Goal: Task Accomplishment & Management: Use online tool/utility

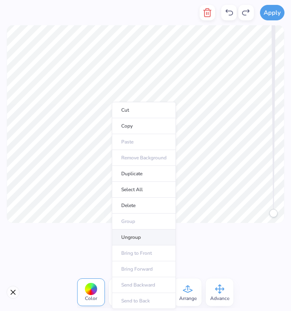
click at [147, 235] on li "Ungroup" at bounding box center [144, 237] width 64 height 16
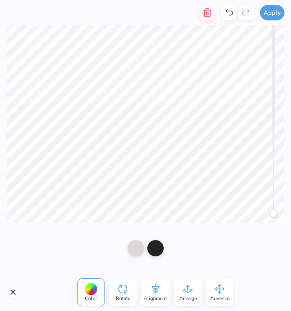
click at [82, 297] on div "Color" at bounding box center [91, 292] width 28 height 28
click at [97, 289] on div at bounding box center [91, 289] width 13 height 13
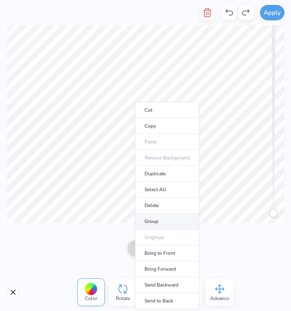
click at [166, 222] on li "Group" at bounding box center [167, 222] width 64 height 16
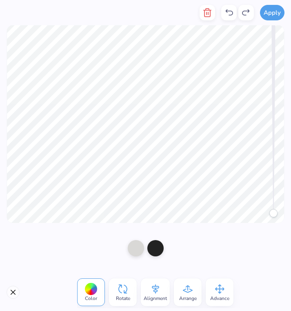
click at [209, 15] on icon "button" at bounding box center [207, 13] width 10 height 10
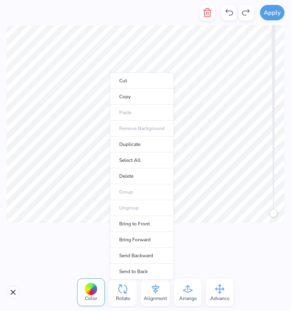
click at [110, 73] on div "Cut Copy Paste Remove Background Duplicate Select All Delete Group Ungroup Brin…" at bounding box center [142, 176] width 64 height 207
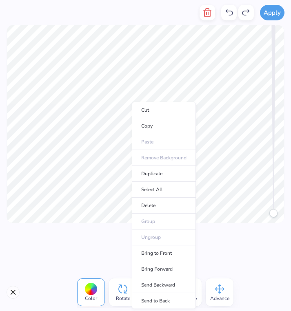
click at [123, 223] on div at bounding box center [145, 248] width 291 height 51
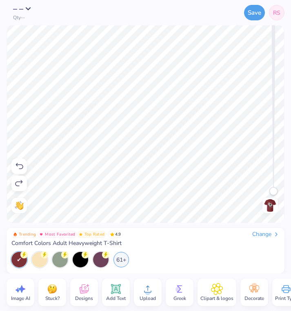
click at [196, 247] on div "Trending Most Favorited Top Rated 4.9 Change Comfort Colors Adult Heavyweight T…" at bounding box center [145, 249] width 268 height 37
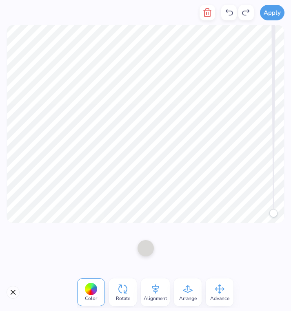
click at [88, 286] on div at bounding box center [91, 289] width 13 height 13
click at [12, 297] on button "Close" at bounding box center [13, 292] width 13 height 13
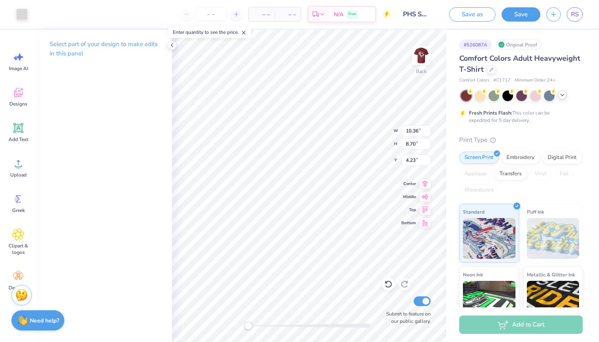
click at [290, 93] on icon at bounding box center [562, 95] width 7 height 7
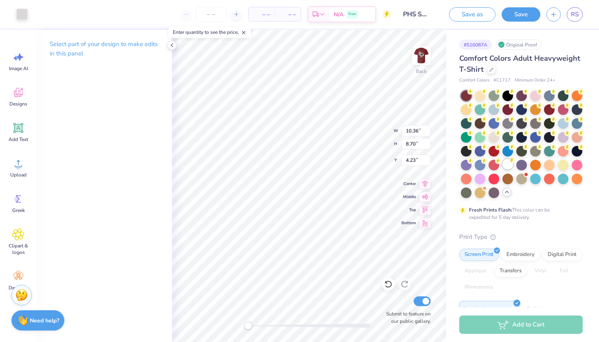
click at [290, 168] on div at bounding box center [507, 164] width 11 height 11
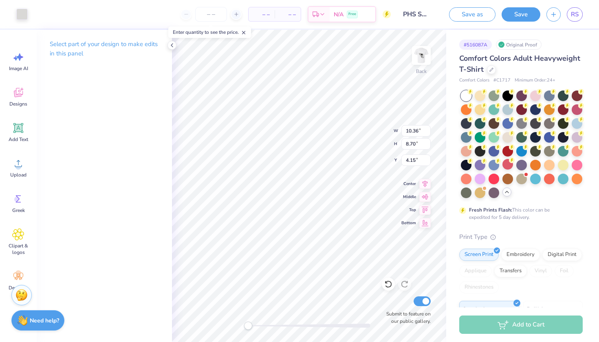
type input "4.23"
click at [290, 97] on div at bounding box center [577, 95] width 11 height 11
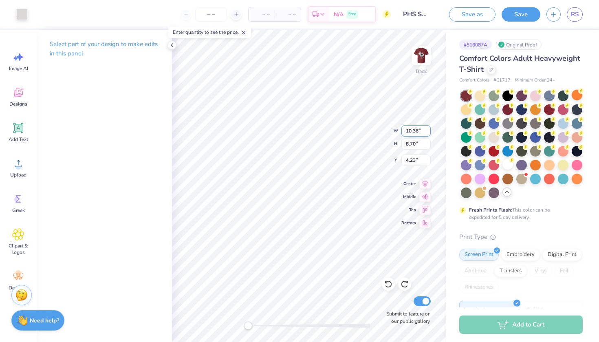
type input "5.80"
type input "8.15"
type input "5.41"
type input "4.19"
type input "3.69"
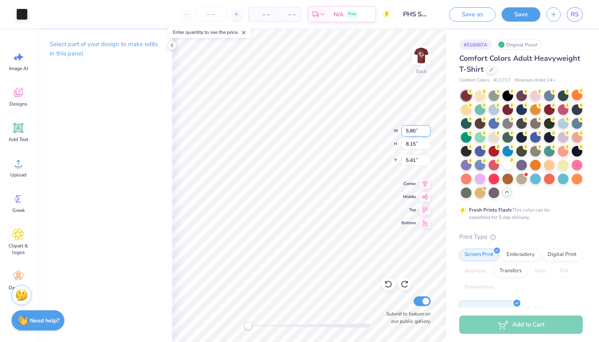
type input "7.36"
type input "10.36"
type input "8.70"
type input "4.23"
click at [20, 108] on div "Designs" at bounding box center [18, 97] width 29 height 31
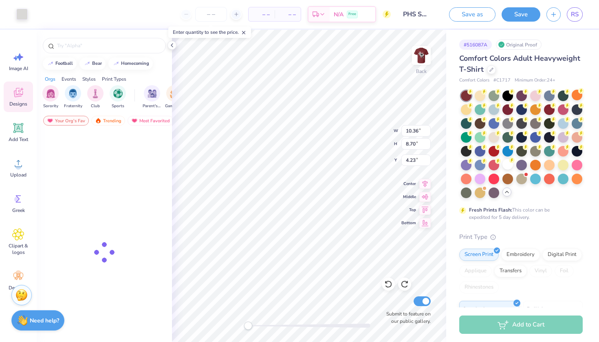
click at [20, 105] on span "Designs" at bounding box center [18, 104] width 18 height 7
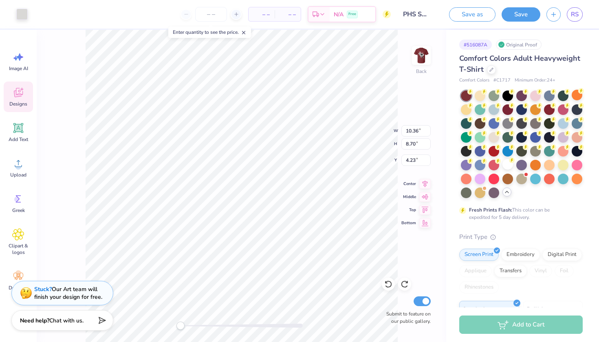
click at [16, 87] on icon at bounding box center [18, 92] width 12 height 12
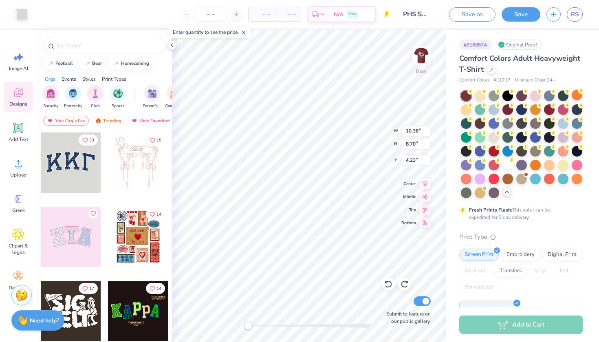
click at [290, 195] on div at bounding box center [506, 191] width 9 height 9
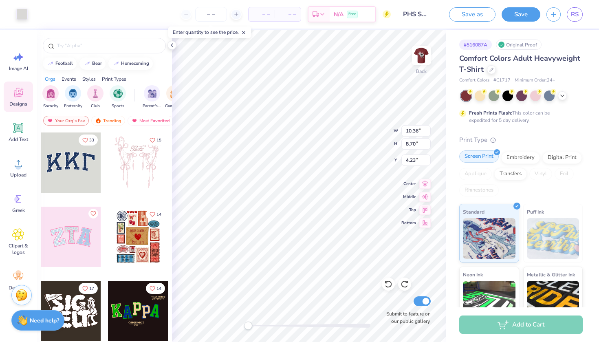
click at [290, 158] on div "Screen Print" at bounding box center [479, 156] width 40 height 12
click at [18, 69] on span "Image AI" at bounding box center [18, 68] width 19 height 7
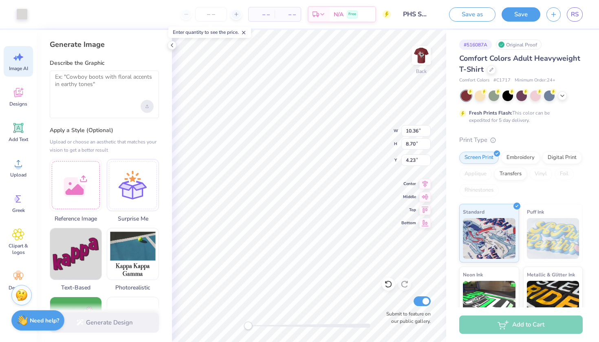
click at [150, 106] on div "Upload image" at bounding box center [147, 106] width 13 height 13
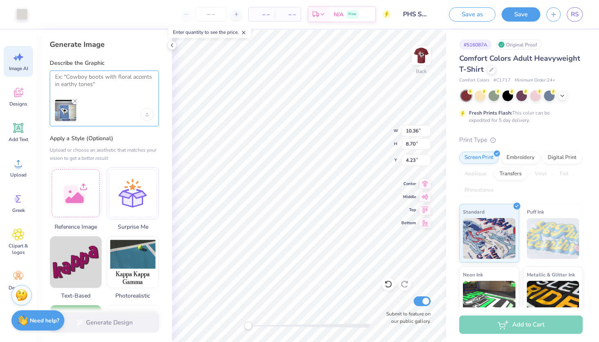
click at [92, 81] on textarea at bounding box center [104, 83] width 99 height 20
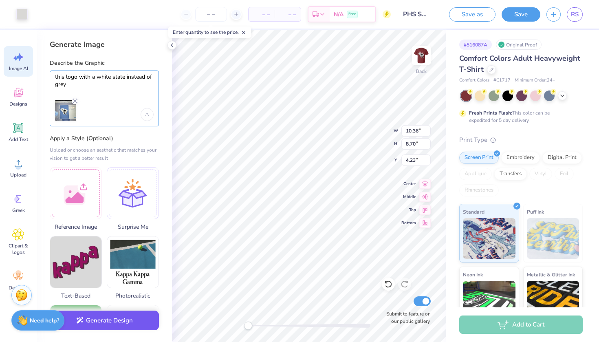
type textarea "this logo with a white state instead of grey"
click at [86, 311] on button "Generate Design" at bounding box center [104, 321] width 109 height 20
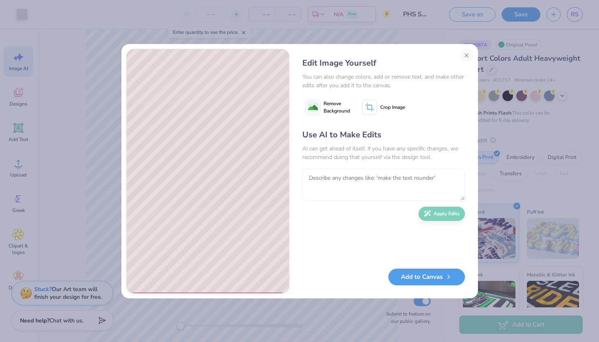
click at [290, 176] on textarea at bounding box center [383, 185] width 163 height 32
click at [290, 111] on button "Remove Background" at bounding box center [327, 107] width 51 height 20
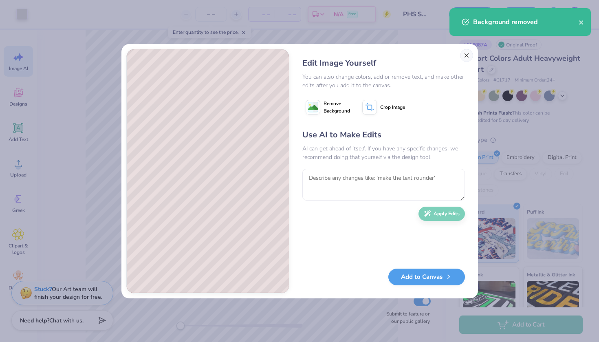
click at [290, 55] on button "Close" at bounding box center [466, 55] width 13 height 13
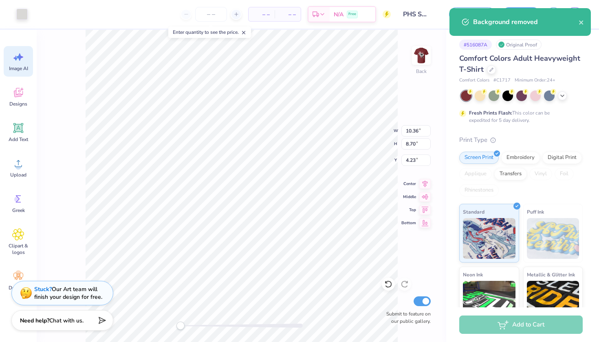
type input "4.15"
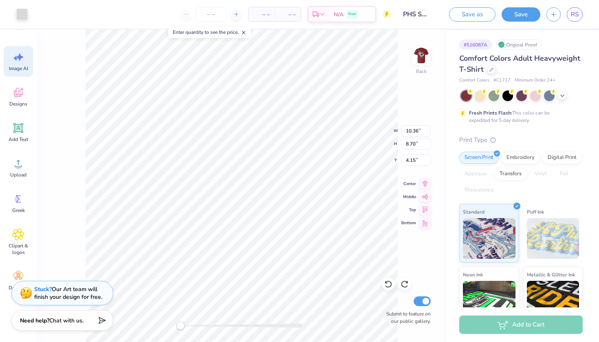
click at [71, 58] on div "Back W 10.36 10.36 " H 8.70 8.70 " Y 4.15 4.15 " Center Middle Top Bottom Submi…" at bounding box center [242, 186] width 410 height 312
click at [245, 29] on span at bounding box center [244, 32] width 6 height 7
click at [224, 239] on ul "Cut Copy Paste Remove Background Duplicate Select All Delete Group Ungroup Brin…" at bounding box center [230, 221] width 64 height 207
click at [225, 236] on ul "Cut Copy Paste Remove Background Duplicate Select All Delete Group Ungroup Brin…" at bounding box center [230, 221] width 64 height 207
click at [52, 11] on div at bounding box center [51, 13] width 11 height 11
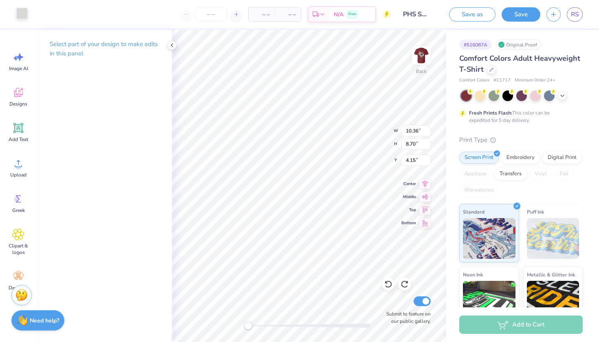
click at [20, 15] on div at bounding box center [21, 13] width 11 height 11
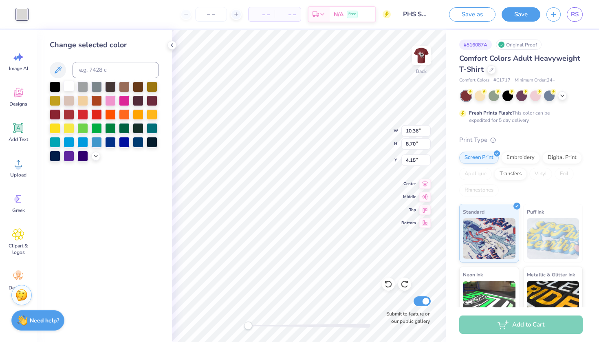
click at [65, 84] on div at bounding box center [69, 86] width 11 height 11
click at [71, 87] on div at bounding box center [69, 86] width 11 height 11
click at [84, 87] on div at bounding box center [82, 86] width 11 height 11
click at [71, 87] on div at bounding box center [69, 86] width 11 height 11
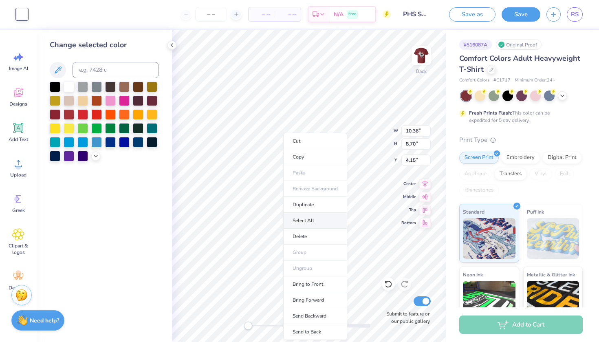
click at [290, 218] on li "Select All" at bounding box center [315, 221] width 64 height 16
type input "9.42"
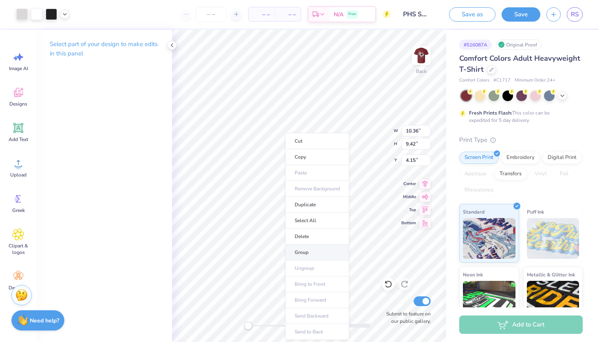
click at [290, 249] on li "Group" at bounding box center [317, 253] width 64 height 16
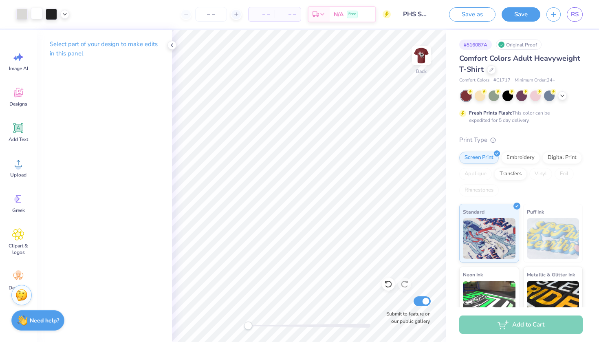
click at [40, 16] on div at bounding box center [36, 13] width 11 height 11
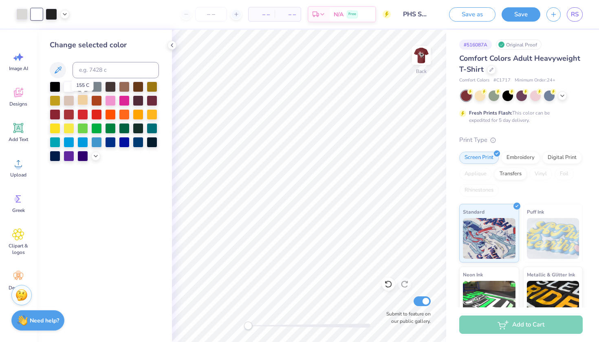
click at [82, 102] on div at bounding box center [82, 100] width 11 height 11
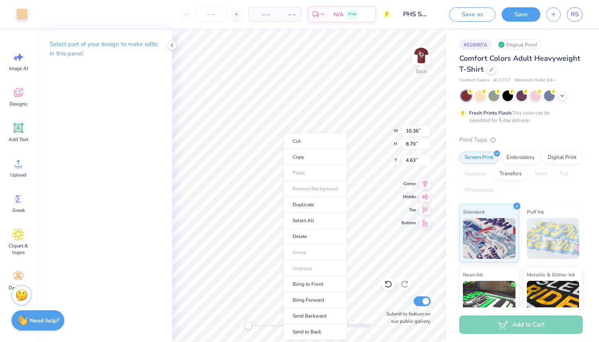
click at [283, 157] on li "Copy" at bounding box center [315, 157] width 64 height 16
type input "4.19"
type input "3.69"
type input "7.84"
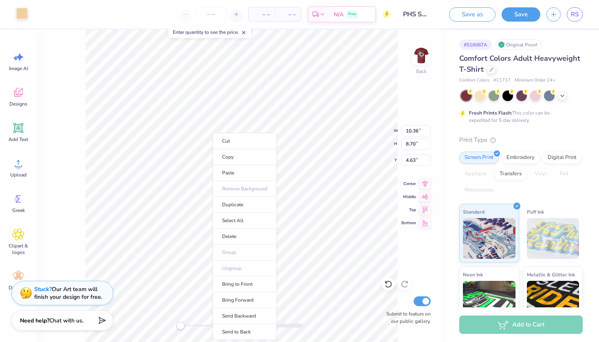
click at [18, 14] on div at bounding box center [21, 13] width 11 height 11
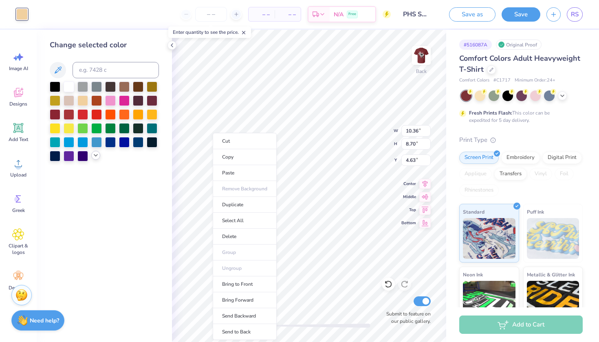
click at [96, 158] on icon at bounding box center [96, 155] width 7 height 7
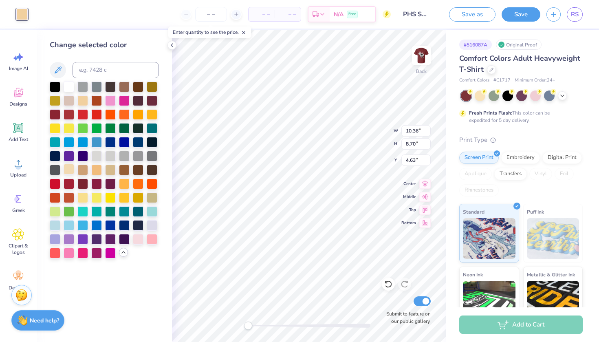
click at [68, 171] on div at bounding box center [69, 169] width 11 height 11
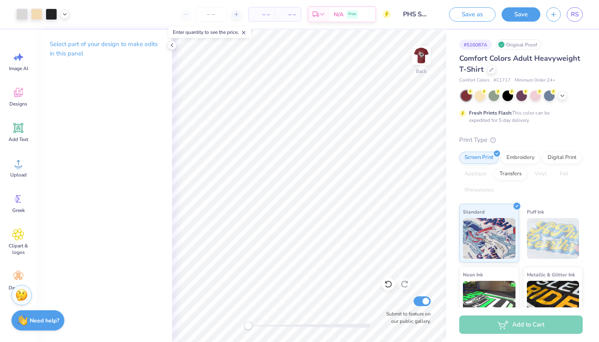
click at [61, 20] on div "Art colors" at bounding box center [34, 14] width 69 height 29
click at [61, 18] on div at bounding box center [42, 14] width 53 height 11
click at [63, 15] on icon at bounding box center [65, 13] width 7 height 7
click at [95, 110] on div "Select part of your design to make edits in this panel" at bounding box center [104, 186] width 135 height 312
click at [24, 11] on div at bounding box center [21, 13] width 11 height 11
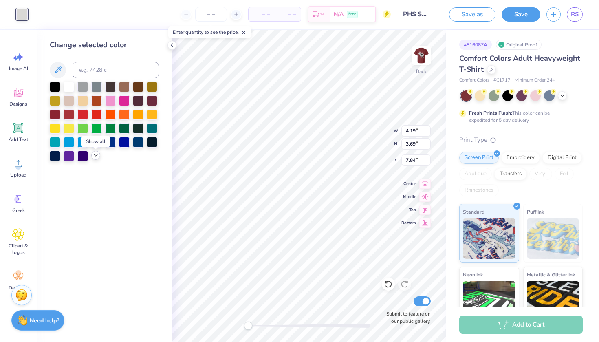
click at [96, 156] on icon at bounding box center [96, 155] width 7 height 7
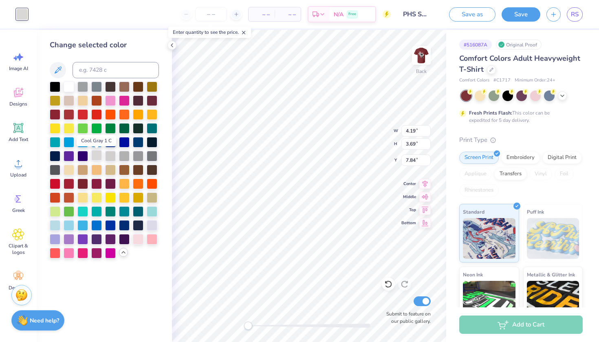
click at [98, 159] on div at bounding box center [96, 155] width 11 height 11
type input "10.36"
type input "8.70"
type input "4.63"
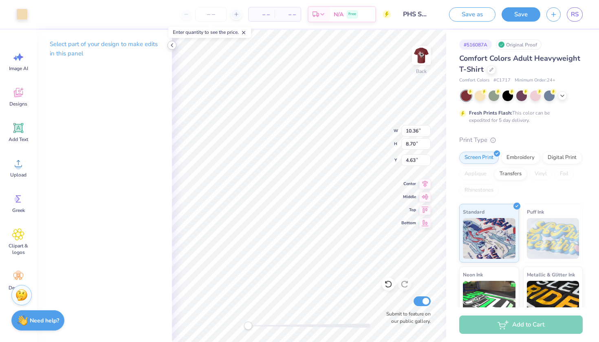
click at [168, 48] on div at bounding box center [171, 45] width 9 height 9
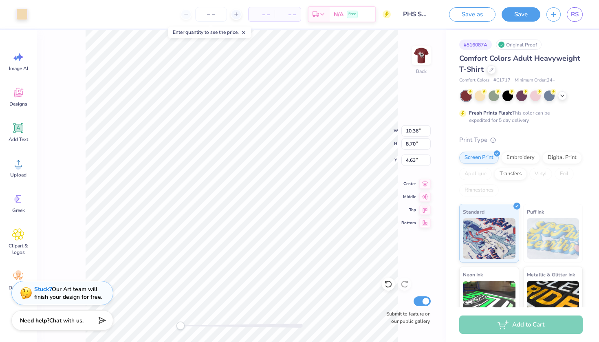
click at [30, 13] on div "Art colors – – Per Item – – Total Est. Delivery N/A Free Design Title PHS SHIRT…" at bounding box center [299, 14] width 599 height 29
click at [27, 13] on div at bounding box center [21, 13] width 11 height 11
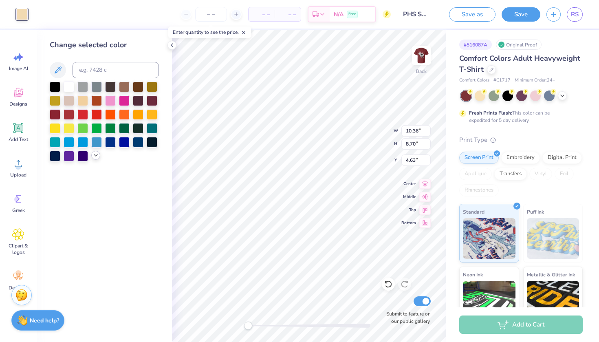
click at [94, 155] on icon at bounding box center [96, 155] width 7 height 7
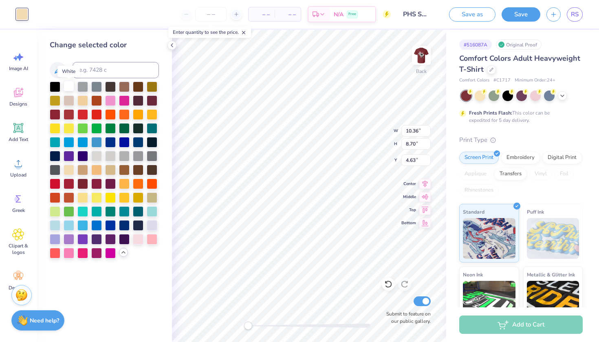
click at [66, 87] on div at bounding box center [69, 86] width 11 height 11
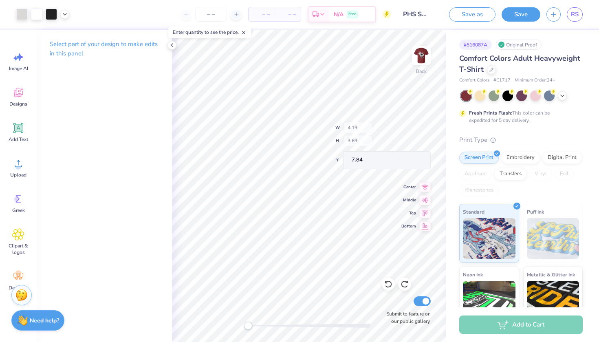
type input "10.36"
type input "8.70"
type input "4.63"
type input "4.19"
type input "3.69"
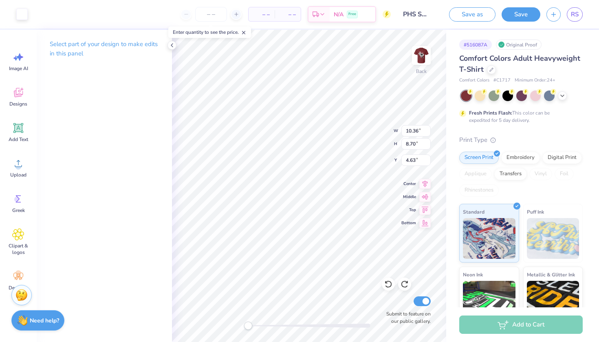
type input "7.84"
click at [23, 17] on div at bounding box center [21, 13] width 11 height 11
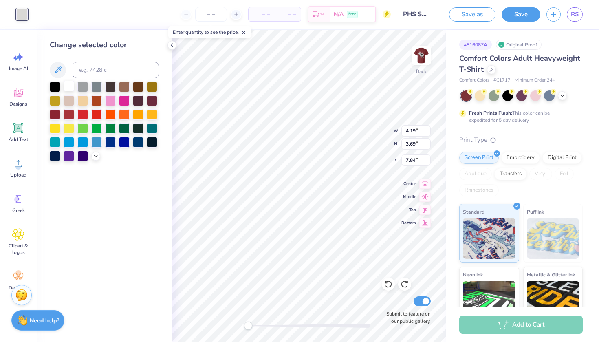
click at [68, 86] on div at bounding box center [69, 86] width 11 height 11
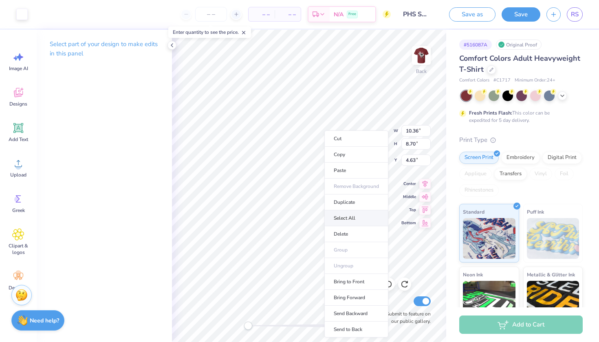
click at [290, 217] on li "Select All" at bounding box center [356, 218] width 64 height 16
type input "9.42"
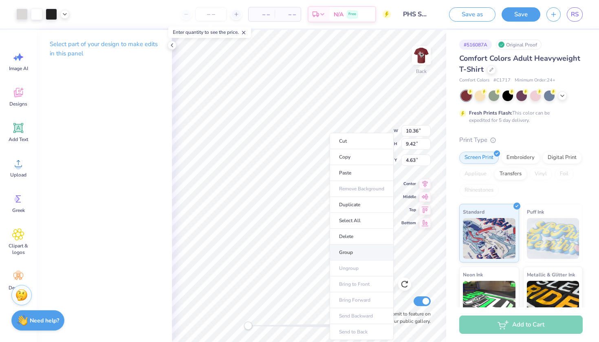
click at [290, 253] on li "Group" at bounding box center [362, 253] width 64 height 16
click at [156, 271] on div "Select part of your design to make edits in this panel" at bounding box center [104, 186] width 135 height 312
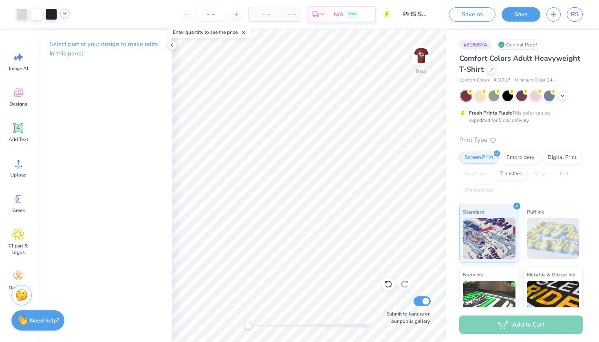
click at [65, 13] on icon at bounding box center [65, 13] width 7 height 7
click at [35, 14] on div at bounding box center [36, 13] width 11 height 11
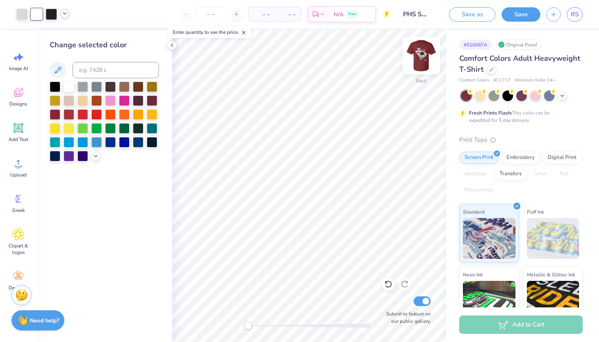
click at [290, 48] on img at bounding box center [421, 55] width 33 height 33
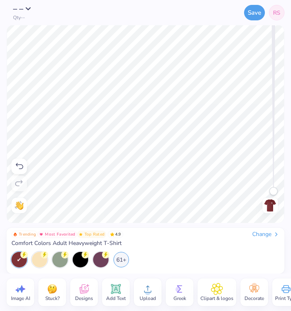
click at [275, 212] on img at bounding box center [269, 205] width 13 height 13
click at [273, 210] on img at bounding box center [269, 205] width 13 height 13
click at [264, 202] on img at bounding box center [269, 205] width 13 height 13
click at [267, 203] on img at bounding box center [269, 205] width 13 height 13
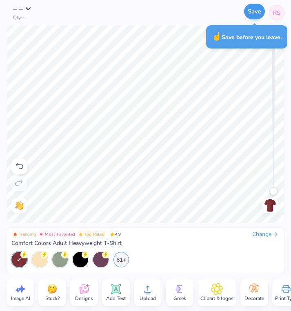
click at [260, 13] on button "Save" at bounding box center [254, 11] width 21 height 15
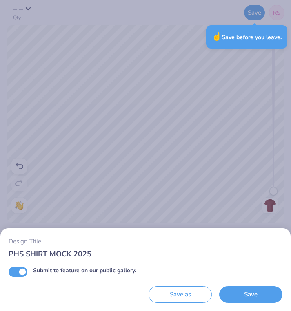
click at [232, 48] on div "☝️ Save before you leave." at bounding box center [246, 37] width 86 height 28
click at [203, 211] on div "Design Title PHS SHIRT MOCK 2025 Submit to feature on our public gallery. Save …" at bounding box center [145, 155] width 291 height 311
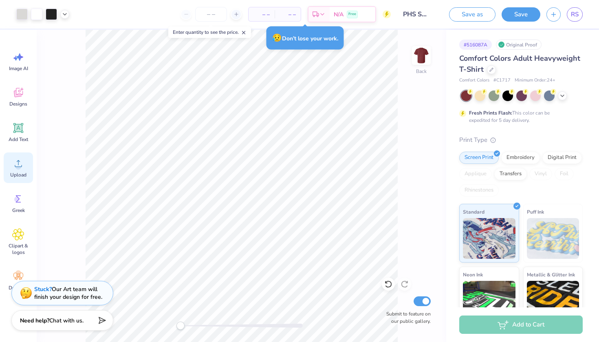
click at [24, 163] on icon at bounding box center [18, 163] width 12 height 12
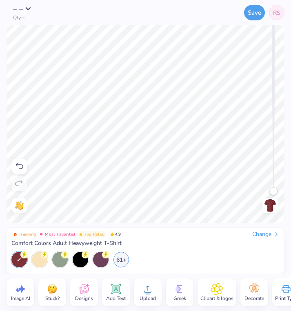
click at [148, 294] on circle at bounding box center [148, 292] width 6 height 6
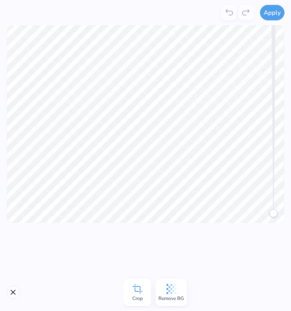
click at [167, 302] on div "Remove BG" at bounding box center [170, 292] width 31 height 28
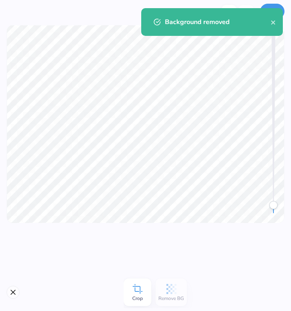
click at [276, 5] on button "Apply" at bounding box center [272, 11] width 24 height 15
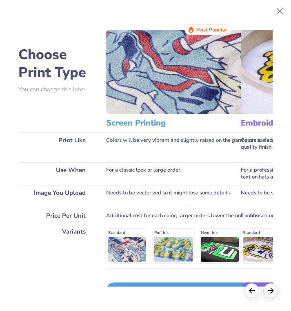
click at [182, 72] on img at bounding box center [243, 72] width 274 height 84
click at [213, 73] on img at bounding box center [243, 72] width 274 height 84
click at [269, 285] on div at bounding box center [270, 289] width 15 height 15
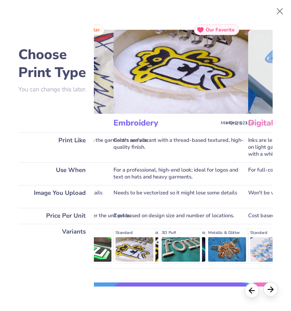
click at [269, 285] on icon at bounding box center [270, 289] width 9 height 9
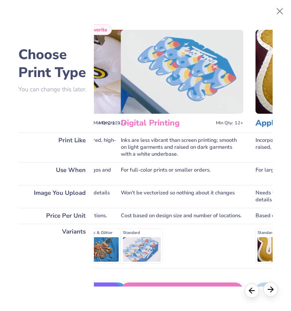
click at [269, 286] on icon at bounding box center [270, 289] width 9 height 9
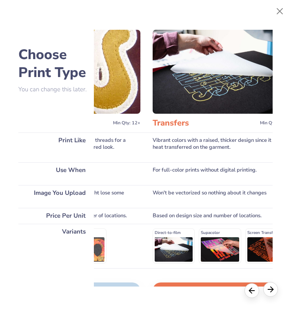
click at [269, 286] on icon at bounding box center [270, 289] width 9 height 9
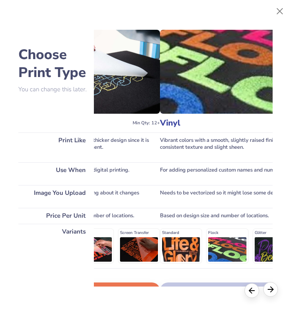
click at [269, 286] on icon at bounding box center [270, 289] width 9 height 9
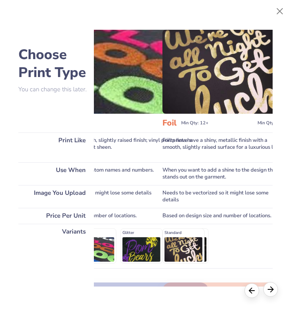
click at [269, 286] on icon at bounding box center [270, 289] width 9 height 9
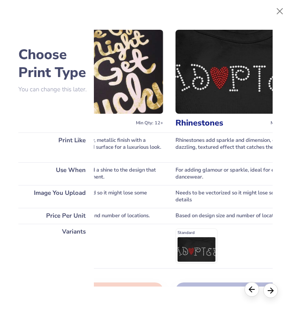
click at [250, 285] on div at bounding box center [251, 289] width 15 height 15
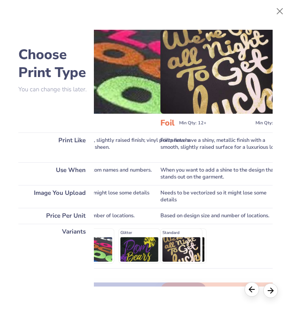
click at [250, 285] on icon at bounding box center [251, 289] width 9 height 9
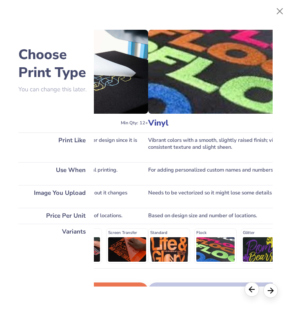
click at [250, 285] on icon at bounding box center [251, 289] width 9 height 9
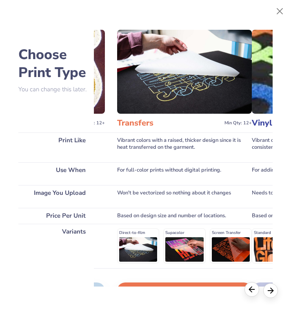
click at [250, 285] on icon at bounding box center [251, 289] width 9 height 9
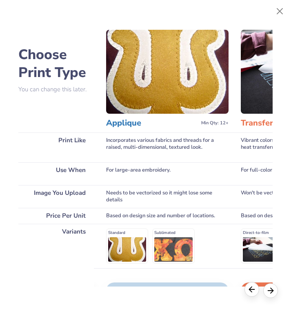
click at [250, 285] on icon at bounding box center [251, 289] width 9 height 9
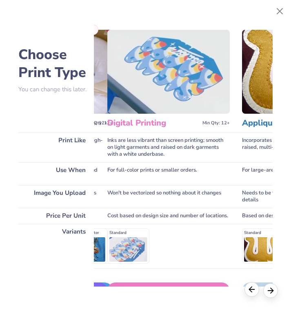
click at [250, 285] on icon at bounding box center [251, 289] width 9 height 9
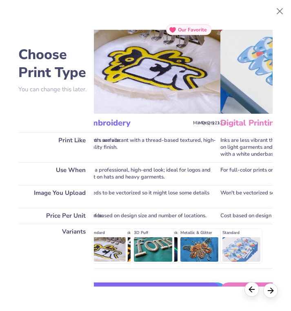
click at [250, 285] on icon at bounding box center [251, 289] width 9 height 9
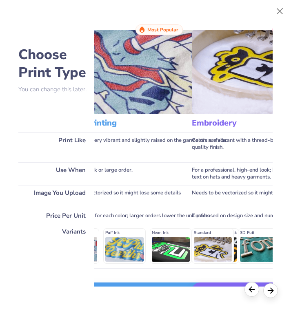
click at [250, 285] on icon at bounding box center [251, 289] width 9 height 9
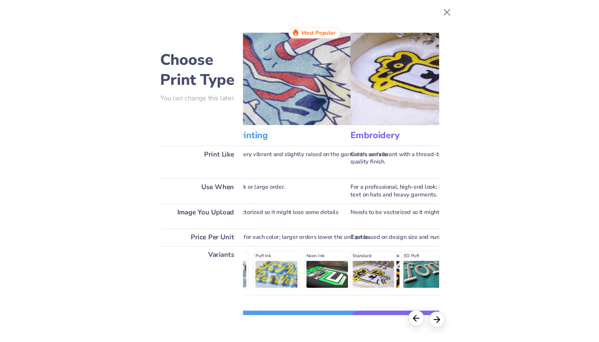
scroll to position [0, 0]
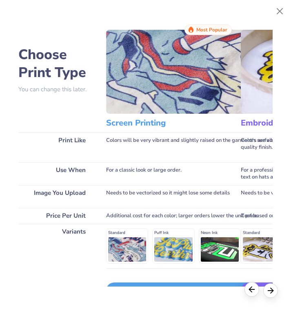
click at [250, 285] on icon at bounding box center [251, 289] width 9 height 9
click at [130, 248] on div "Standard Puff Ink Neon Ink Metallic & Glitter Ink Glow in the Dark Ink Water ba…" at bounding box center [243, 245] width 274 height 35
click at [130, 240] on div "Standard Puff Ink Neon Ink Metallic & Glitter Ink Glow in the Dark Ink Water ba…" at bounding box center [243, 245] width 274 height 35
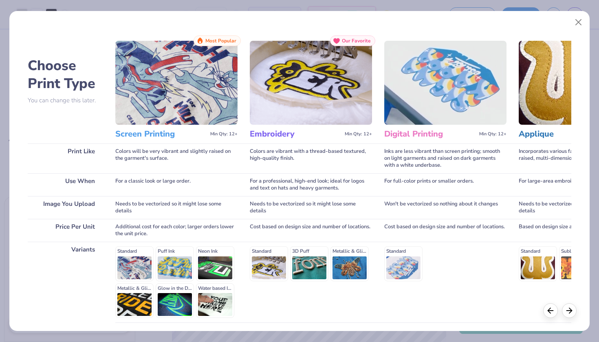
click at [143, 250] on div "Standard Puff Ink Neon Ink Metallic & Glitter Ink Glow in the Dark Ink Water ba…" at bounding box center [176, 282] width 122 height 72
click at [124, 250] on div "Standard Puff Ink Neon Ink Metallic & Glitter Ink Glow in the Dark Ink Water ba…" at bounding box center [176, 282] width 122 height 72
click at [125, 250] on div "Standard Puff Ink Neon Ink Metallic & Glitter Ink Glow in the Dark Ink Water ba…" at bounding box center [176, 282] width 122 height 72
click at [290, 25] on button "Close" at bounding box center [578, 22] width 15 height 15
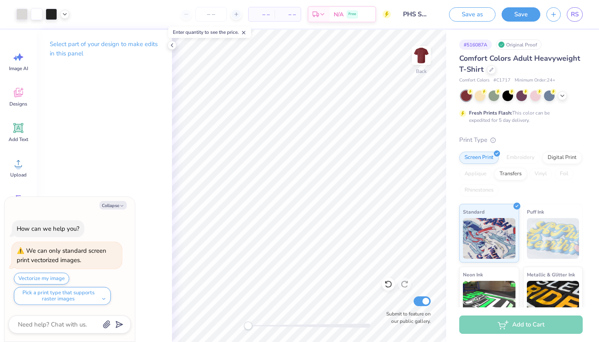
click at [108, 115] on div "Select part of your design to make edits in this panel" at bounding box center [104, 186] width 135 height 312
click at [168, 50] on div "Select part of your design to make edits in this panel" at bounding box center [104, 52] width 135 height 44
click at [22, 152] on div "Image AI Designs Add Text Upload Greek Clipart & logos Decorate" at bounding box center [18, 171] width 29 height 250
click at [18, 163] on icon at bounding box center [18, 163] width 12 height 12
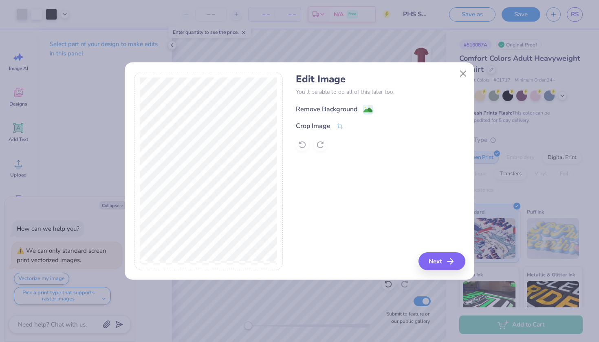
click at [290, 106] on div "Remove Background" at bounding box center [327, 109] width 62 height 10
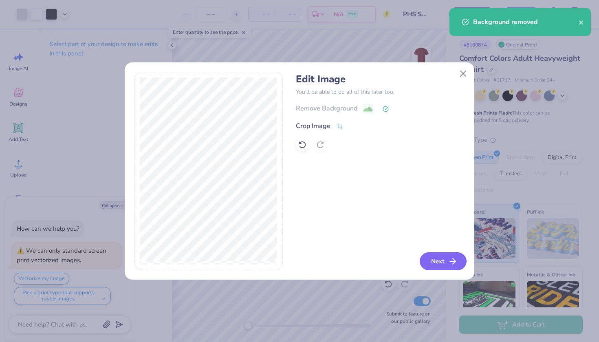
click at [290, 260] on button "Next" at bounding box center [443, 261] width 47 height 18
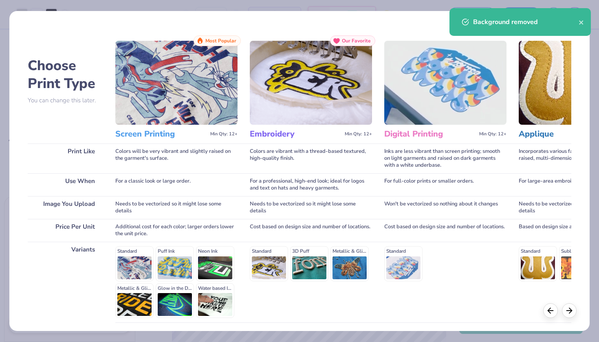
click at [134, 258] on div "Standard Puff Ink Neon Ink Metallic & Glitter Ink Glow in the Dark Ink Water ba…" at bounding box center [176, 282] width 122 height 72
click at [164, 137] on h3 "Screen Printing" at bounding box center [161, 134] width 92 height 11
click at [163, 131] on h3 "Screen Printing" at bounding box center [161, 134] width 92 height 11
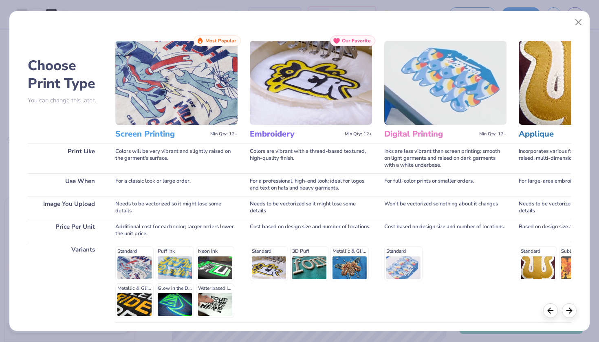
click at [175, 78] on img at bounding box center [176, 83] width 122 height 84
click at [140, 247] on div "Standard Puff Ink Neon Ink Metallic & Glitter Ink Glow in the Dark Ink Water ba…" at bounding box center [176, 282] width 122 height 72
click at [126, 177] on div "For a classic look or large order." at bounding box center [176, 184] width 122 height 23
click at [79, 166] on div "Print Like" at bounding box center [65, 158] width 75 height 30
click at [78, 155] on div "Print Like" at bounding box center [65, 158] width 75 height 30
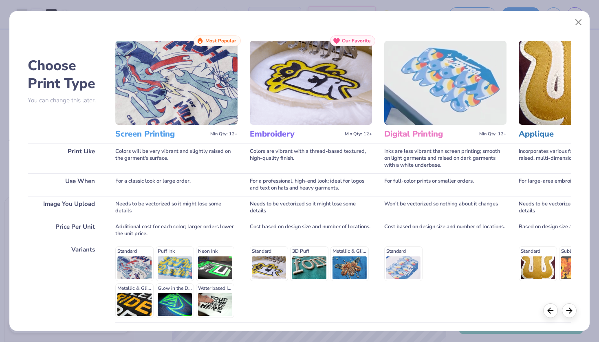
click at [122, 258] on div "Standard Puff Ink Neon Ink Metallic & Glitter Ink Glow in the Dark Ink Water ba…" at bounding box center [176, 282] width 122 height 72
click at [290, 311] on icon at bounding box center [569, 309] width 9 height 9
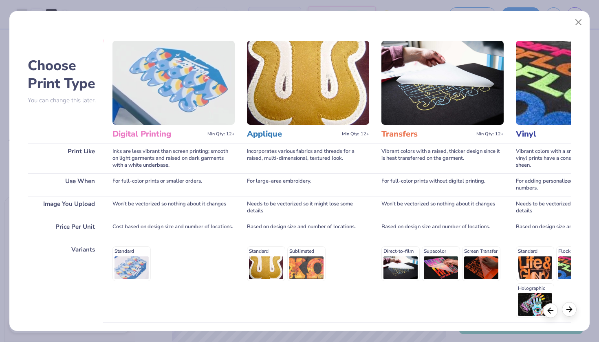
click at [290, 311] on icon at bounding box center [569, 309] width 9 height 9
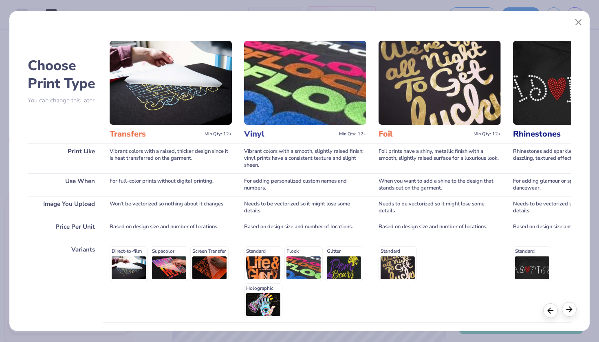
click at [290, 311] on icon at bounding box center [569, 309] width 9 height 9
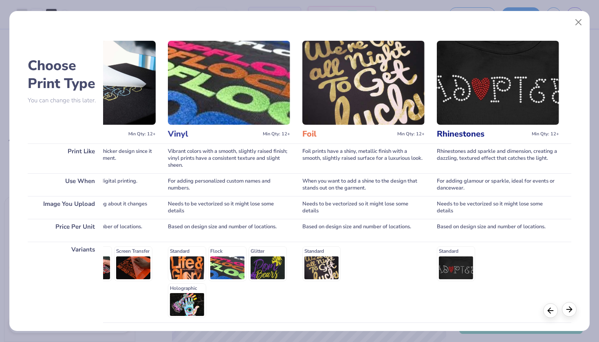
click at [290, 311] on icon at bounding box center [569, 309] width 9 height 9
click at [290, 311] on icon at bounding box center [550, 309] width 9 height 9
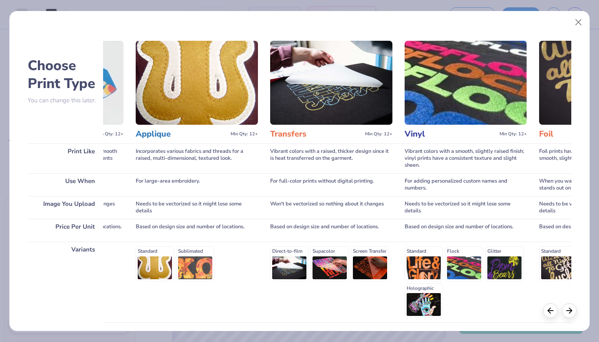
scroll to position [0, 348]
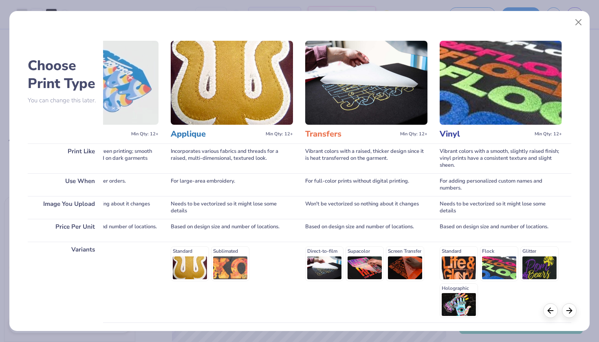
click at [290, 273] on div "Standard Flock Glitter Holographic" at bounding box center [501, 282] width 122 height 72
click at [290, 251] on div "Standard Flock Glitter Holographic" at bounding box center [501, 282] width 122 height 72
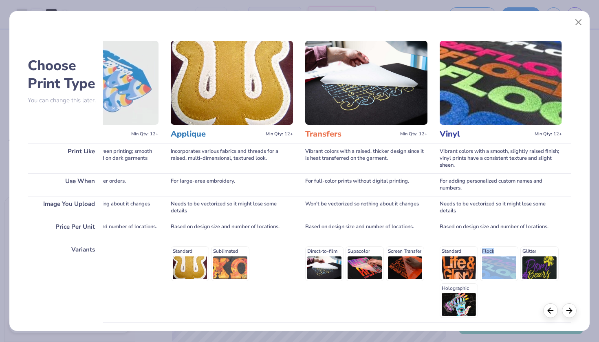
click at [290, 251] on div "Standard Flock Glitter Holographic" at bounding box center [501, 282] width 122 height 72
click at [290, 311] on icon at bounding box center [550, 309] width 9 height 9
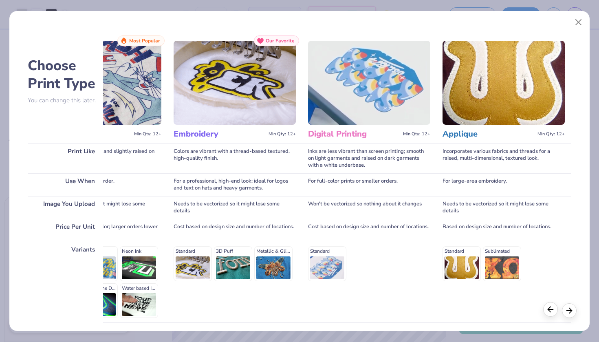
click at [290, 311] on icon at bounding box center [550, 309] width 9 height 9
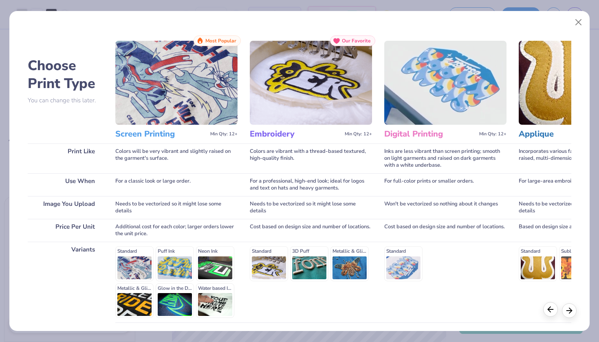
click at [290, 311] on icon at bounding box center [550, 309] width 9 height 9
click at [168, 133] on h3 "Screen Printing" at bounding box center [161, 134] width 92 height 11
click at [215, 43] on span "Most Popular" at bounding box center [220, 41] width 31 height 6
click at [127, 253] on div "Standard Puff Ink Neon Ink Metallic & Glitter Ink Glow in the Dark Ink Water ba…" at bounding box center [176, 282] width 122 height 72
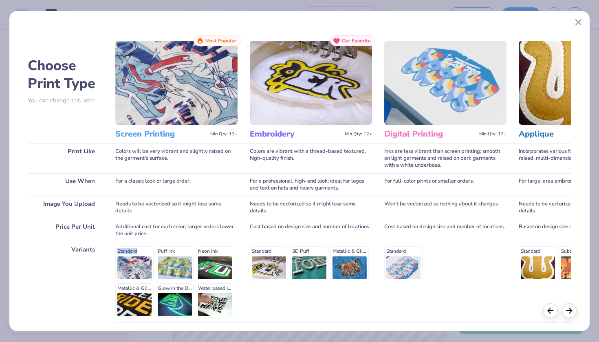
click at [127, 253] on div "Standard Puff Ink Neon Ink Metallic & Glitter Ink Glow in the Dark Ink Water ba…" at bounding box center [176, 282] width 122 height 72
click at [290, 18] on button "Close" at bounding box center [578, 22] width 15 height 15
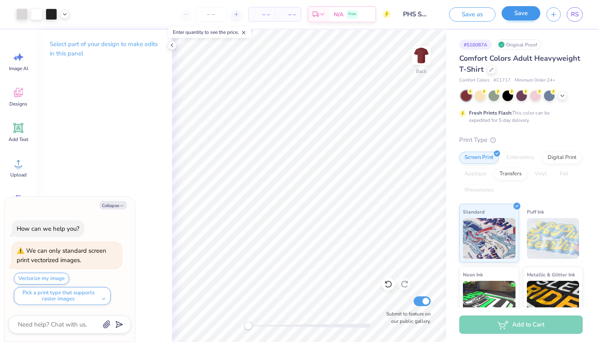
click at [290, 12] on button "Save" at bounding box center [521, 13] width 39 height 14
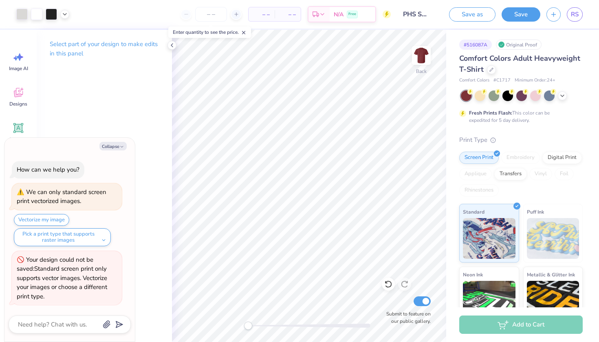
click at [119, 143] on div "Collapse How can we help you? We can only standard screen print vectorized imag…" at bounding box center [69, 240] width 130 height 204
click at [116, 149] on button "Collapse" at bounding box center [112, 146] width 27 height 9
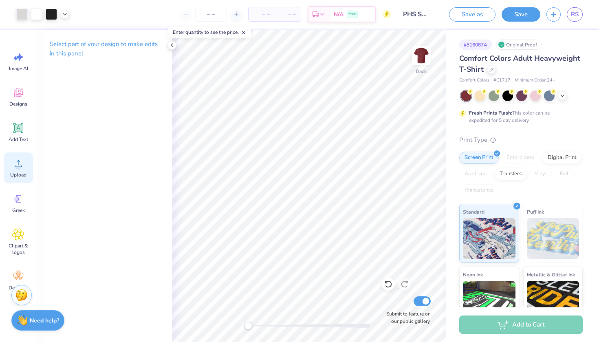
click at [4, 175] on div "Upload" at bounding box center [18, 167] width 29 height 31
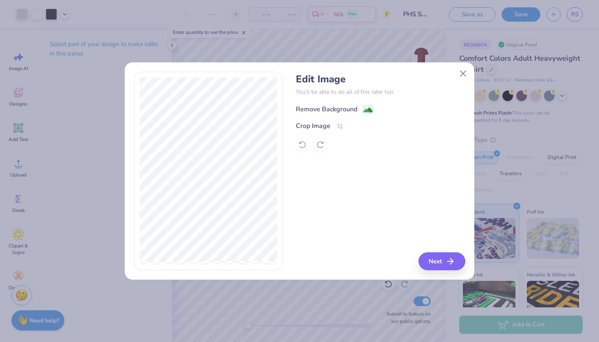
click at [290, 110] on image at bounding box center [368, 110] width 9 height 9
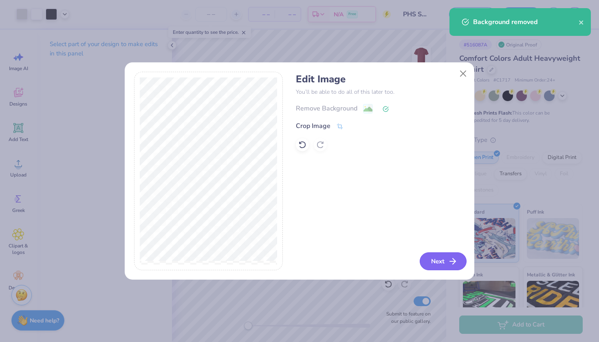
click at [290, 256] on button "Next" at bounding box center [443, 261] width 47 height 18
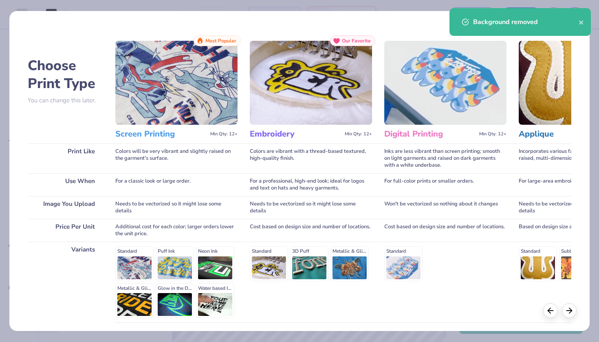
click at [148, 264] on div "Standard Puff Ink Neon Ink Metallic & Glitter Ink Glow in the Dark Ink Water ba…" at bounding box center [176, 282] width 122 height 72
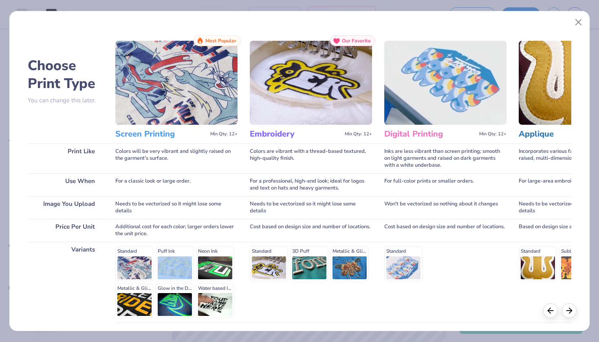
click at [148, 264] on div "Standard Puff Ink Neon Ink Metallic & Glitter Ink Glow in the Dark Ink Water ba…" at bounding box center [176, 282] width 122 height 72
click at [290, 20] on button "Close" at bounding box center [578, 22] width 15 height 15
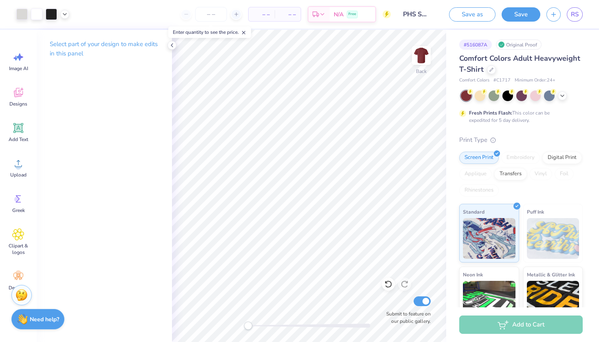
click at [20, 311] on div "Need help? Chat with us." at bounding box center [37, 319] width 53 height 20
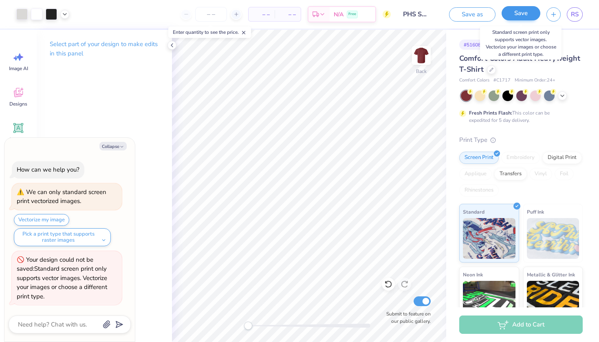
click at [290, 11] on button "Save" at bounding box center [521, 13] width 39 height 14
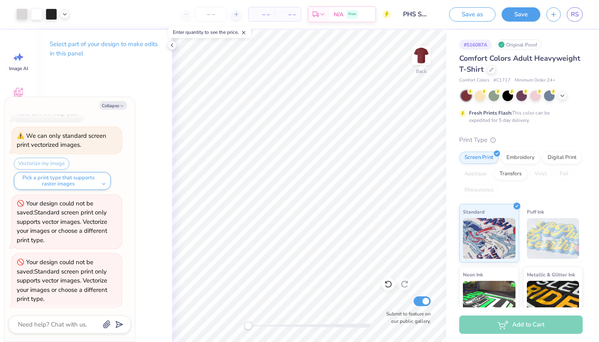
click at [118, 111] on div "Collapse How can we help you? We can only standard screen print vectorized imag…" at bounding box center [69, 219] width 130 height 245
click at [118, 109] on button "Collapse" at bounding box center [112, 105] width 27 height 9
type textarea "x"
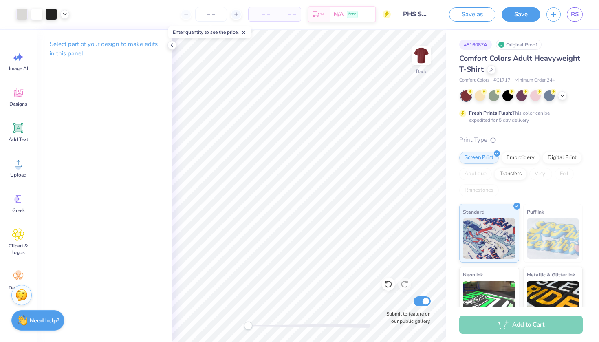
click at [245, 31] on icon at bounding box center [244, 33] width 6 height 6
click at [168, 45] on div at bounding box center [171, 45] width 9 height 9
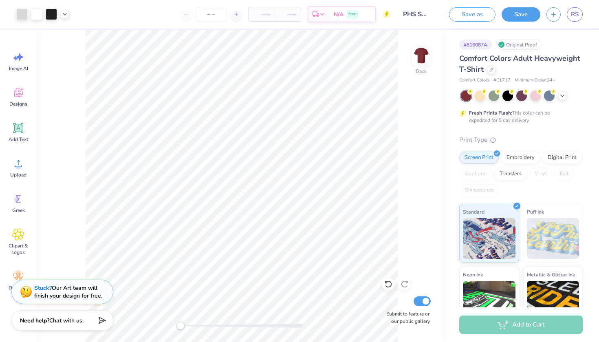
click at [89, 285] on div "Stuck? Our Art team will finish your design for free." at bounding box center [68, 291] width 68 height 15
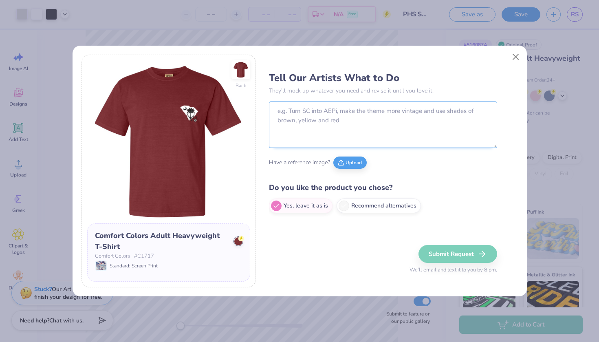
click at [290, 112] on textarea at bounding box center [383, 124] width 228 height 46
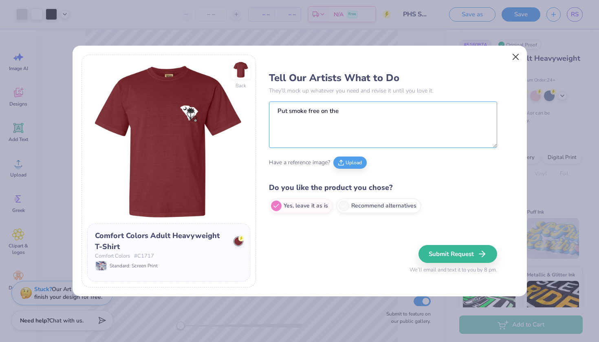
type textarea "Put smoke free on the"
click at [290, 54] on button "Close" at bounding box center [515, 56] width 15 height 15
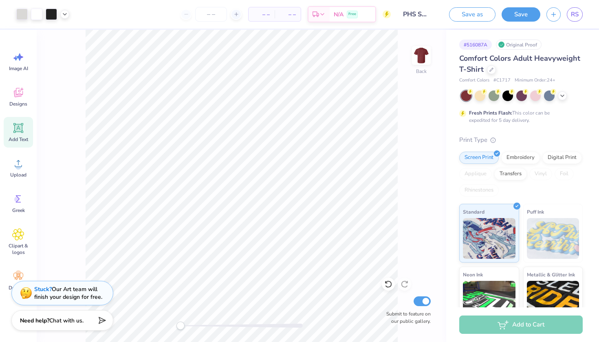
click at [15, 134] on div "Add Text" at bounding box center [18, 132] width 29 height 31
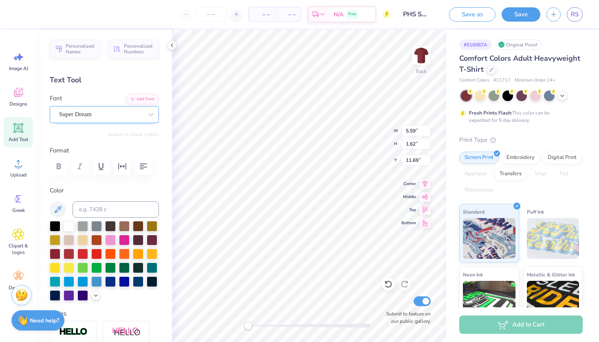
scroll to position [0, 0]
click at [93, 109] on div at bounding box center [101, 114] width 84 height 11
type textarea "P H S"
type textarea "PHS"
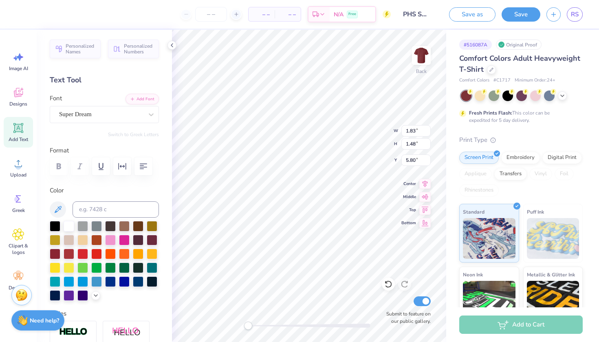
type input "3.33"
type input "3.02"
type input "4.61"
type input "1.85"
type input "0.75"
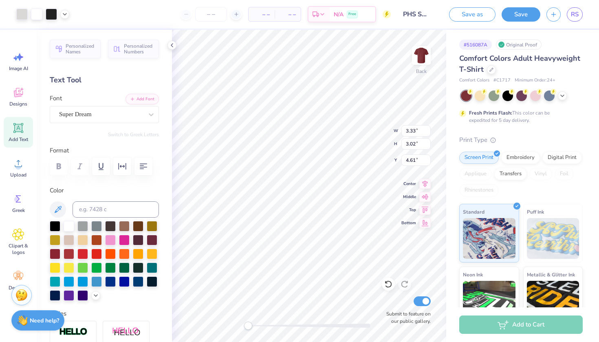
type input "3.36"
click at [68, 226] on div at bounding box center [69, 225] width 11 height 11
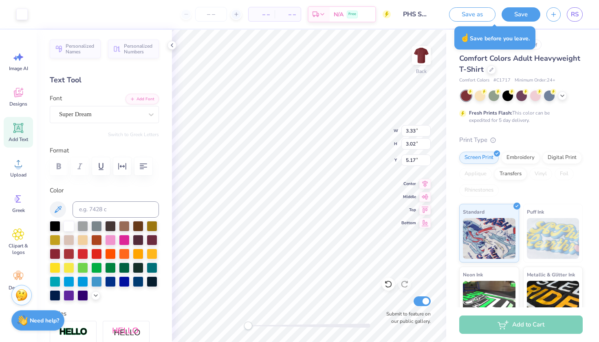
type input "1.85"
type input "0.75"
type input "4.15"
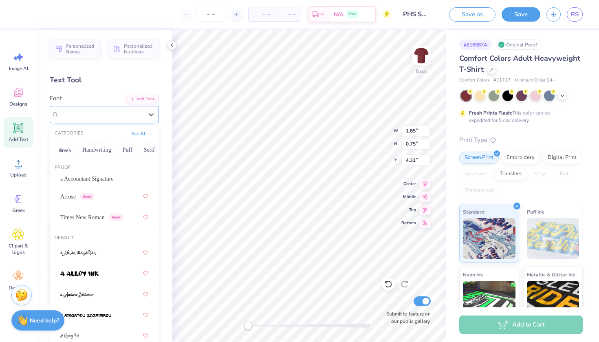
click at [139, 120] on div "Super Dream" at bounding box center [104, 114] width 109 height 17
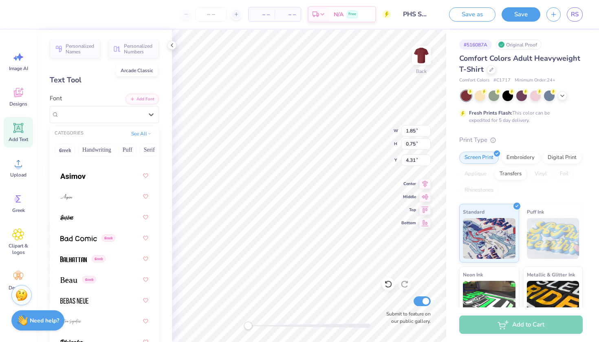
scroll to position [572, 0]
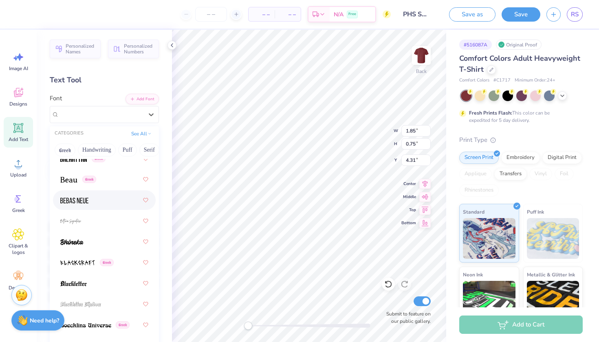
click at [92, 198] on div at bounding box center [104, 200] width 88 height 15
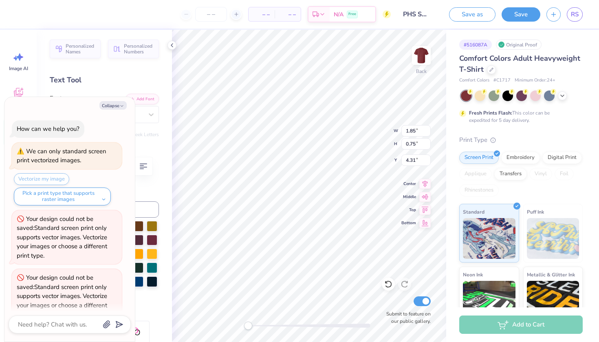
scroll to position [55, 0]
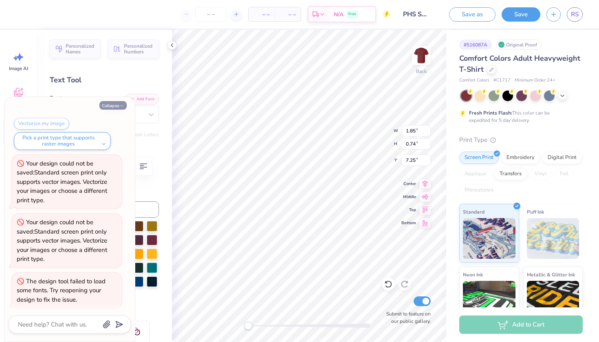
click at [102, 105] on button "Collapse" at bounding box center [112, 105] width 27 height 9
type textarea "x"
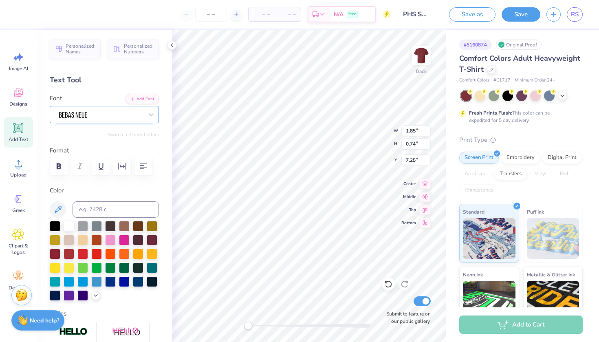
click at [93, 113] on div at bounding box center [101, 114] width 86 height 13
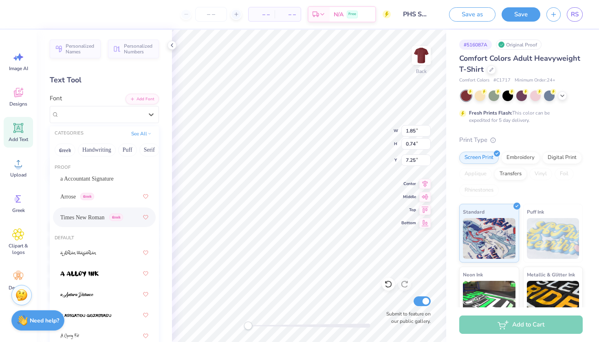
scroll to position [0, 0]
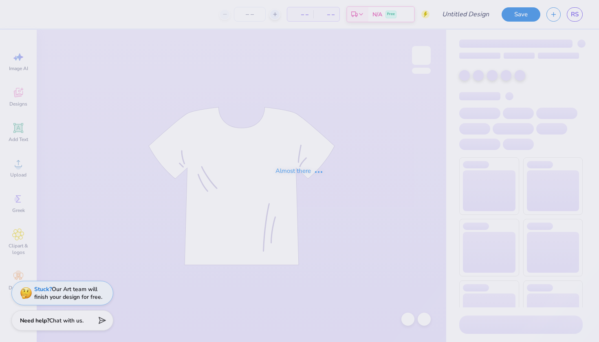
type input "PHS SHIRT MOCK 2025"
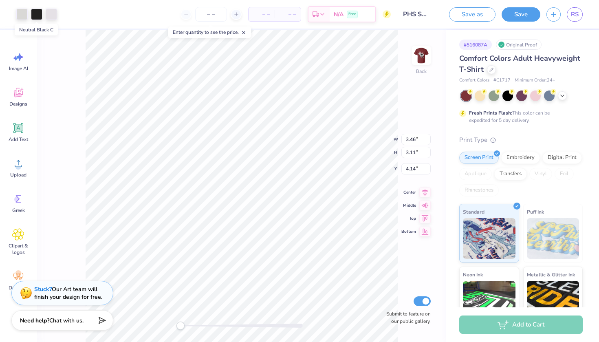
click at [29, 16] on div at bounding box center [36, 14] width 41 height 11
click at [22, 16] on div at bounding box center [21, 13] width 11 height 11
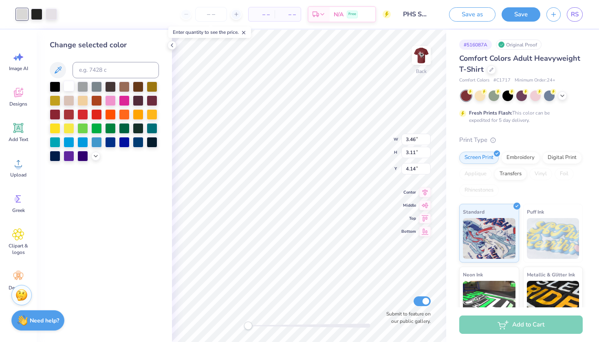
click at [69, 87] on div at bounding box center [69, 86] width 11 height 11
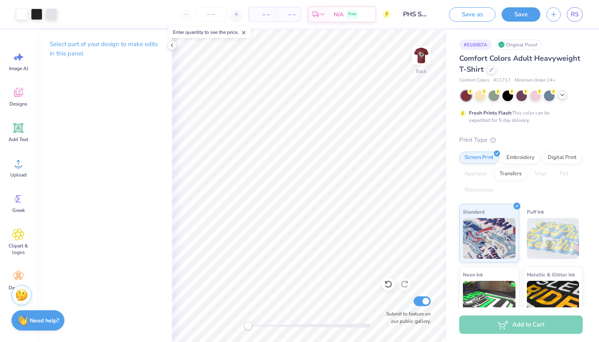
click at [562, 94] on icon at bounding box center [562, 95] width 7 height 7
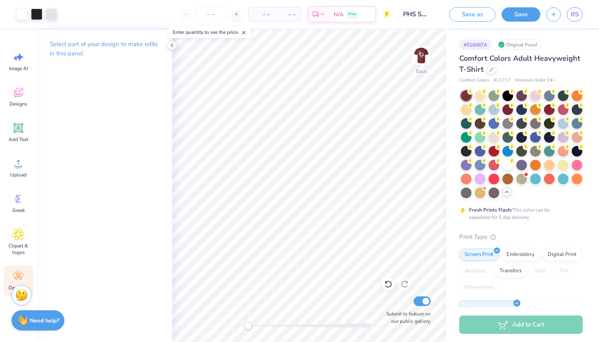
click at [13, 280] on icon at bounding box center [18, 276] width 12 height 12
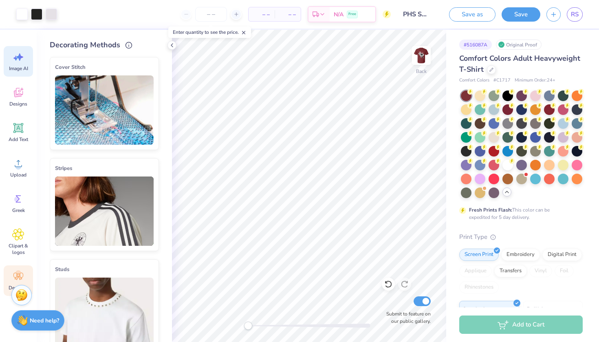
click at [22, 57] on icon at bounding box center [19, 56] width 7 height 7
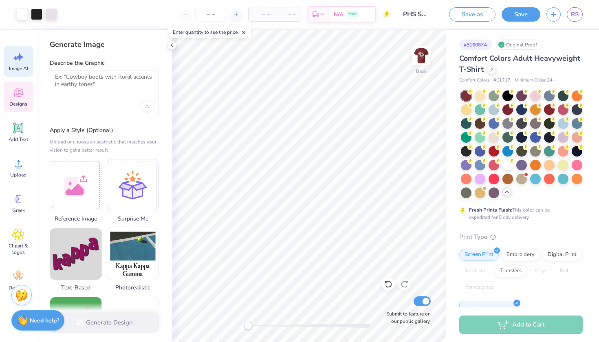
click at [18, 93] on icon at bounding box center [18, 92] width 12 height 12
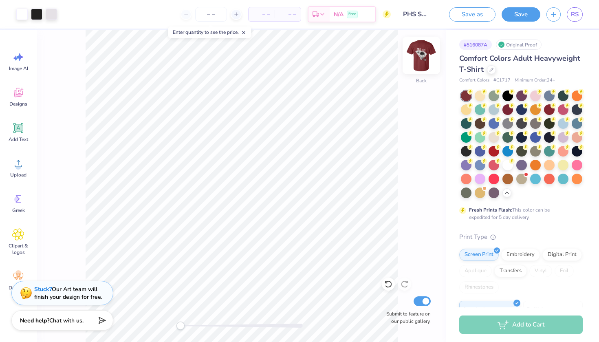
click at [423, 60] on img at bounding box center [421, 55] width 33 height 33
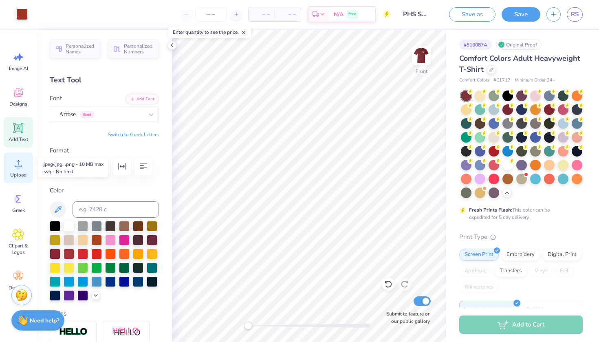
click at [18, 170] on div "Upload" at bounding box center [18, 167] width 29 height 31
click at [11, 62] on div "Image AI" at bounding box center [18, 61] width 29 height 31
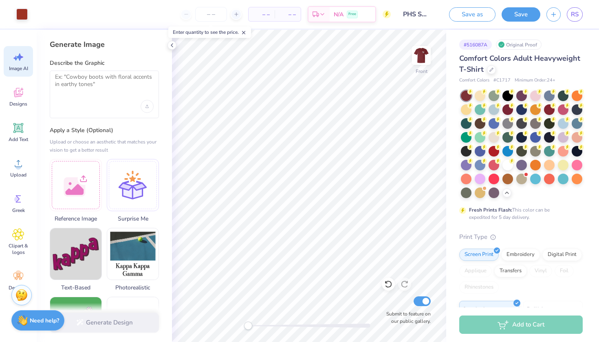
click at [153, 109] on div at bounding box center [104, 106] width 99 height 13
click at [150, 106] on div "Upload image" at bounding box center [147, 106] width 13 height 13
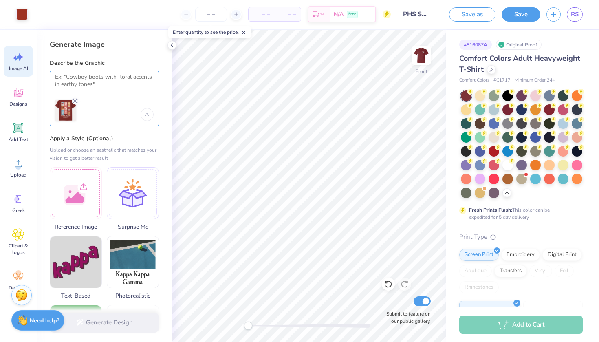
click at [133, 84] on textarea at bounding box center [104, 83] width 99 height 20
click at [90, 77] on textarea at bounding box center [104, 83] width 99 height 20
paste textarea "can you please keep the logos the same and change the background on "Carolina s…"
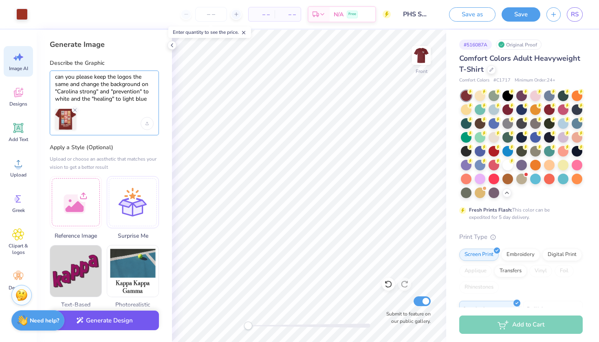
type textarea "can you please keep the logos the same and change the background on "Carolina s…"
click at [119, 329] on button "Generate Design" at bounding box center [104, 321] width 109 height 20
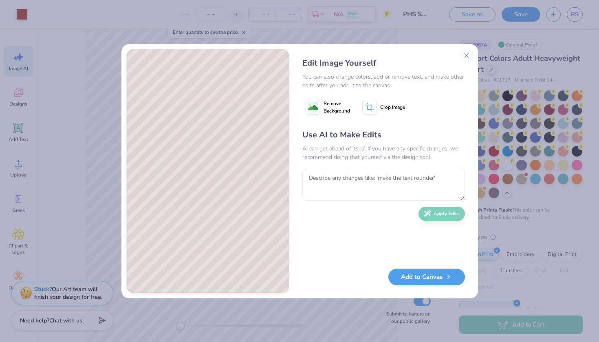
drag, startPoint x: 418, startPoint y: 296, endPoint x: 418, endPoint y: 289, distance: 7.3
click at [418, 289] on div "Edit Image Yourself You can also change colors, add or remove text, and make ot…" at bounding box center [299, 171] width 357 height 254
click at [357, 183] on textarea at bounding box center [383, 185] width 163 height 32
type textarea "change healing to blue background"
click at [443, 216] on button "Apply Edits" at bounding box center [442, 212] width 46 height 14
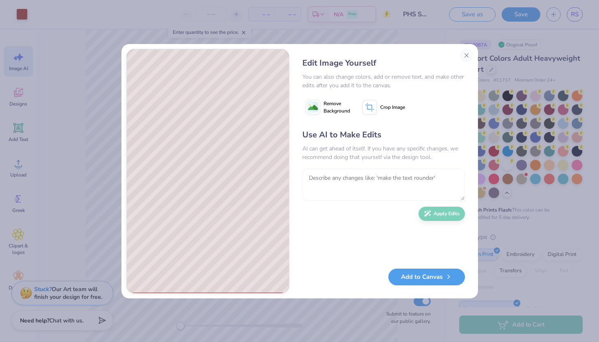
click at [363, 177] on textarea at bounding box center [383, 185] width 163 height 32
type textarea "keep everything the same but add [GEOGRAPHIC_DATA][US_STATE] to the top"
click at [443, 207] on button "Apply Edits" at bounding box center [442, 212] width 46 height 14
click at [439, 277] on button "Add to Canvas" at bounding box center [426, 275] width 77 height 17
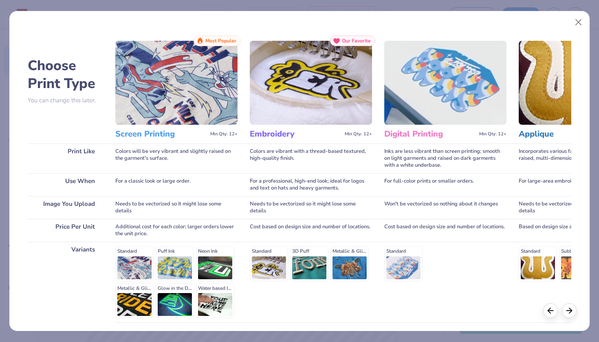
click at [155, 90] on img at bounding box center [176, 83] width 122 height 84
click at [168, 253] on div "Standard Puff Ink Neon Ink Metallic & Glitter Ink Glow in the Dark Ink Water ba…" at bounding box center [176, 282] width 122 height 72
click at [141, 260] on div "Standard Puff Ink Neon Ink Metallic & Glitter Ink Glow in the Dark Ink Water ba…" at bounding box center [176, 282] width 122 height 72
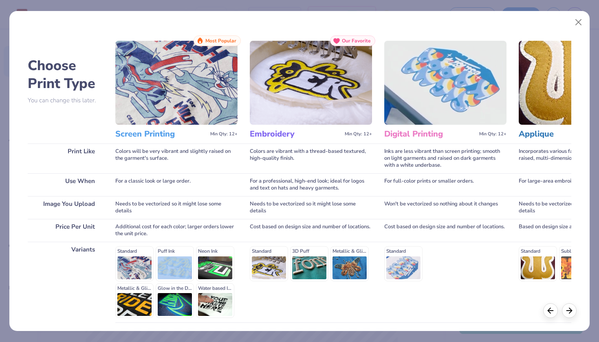
click at [140, 260] on div "Standard Puff Ink Neon Ink Metallic & Glitter Ink Glow in the Dark Ink Water ba…" at bounding box center [176, 282] width 122 height 72
drag, startPoint x: 141, startPoint y: 261, endPoint x: 137, endPoint y: 271, distance: 10.4
click at [136, 261] on div "Standard Puff Ink Neon Ink Metallic & Glitter Ink Glow in the Dark Ink Water ba…" at bounding box center [176, 282] width 122 height 72
click at [567, 306] on div at bounding box center [569, 309] width 15 height 15
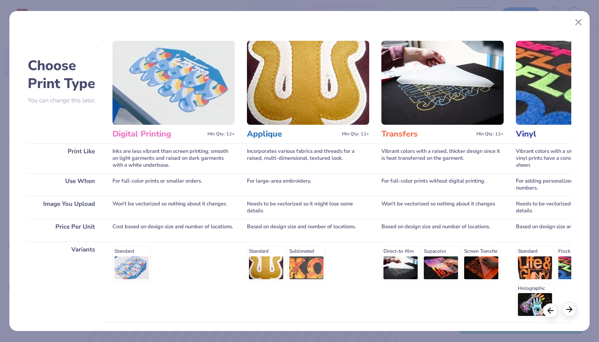
click at [567, 306] on icon at bounding box center [569, 309] width 9 height 9
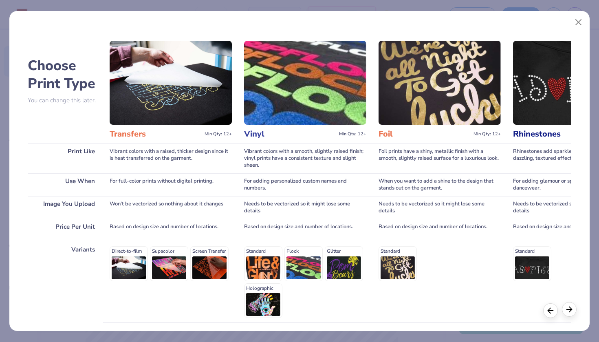
click at [567, 306] on icon at bounding box center [569, 309] width 9 height 9
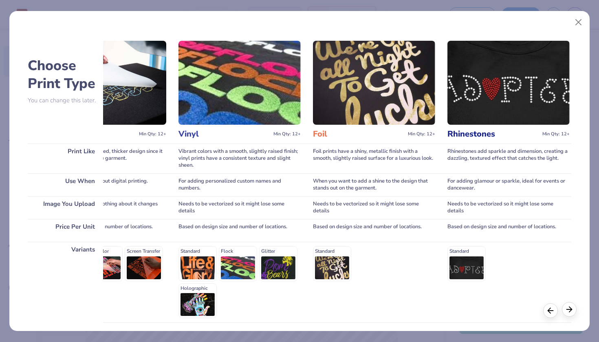
scroll to position [0, 620]
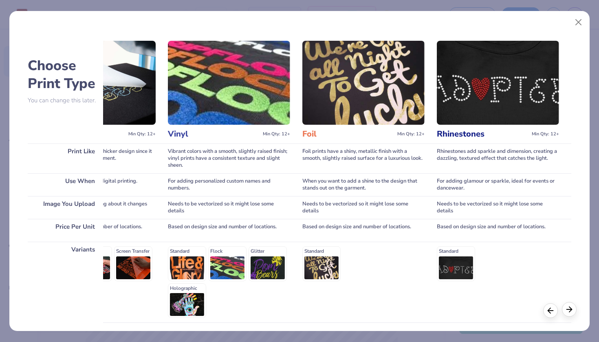
click at [567, 306] on icon at bounding box center [569, 309] width 9 height 9
click at [578, 25] on button "Close" at bounding box center [578, 22] width 15 height 15
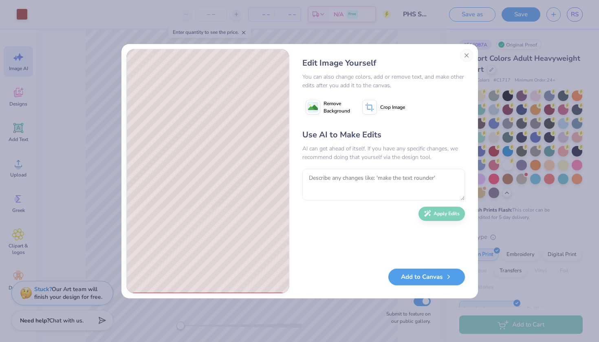
click at [377, 108] on icon at bounding box center [369, 107] width 15 height 15
click at [390, 102] on button at bounding box center [384, 107] width 51 height 20
click at [397, 108] on line at bounding box center [396, 107] width 2 height 2
click at [331, 110] on span "Remove Background" at bounding box center [337, 107] width 26 height 15
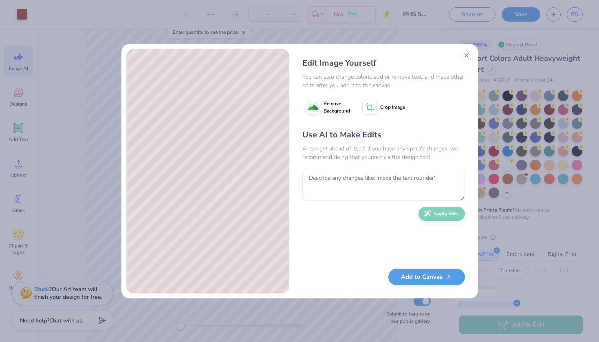
click at [331, 110] on span "Remove Background" at bounding box center [337, 107] width 26 height 15
click at [430, 275] on button "Add to Canvas" at bounding box center [426, 275] width 77 height 17
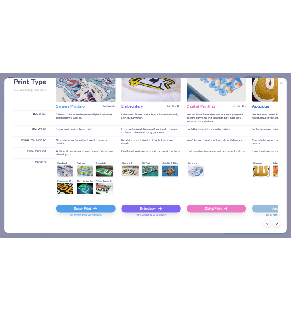
scroll to position [64, 0]
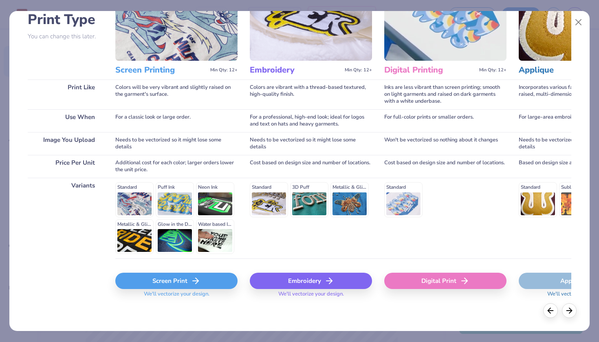
click at [202, 282] on div "Screen Print" at bounding box center [176, 281] width 122 height 16
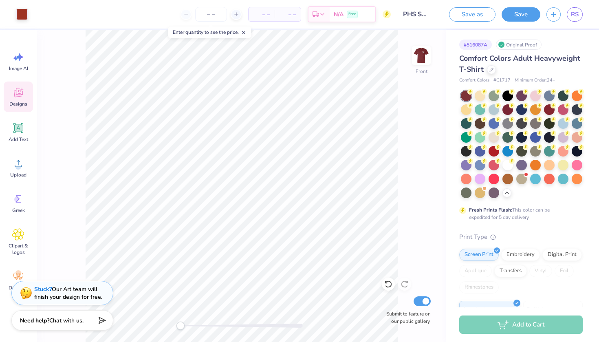
click at [24, 91] on div "Designs" at bounding box center [18, 97] width 29 height 31
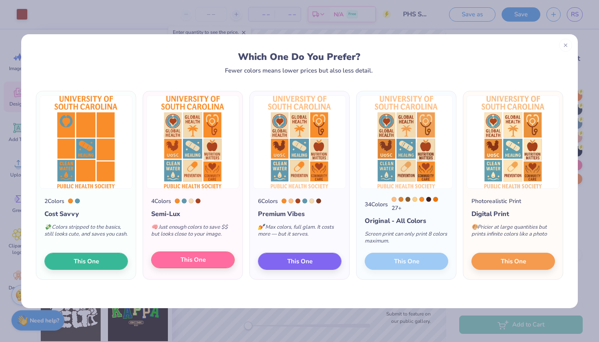
click at [197, 262] on span "This One" at bounding box center [193, 259] width 25 height 9
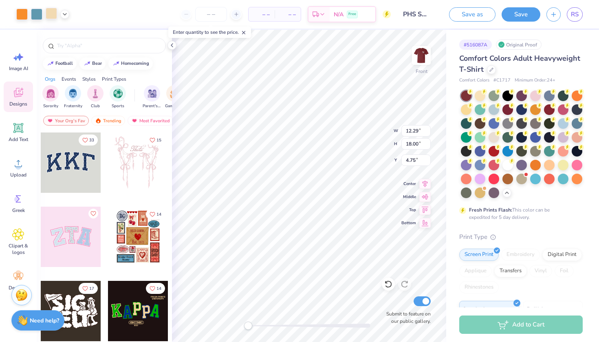
click at [53, 13] on div at bounding box center [51, 13] width 11 height 11
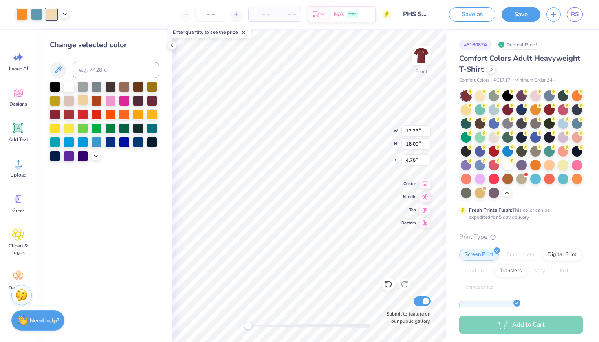
click at [79, 102] on div at bounding box center [82, 100] width 11 height 11
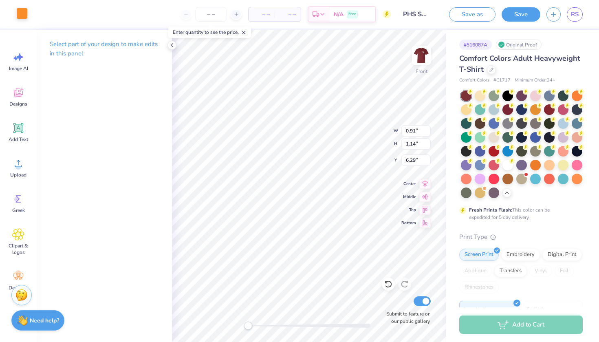
click at [21, 13] on div at bounding box center [21, 13] width 11 height 11
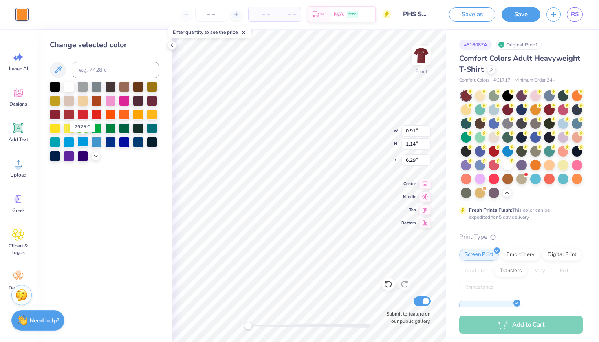
click at [82, 139] on div at bounding box center [82, 141] width 11 height 11
click at [114, 194] on div "Change selected color" at bounding box center [104, 186] width 135 height 312
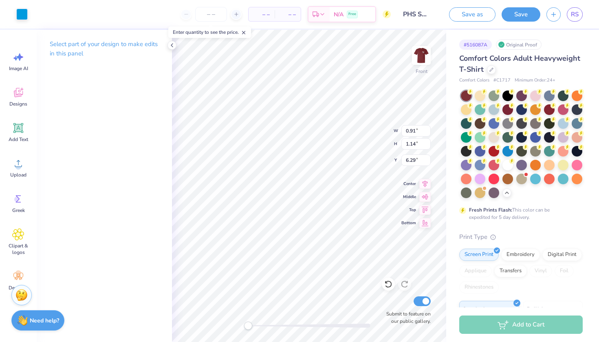
click at [25, 24] on div "Art colors" at bounding box center [14, 14] width 28 height 29
click at [23, 19] on div at bounding box center [21, 13] width 11 height 11
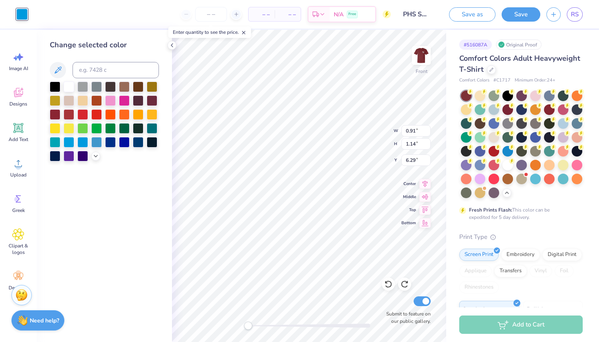
type input "0.87"
type input "1.15"
type input "4.77"
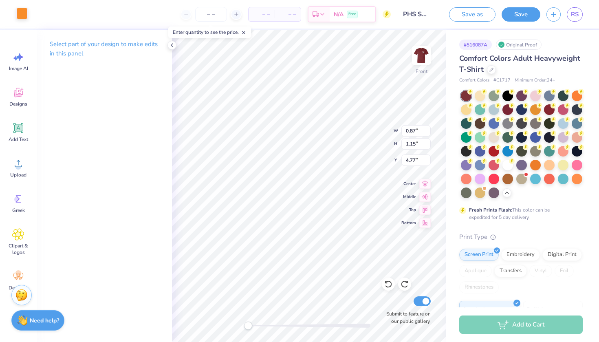
click at [20, 15] on div at bounding box center [21, 13] width 11 height 11
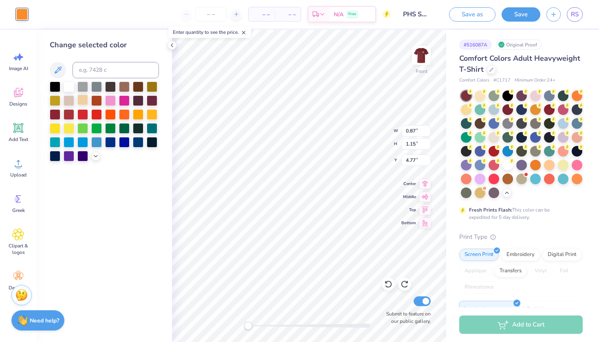
click at [81, 101] on div at bounding box center [82, 100] width 11 height 11
type input "0.91"
type input "1.14"
type input "6.29"
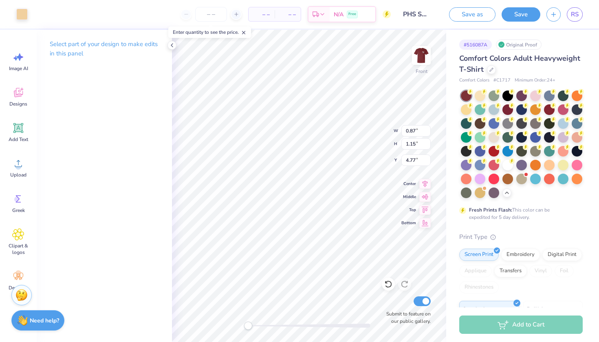
type input "0.92"
type input "1.12"
type input "4.78"
click at [28, 18] on div at bounding box center [21, 13] width 11 height 11
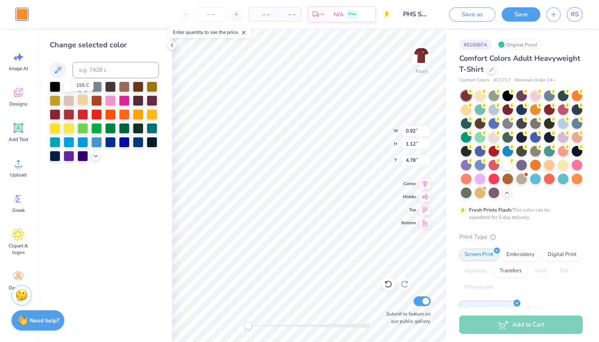
click at [79, 98] on div at bounding box center [82, 100] width 11 height 11
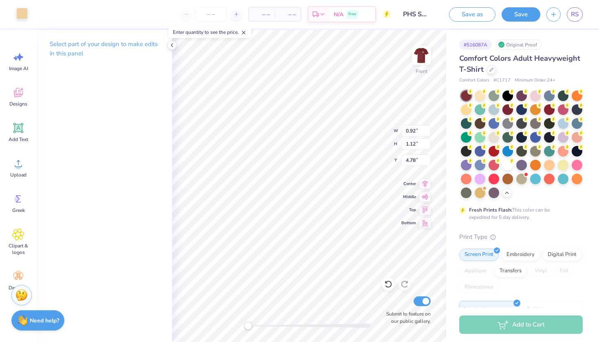
click at [23, 10] on div at bounding box center [21, 13] width 11 height 11
click at [24, 20] on div "Art colors" at bounding box center [14, 14] width 28 height 29
click at [23, 18] on div at bounding box center [21, 13] width 11 height 11
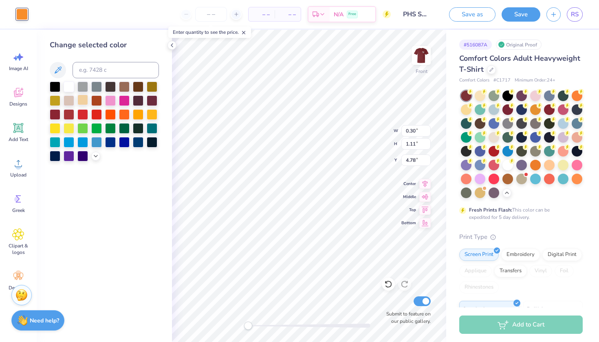
click at [82, 100] on div at bounding box center [82, 100] width 11 height 11
type input "0.97"
type input "1.12"
type input "4.77"
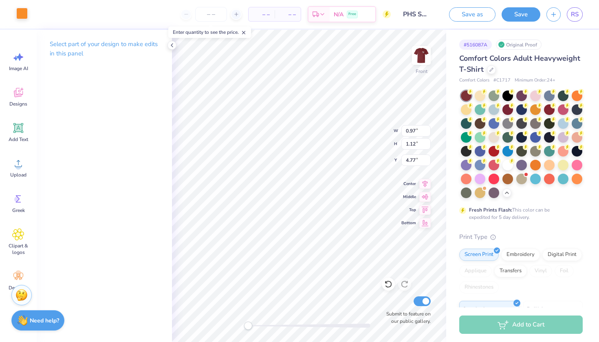
click at [25, 13] on div at bounding box center [21, 13] width 11 height 11
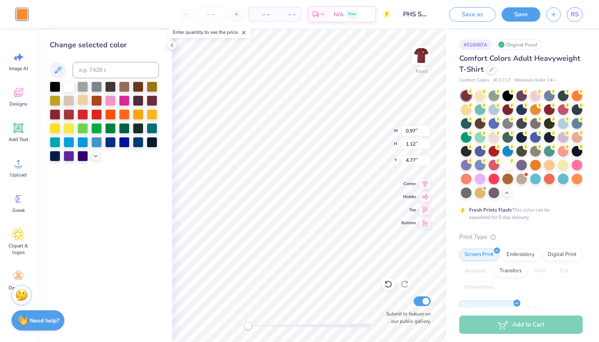
click at [85, 102] on div at bounding box center [82, 100] width 11 height 11
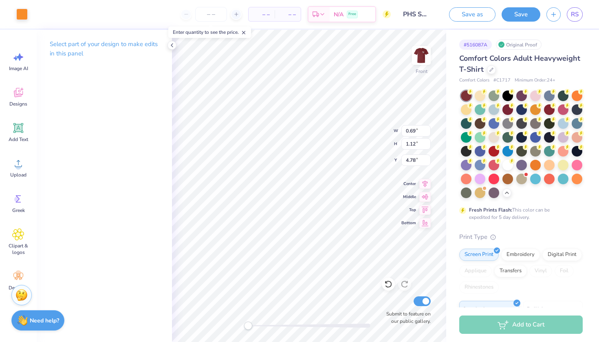
type input "0.84"
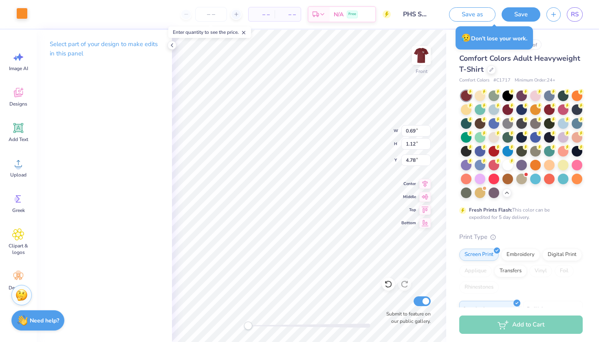
click at [20, 12] on div at bounding box center [21, 13] width 11 height 11
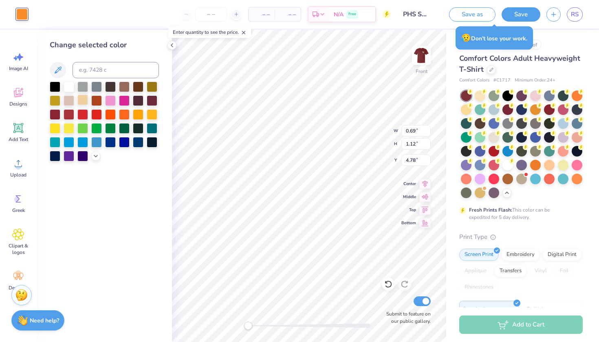
click at [80, 102] on div at bounding box center [82, 100] width 11 height 11
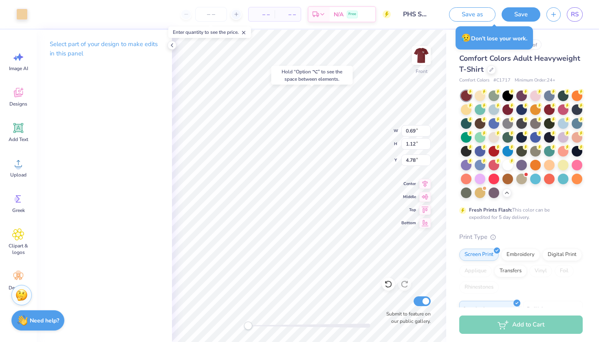
type input "0.84"
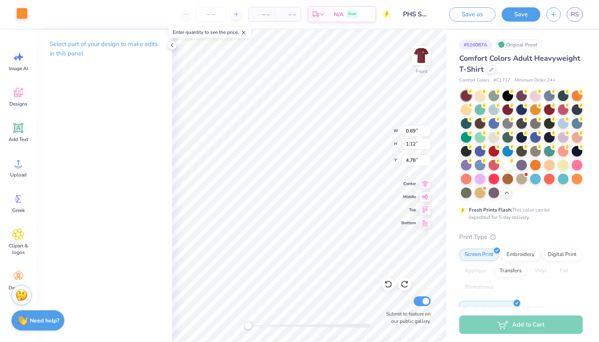
click at [28, 12] on div at bounding box center [21, 13] width 11 height 11
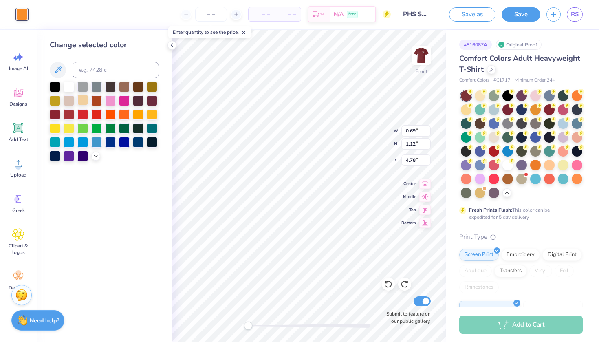
click at [86, 96] on div at bounding box center [82, 100] width 11 height 11
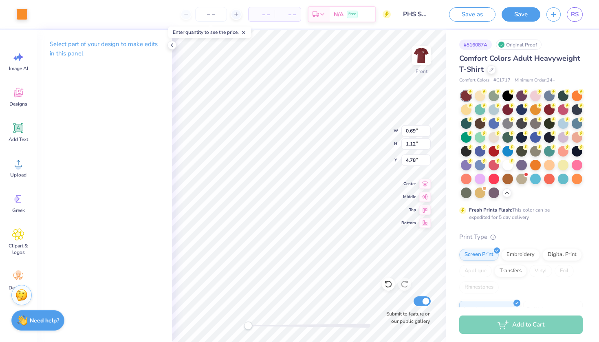
type input "3.44"
type input "3.89"
type input "13.09"
type input "0.69"
type input "1.12"
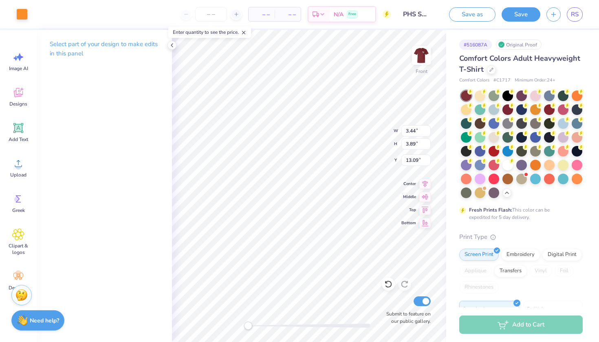
type input "4.78"
click at [20, 13] on div at bounding box center [21, 13] width 11 height 11
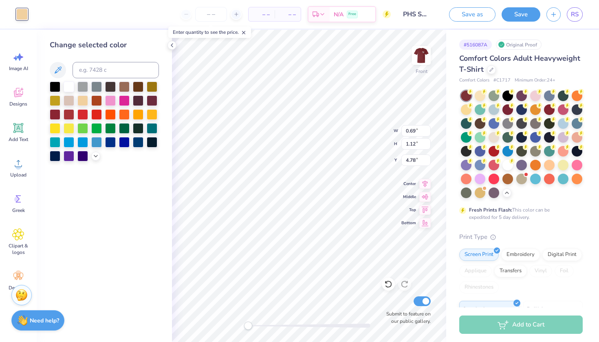
click at [86, 95] on div at bounding box center [104, 122] width 109 height 80
click at [83, 97] on div at bounding box center [82, 100] width 11 height 11
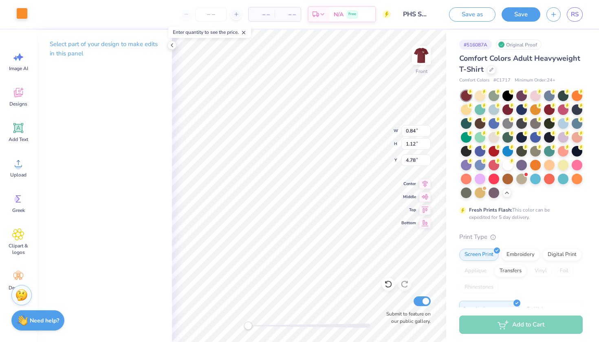
click at [24, 15] on div at bounding box center [21, 13] width 11 height 11
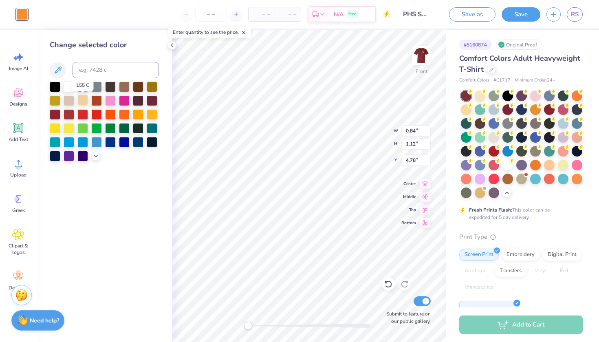
click at [79, 103] on div at bounding box center [82, 100] width 11 height 11
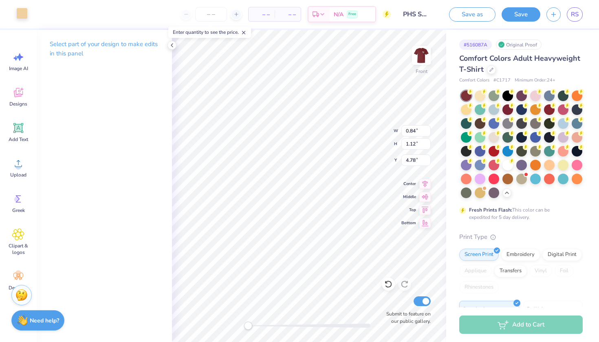
click at [24, 15] on div at bounding box center [21, 13] width 11 height 11
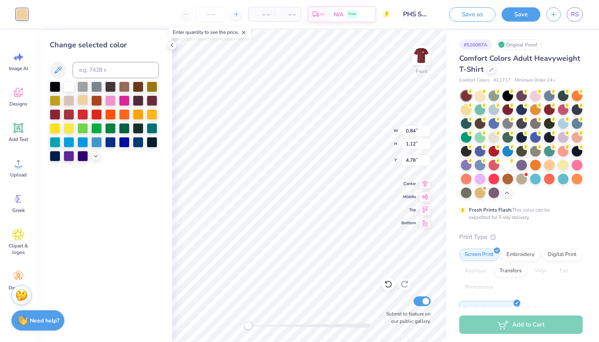
click at [84, 98] on div at bounding box center [82, 100] width 11 height 11
click at [140, 167] on div "Change selected color" at bounding box center [104, 186] width 135 height 312
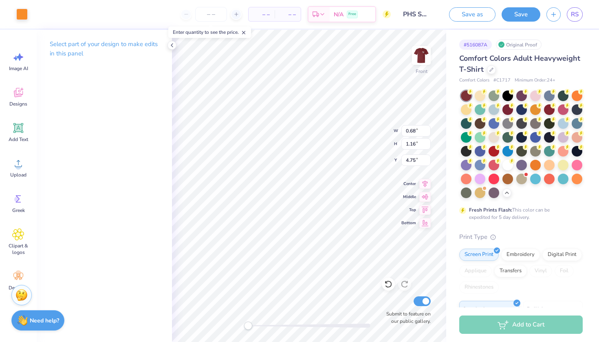
click at [19, 23] on div "Art colors" at bounding box center [14, 14] width 28 height 29
click at [19, 22] on div "Art colors" at bounding box center [14, 14] width 28 height 29
click at [21, 15] on div at bounding box center [21, 13] width 11 height 11
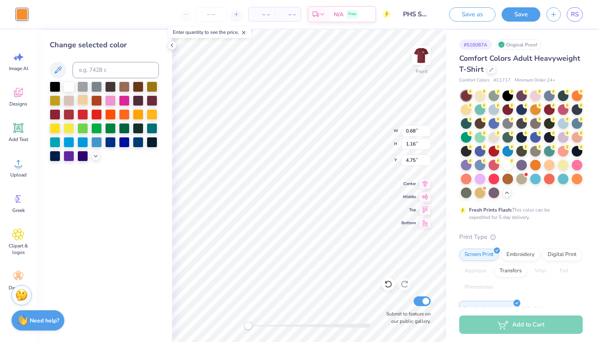
click at [82, 103] on div at bounding box center [82, 100] width 11 height 11
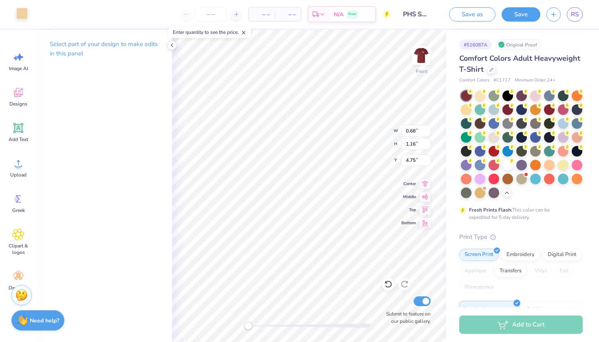
click at [19, 16] on div at bounding box center [21, 13] width 11 height 11
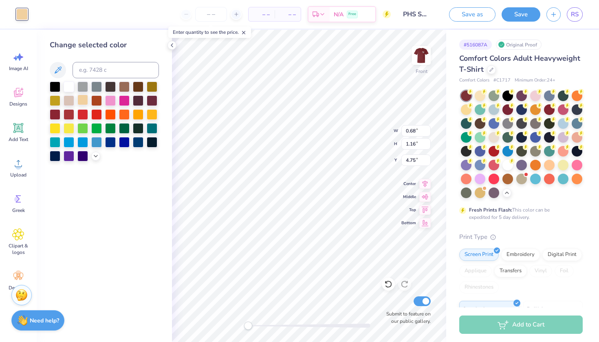
click at [81, 99] on div at bounding box center [82, 100] width 11 height 11
click at [152, 158] on div at bounding box center [104, 122] width 109 height 80
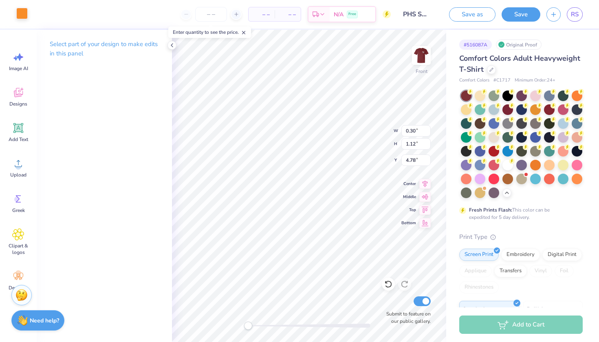
click at [22, 19] on div at bounding box center [21, 13] width 11 height 11
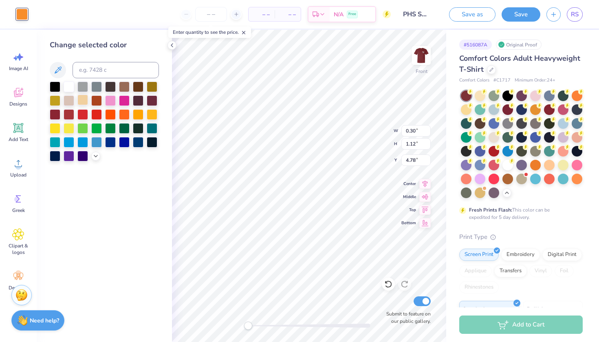
click at [84, 101] on div at bounding box center [82, 100] width 11 height 11
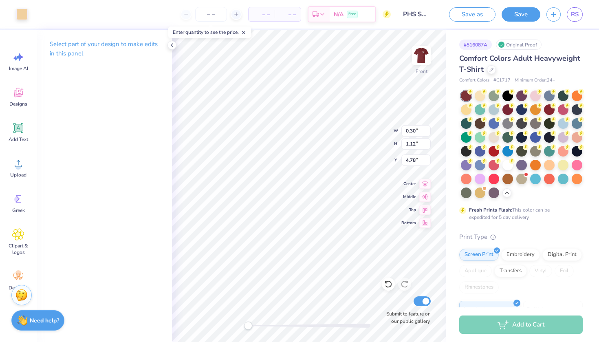
click at [170, 202] on div "Select part of your design to make edits in this panel" at bounding box center [104, 186] width 135 height 312
type input "0.91"
type input "1.13"
click at [16, 13] on div at bounding box center [21, 13] width 11 height 11
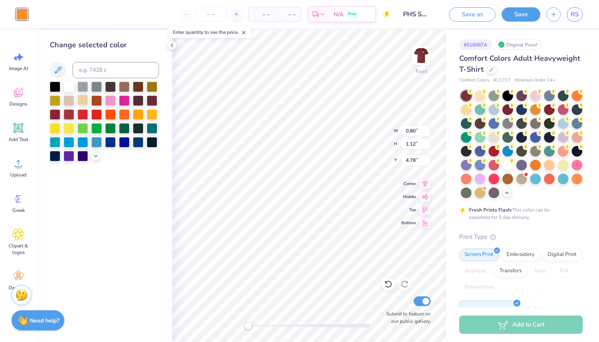
click at [80, 103] on div at bounding box center [82, 100] width 11 height 11
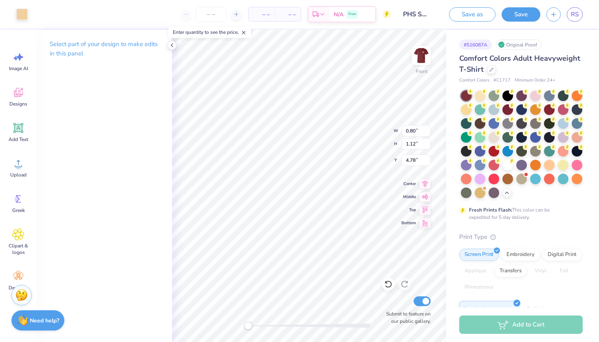
click at [103, 60] on div "Select part of your design to make edits in this panel" at bounding box center [104, 52] width 135 height 44
click at [26, 11] on div at bounding box center [21, 13] width 11 height 11
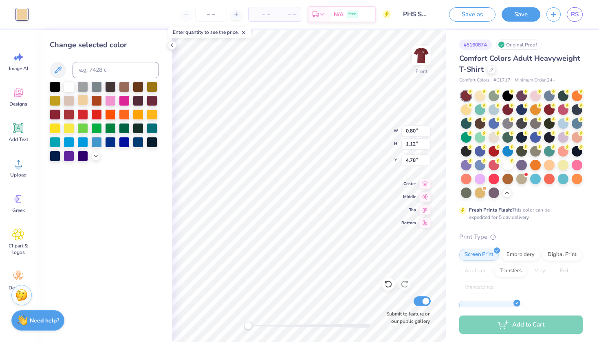
click at [86, 97] on div at bounding box center [82, 100] width 11 height 11
click at [136, 137] on div at bounding box center [104, 122] width 109 height 80
click at [82, 98] on div at bounding box center [82, 100] width 11 height 11
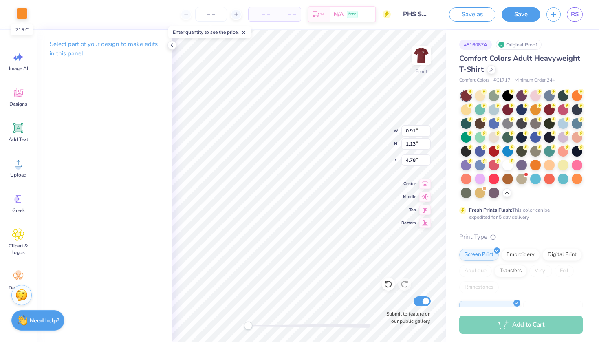
click at [24, 11] on div at bounding box center [21, 13] width 11 height 11
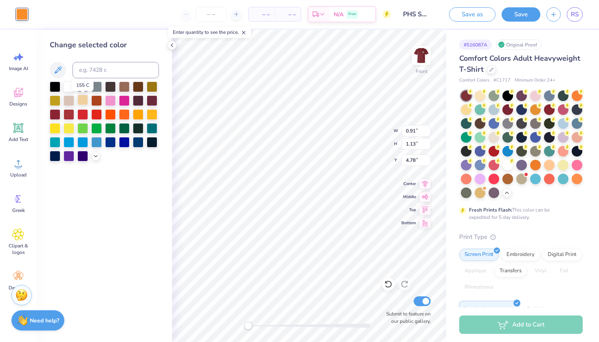
click at [77, 99] on div at bounding box center [82, 100] width 11 height 11
click at [79, 100] on div at bounding box center [82, 100] width 11 height 11
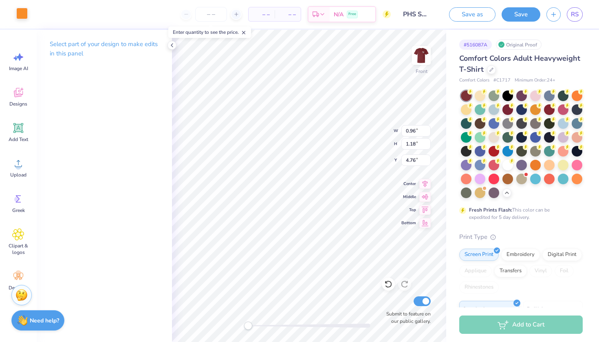
click at [23, 12] on div at bounding box center [21, 13] width 11 height 11
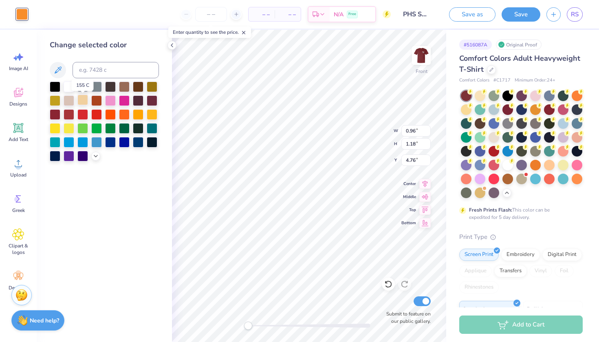
click at [86, 99] on div at bounding box center [82, 100] width 11 height 11
click at [151, 214] on div "Change selected color" at bounding box center [104, 186] width 135 height 312
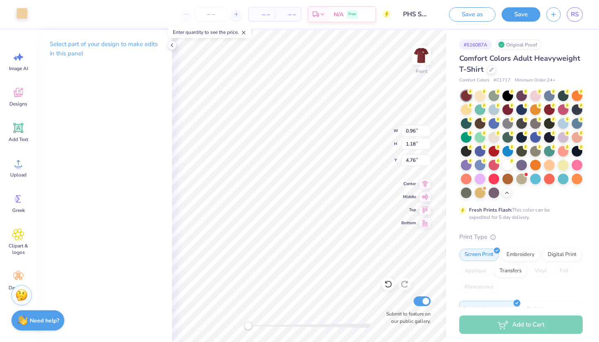
click at [23, 12] on div at bounding box center [21, 13] width 11 height 11
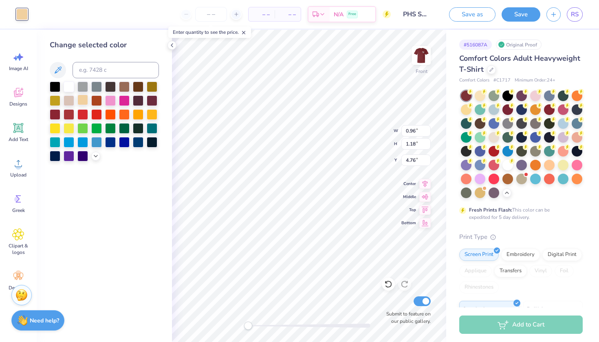
click at [83, 99] on div at bounding box center [82, 100] width 11 height 11
click at [139, 219] on div "Change selected color" at bounding box center [104, 186] width 135 height 312
click at [151, 209] on div "Change selected color" at bounding box center [104, 186] width 135 height 312
click at [172, 203] on div "Change selected color" at bounding box center [104, 186] width 135 height 312
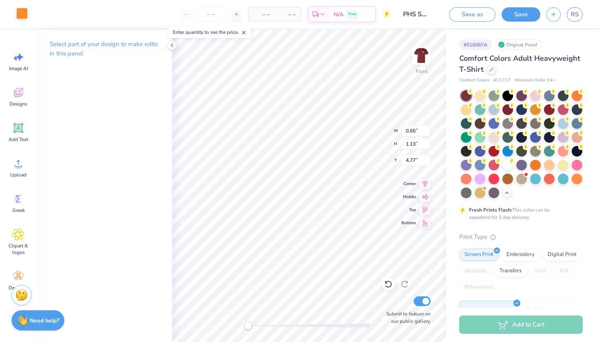
click at [22, 17] on div at bounding box center [21, 13] width 11 height 11
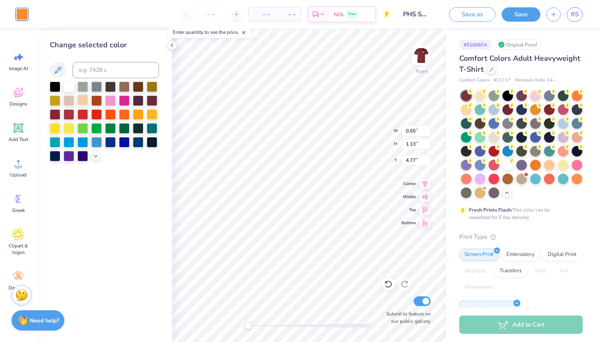
click at [86, 97] on div at bounding box center [82, 100] width 11 height 11
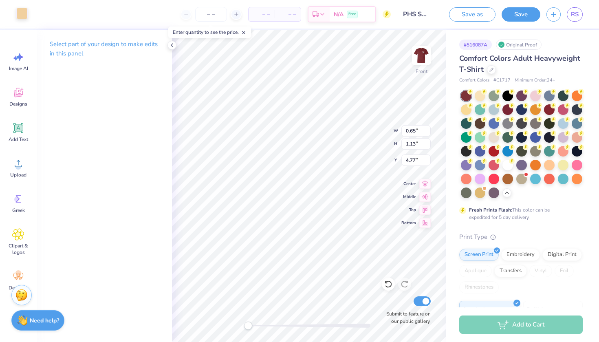
click at [21, 18] on div at bounding box center [21, 13] width 11 height 11
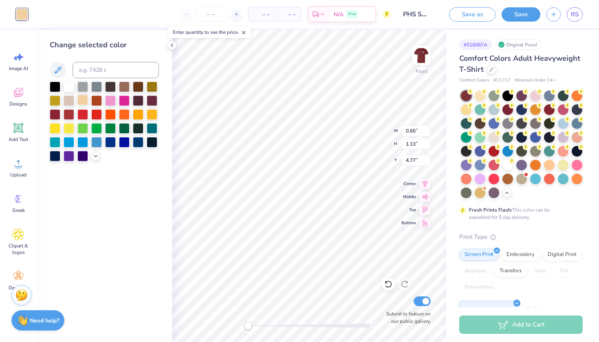
click at [84, 100] on div at bounding box center [82, 100] width 11 height 11
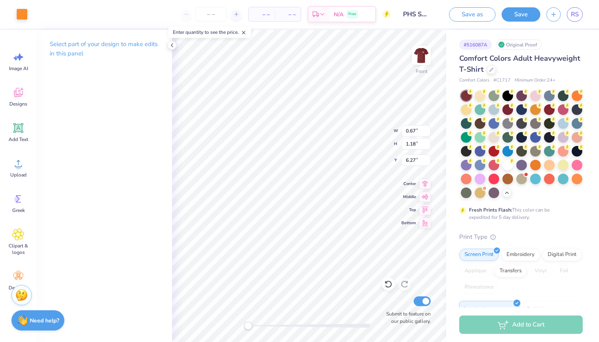
click at [30, 11] on div "Art colors – – Per Item – – Total Est. Delivery N/A Free Design Title PHS SHIRT…" at bounding box center [299, 14] width 599 height 29
click at [27, 13] on div at bounding box center [21, 13] width 11 height 11
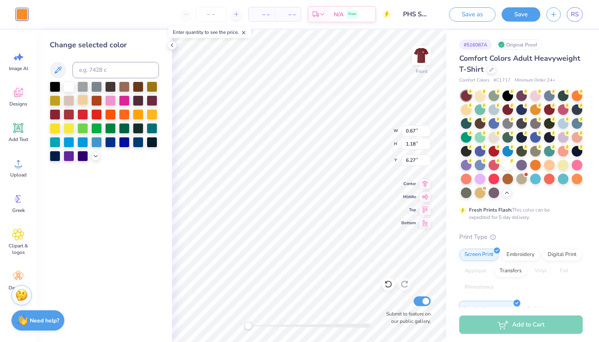
click at [82, 98] on div at bounding box center [82, 100] width 11 height 11
click at [161, 171] on div "Change selected color" at bounding box center [104, 186] width 135 height 312
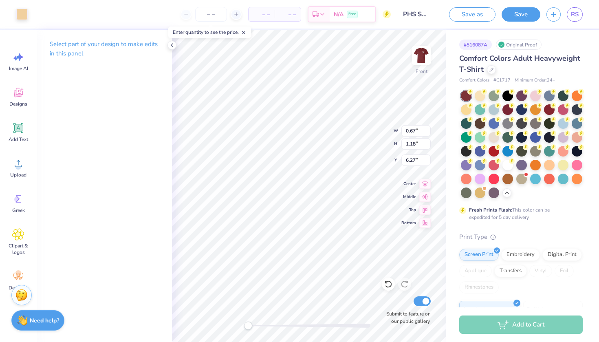
click at [29, 18] on div "Art colors – – Per Item – – Total Est. Delivery N/A Free Design Title PHS SHIRT…" at bounding box center [299, 14] width 599 height 29
click at [25, 18] on div at bounding box center [21, 13] width 11 height 11
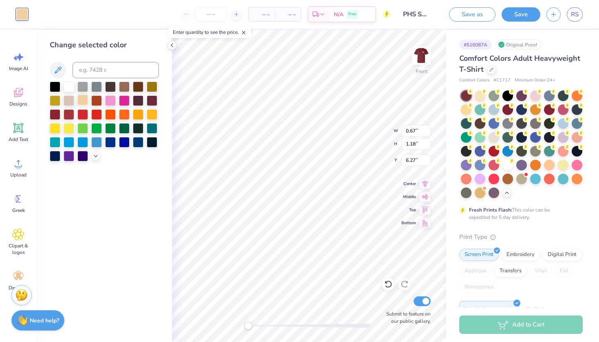
click at [82, 101] on div at bounding box center [82, 100] width 11 height 11
click at [167, 190] on div "Change selected color" at bounding box center [104, 186] width 135 height 312
type input "0.96"
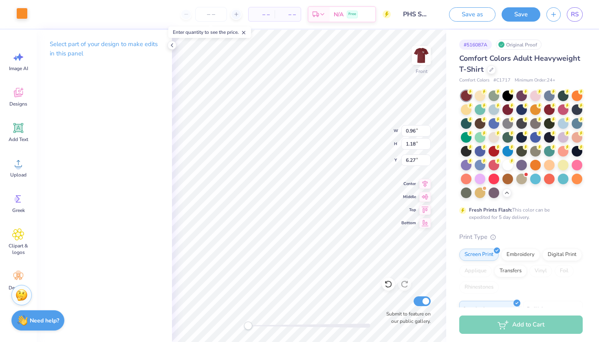
click at [22, 13] on div at bounding box center [21, 13] width 11 height 11
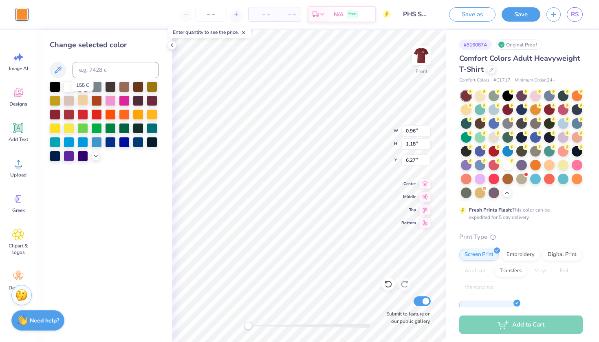
click at [80, 99] on div at bounding box center [82, 100] width 11 height 11
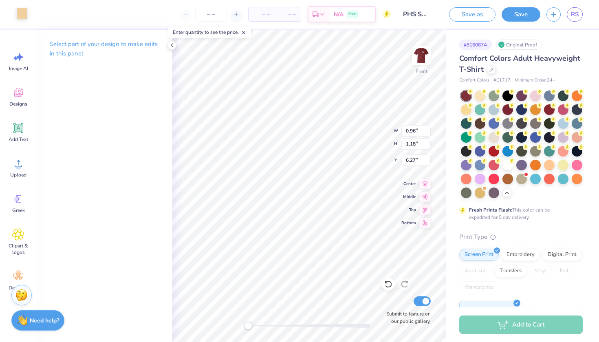
click at [25, 17] on div at bounding box center [21, 13] width 11 height 11
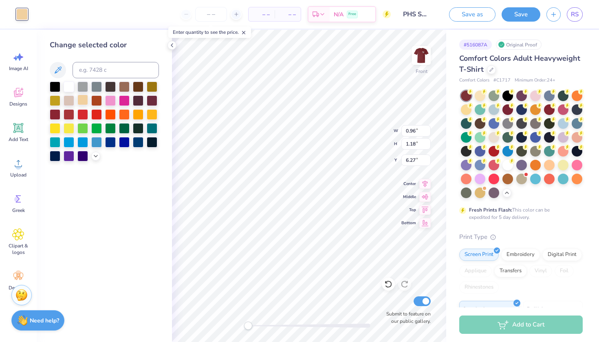
click at [82, 102] on div at bounding box center [82, 100] width 11 height 11
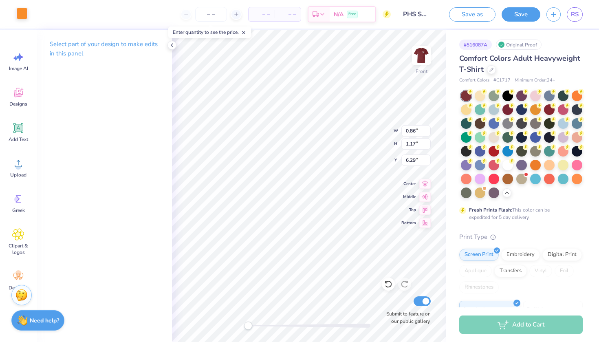
click at [24, 19] on div at bounding box center [21, 13] width 11 height 11
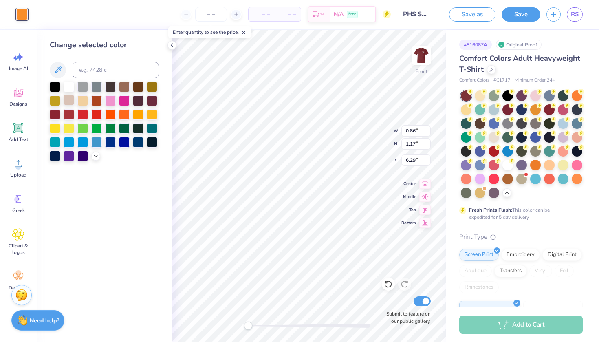
click at [73, 96] on div at bounding box center [69, 100] width 11 height 11
click at [77, 97] on div at bounding box center [82, 100] width 11 height 11
click at [80, 100] on div at bounding box center [82, 100] width 11 height 11
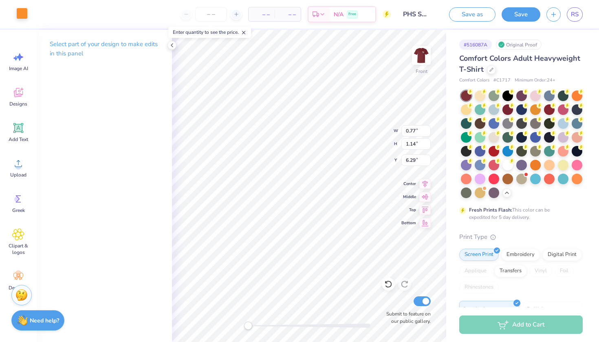
click at [19, 17] on div at bounding box center [21, 13] width 11 height 11
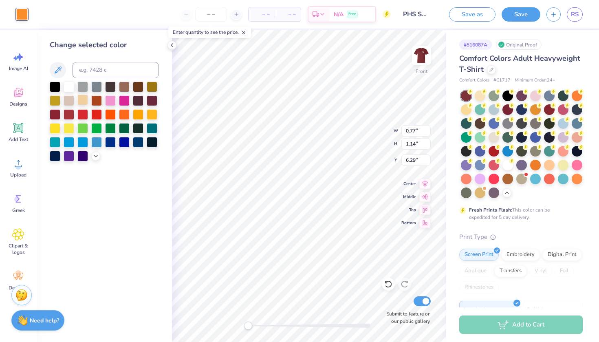
click at [83, 101] on div at bounding box center [82, 100] width 11 height 11
click at [82, 97] on div at bounding box center [82, 100] width 11 height 11
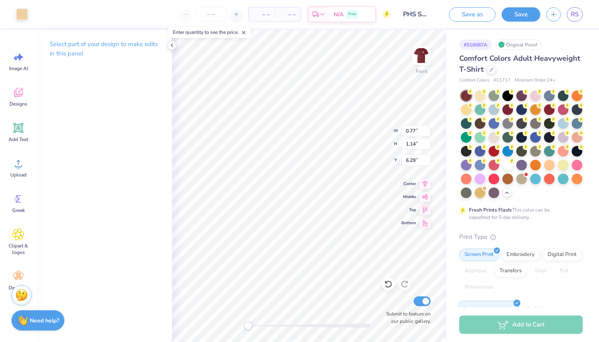
click at [12, 9] on div "Art colors" at bounding box center [14, 14] width 28 height 29
click at [24, 13] on div at bounding box center [21, 13] width 11 height 11
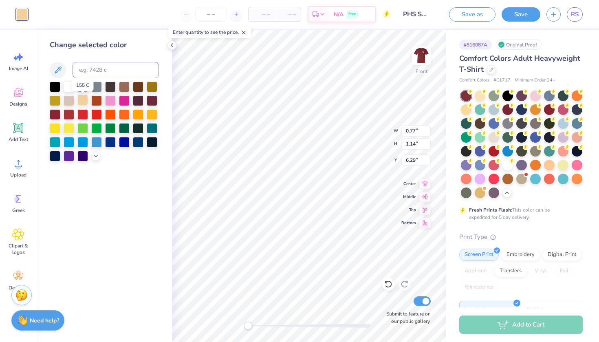
click at [80, 99] on div at bounding box center [82, 100] width 11 height 11
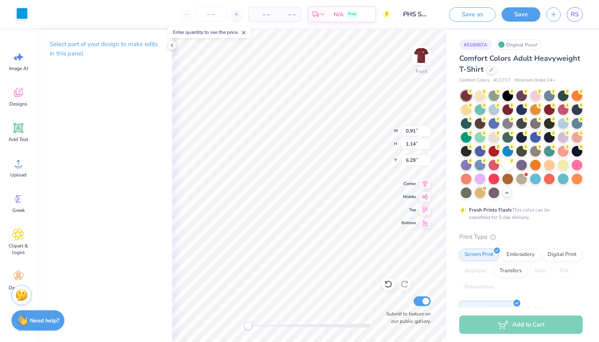
click at [24, 15] on div at bounding box center [21, 13] width 11 height 11
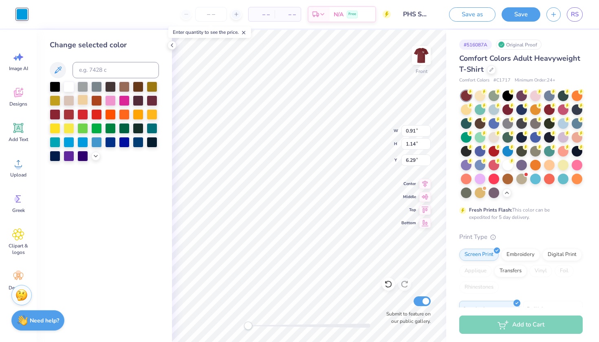
click at [83, 105] on div at bounding box center [82, 100] width 11 height 11
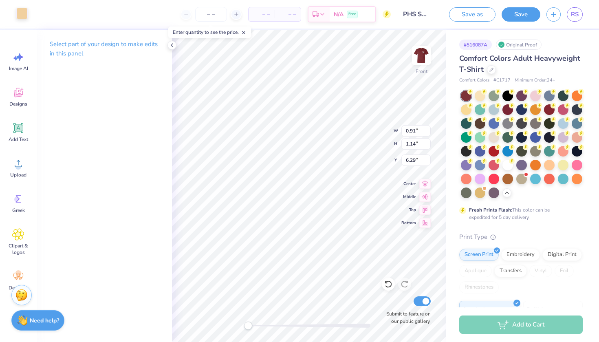
click at [24, 16] on div at bounding box center [21, 13] width 11 height 11
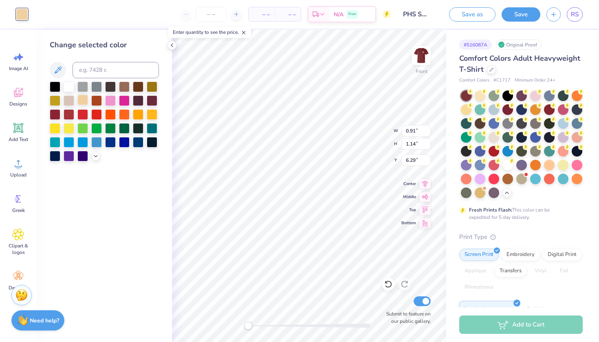
click at [84, 100] on div at bounding box center [82, 100] width 11 height 11
click at [155, 167] on div "Change selected color" at bounding box center [104, 186] width 135 height 312
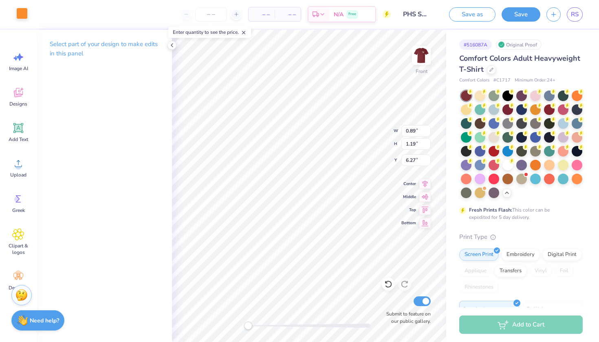
click at [24, 11] on div at bounding box center [21, 13] width 11 height 11
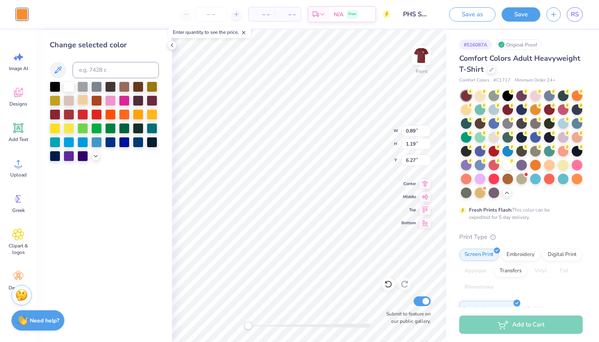
click at [79, 99] on div at bounding box center [82, 100] width 11 height 11
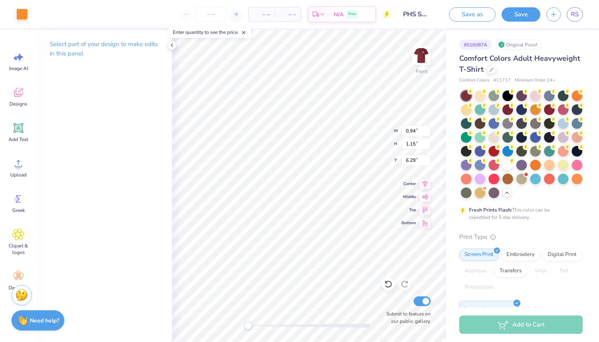
click at [13, 18] on div "Art colors" at bounding box center [14, 14] width 28 height 29
click at [18, 18] on div at bounding box center [21, 13] width 11 height 11
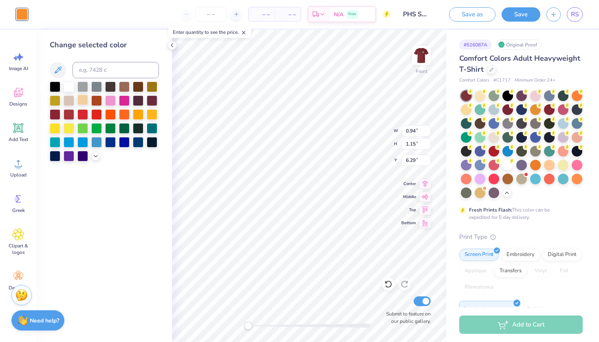
click at [84, 101] on div at bounding box center [82, 100] width 11 height 11
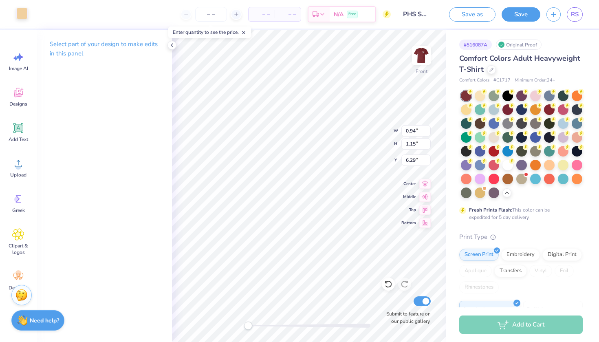
click at [22, 17] on div at bounding box center [21, 13] width 11 height 11
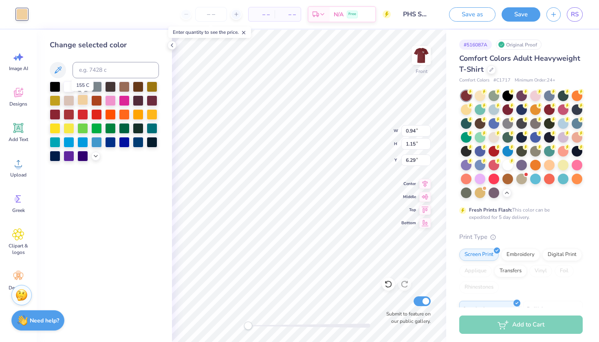
click at [82, 101] on div at bounding box center [82, 100] width 11 height 11
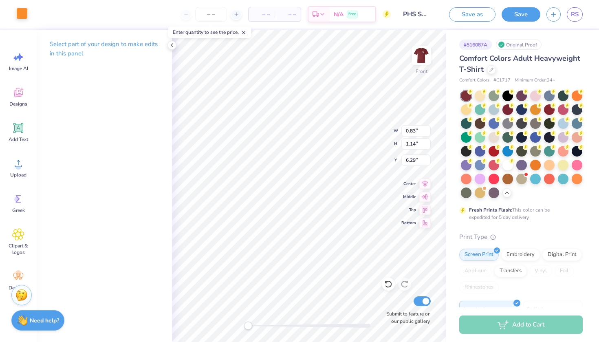
click at [25, 15] on div at bounding box center [21, 13] width 11 height 11
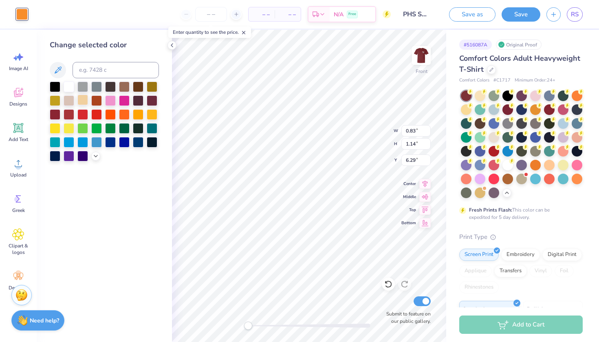
click at [88, 99] on div at bounding box center [104, 122] width 109 height 80
click at [85, 99] on div at bounding box center [82, 100] width 11 height 11
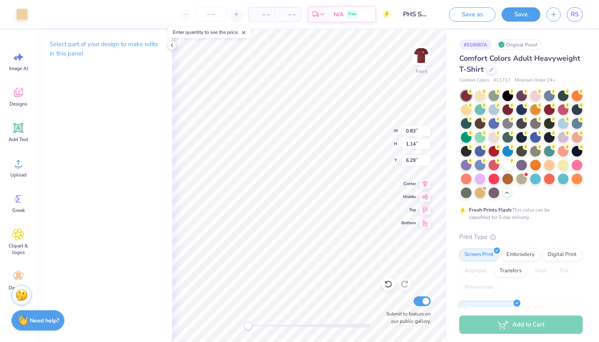
click at [29, 18] on div "Art colors – – Per Item – – Total Est. Delivery N/A Free Design Title PHS SHIRT…" at bounding box center [299, 14] width 599 height 29
click at [19, 15] on div at bounding box center [21, 13] width 11 height 11
click at [21, 12] on div at bounding box center [21, 13] width 11 height 11
click at [23, 23] on div "Art colors" at bounding box center [14, 14] width 28 height 29
click at [22, 19] on div at bounding box center [21, 13] width 11 height 11
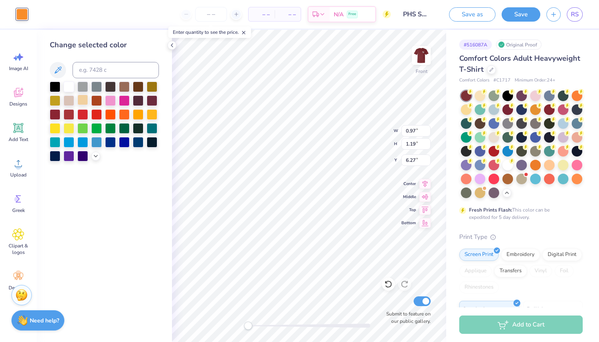
click at [79, 103] on div at bounding box center [82, 100] width 11 height 11
type input "0.45"
type input "0.68"
type input "8.55"
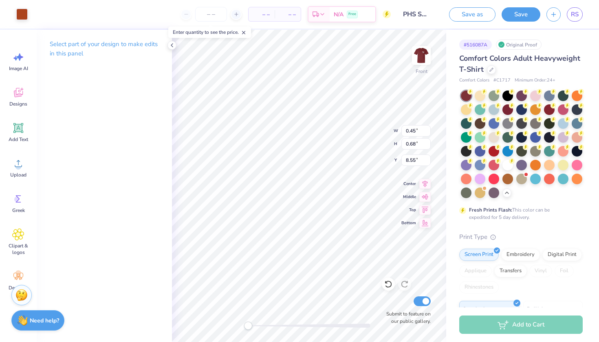
type input "0.97"
type input "1.19"
type input "6.27"
click at [24, 17] on div at bounding box center [21, 13] width 11 height 11
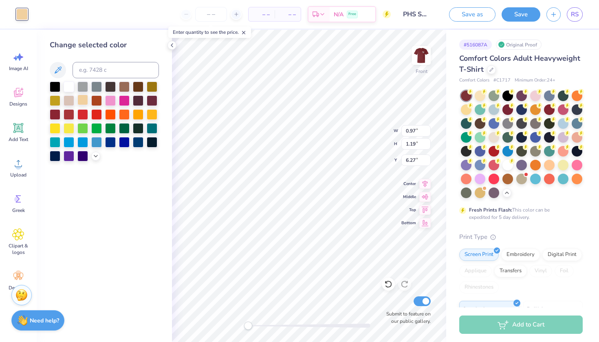
click at [82, 98] on div at bounding box center [82, 100] width 11 height 11
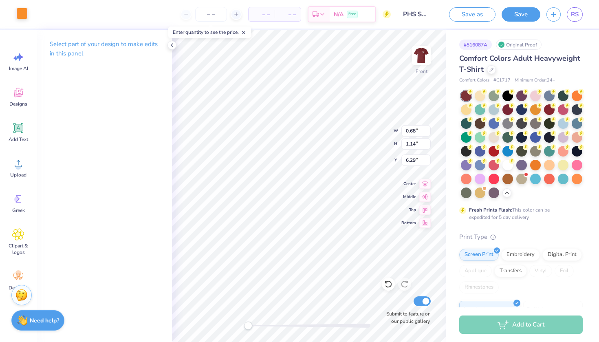
click at [22, 18] on div at bounding box center [21, 13] width 11 height 11
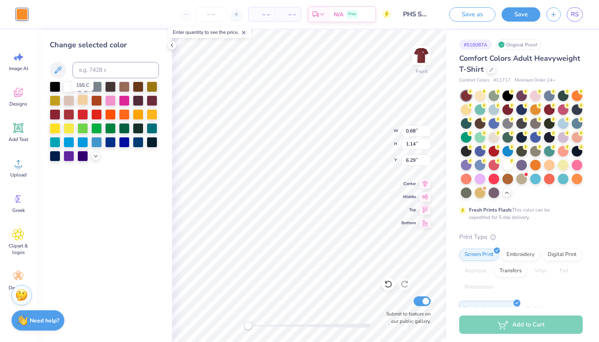
click at [83, 104] on div at bounding box center [82, 100] width 11 height 11
click at [165, 191] on div "Change selected color" at bounding box center [104, 186] width 135 height 312
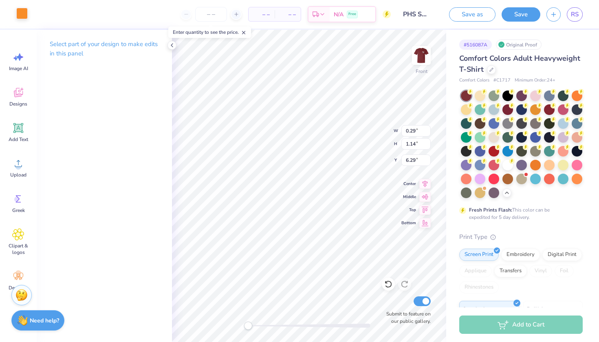
click at [20, 12] on div at bounding box center [21, 13] width 11 height 11
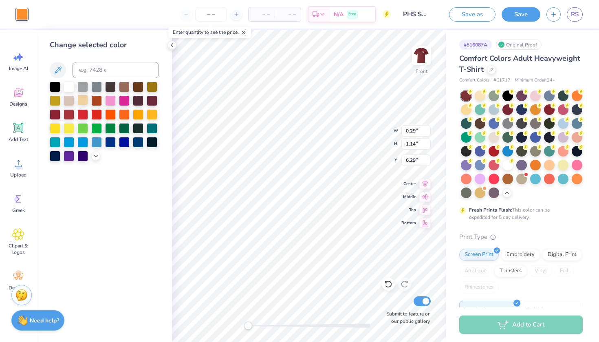
click at [82, 102] on div at bounding box center [82, 100] width 11 height 11
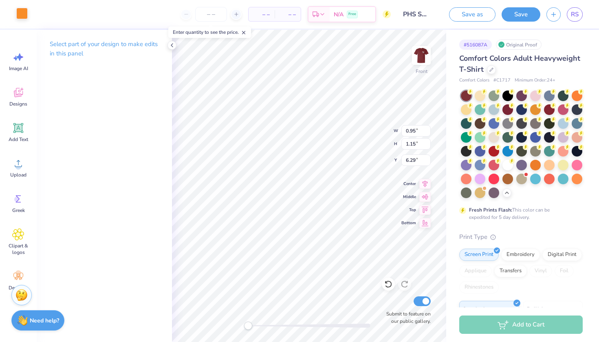
click at [23, 19] on div at bounding box center [21, 13] width 11 height 11
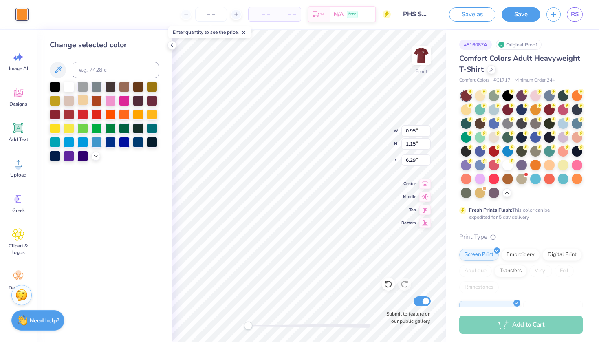
click at [85, 101] on div at bounding box center [82, 100] width 11 height 11
click at [165, 156] on div "Change selected color" at bounding box center [104, 186] width 135 height 312
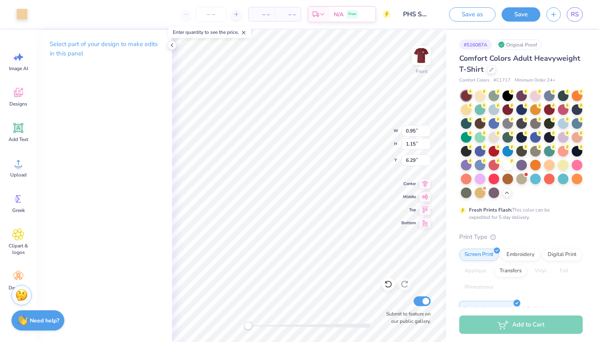
type input "0.67"
type input "1.18"
type input "6.27"
click at [22, 21] on div "Art colors" at bounding box center [14, 14] width 28 height 29
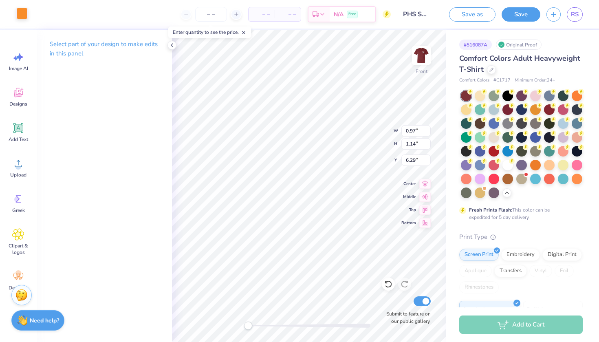
click at [23, 19] on div at bounding box center [21, 13] width 11 height 11
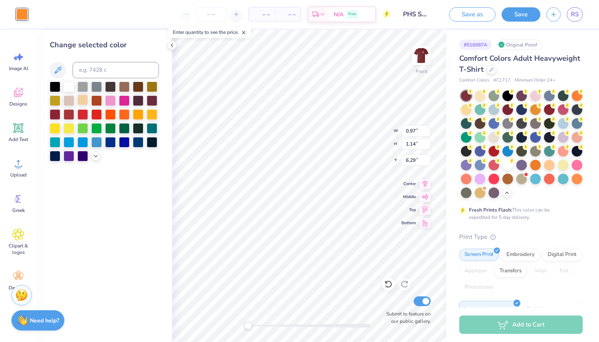
click at [83, 101] on div at bounding box center [82, 100] width 11 height 11
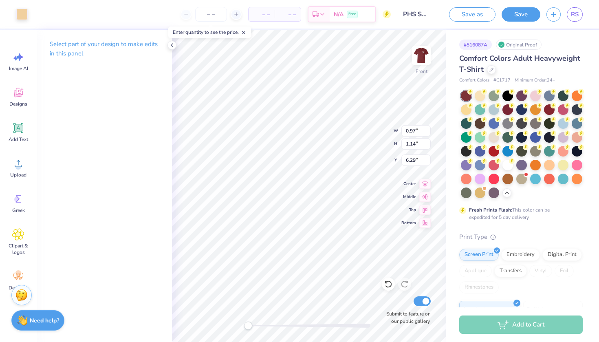
click at [170, 207] on div "Select part of your design to make edits in this panel" at bounding box center [104, 186] width 135 height 312
click at [20, 9] on div at bounding box center [21, 13] width 11 height 11
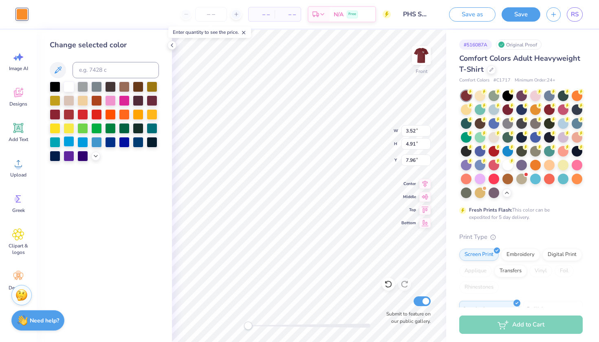
click at [64, 143] on div at bounding box center [69, 141] width 11 height 11
click at [414, 198] on span "Middle" at bounding box center [408, 195] width 15 height 7
type input "8.12"
click at [93, 154] on div at bounding box center [95, 155] width 9 height 9
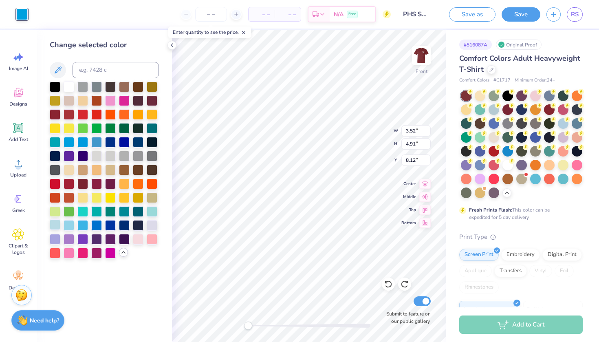
click at [60, 226] on div at bounding box center [55, 224] width 11 height 11
click at [53, 226] on div at bounding box center [55, 224] width 11 height 11
click at [406, 135] on input "3.52" at bounding box center [415, 130] width 29 height 11
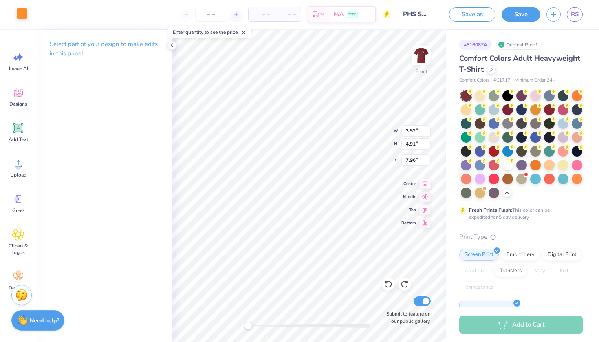
click at [22, 14] on div at bounding box center [21, 13] width 11 height 11
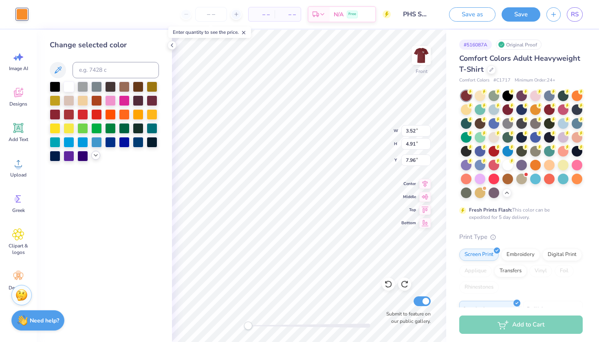
click at [91, 158] on div at bounding box center [95, 155] width 9 height 9
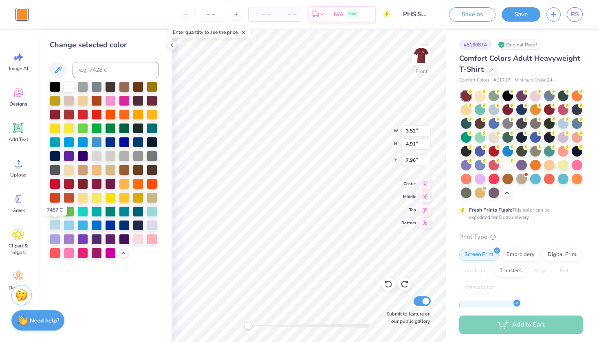
click at [57, 227] on div at bounding box center [55, 224] width 11 height 11
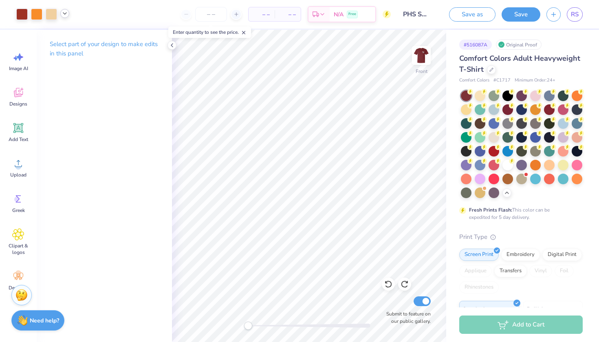
click at [62, 13] on icon at bounding box center [65, 13] width 7 height 7
click at [80, 67] on div "Select part of your design to make edits in this panel" at bounding box center [104, 52] width 135 height 44
click at [73, 53] on p "Select part of your design to make edits in this panel" at bounding box center [104, 49] width 109 height 19
click at [67, 12] on icon at bounding box center [65, 13] width 7 height 7
click at [58, 31] on div at bounding box center [56, 34] width 11 height 11
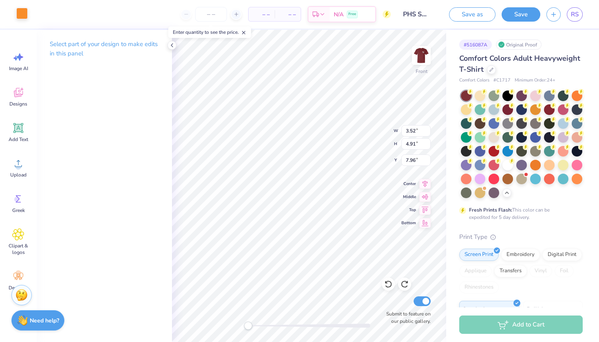
click at [27, 18] on div at bounding box center [21, 13] width 11 height 11
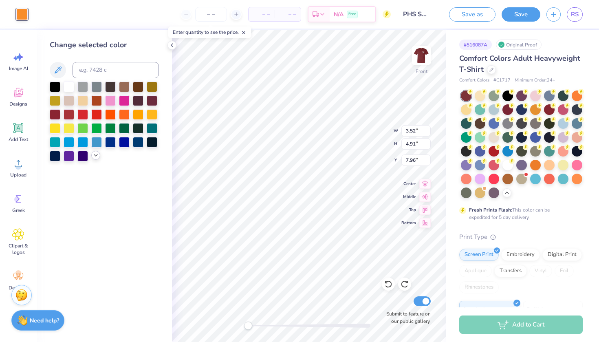
click at [93, 155] on icon at bounding box center [96, 155] width 7 height 7
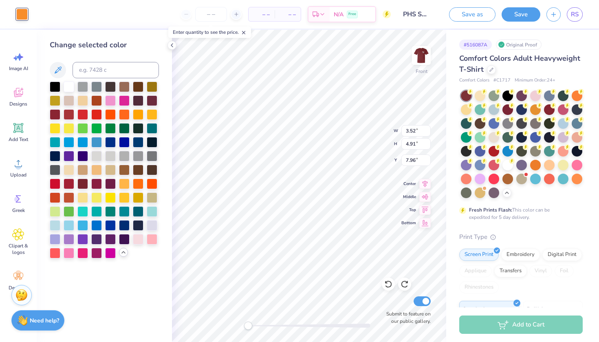
type input "0.56"
type input "0.57"
type input "16.05"
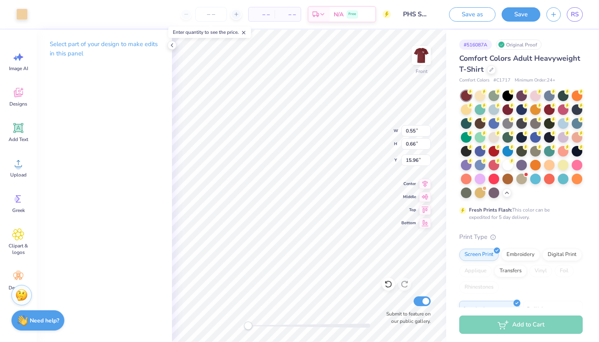
type input "0.51"
type input "0.71"
type input "15.93"
type input "3.44"
type input "3.89"
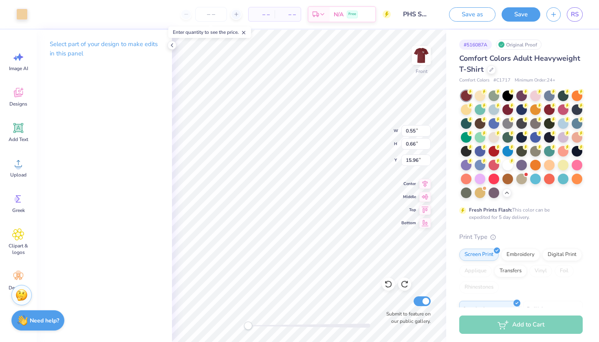
type input "13.00"
type input "0.51"
type input "0.71"
type input "15.93"
type input "0.59"
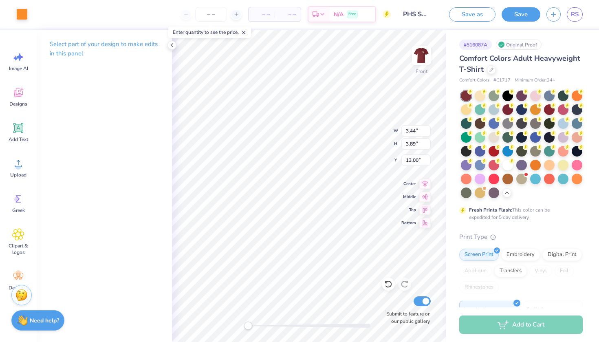
type input "0.70"
type input "15.94"
type input "0.29"
type input "0.39"
type input "16.09"
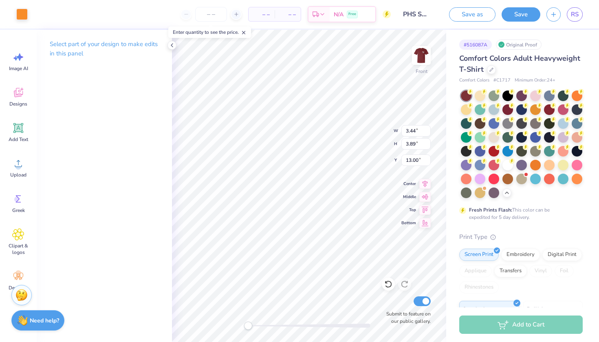
type input "0.32"
type input "0.41"
type input "16.08"
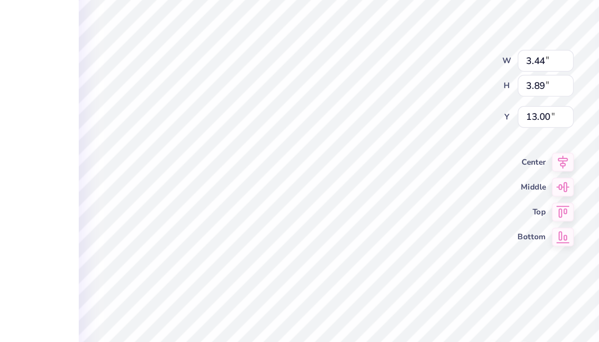
type input "2.45"
type input "2.10"
type input "13.39"
type input "2.45"
type input "2.10"
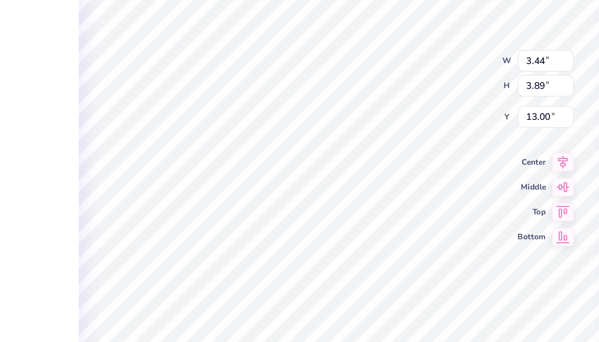
type input "14.10"
type input "2.45"
type input "2.10"
type input "13.75"
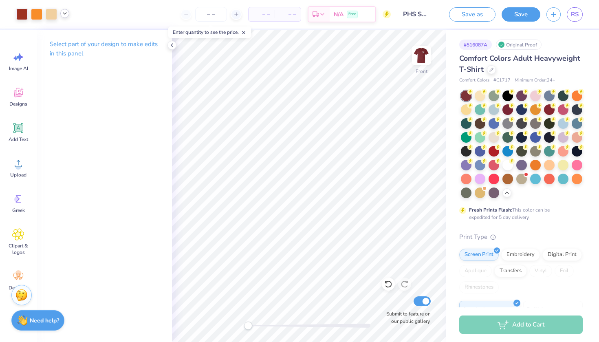
click at [68, 14] on div at bounding box center [64, 13] width 9 height 9
click at [58, 33] on div at bounding box center [56, 34] width 11 height 11
type input "3.44"
type input "3.89"
type input "13.00"
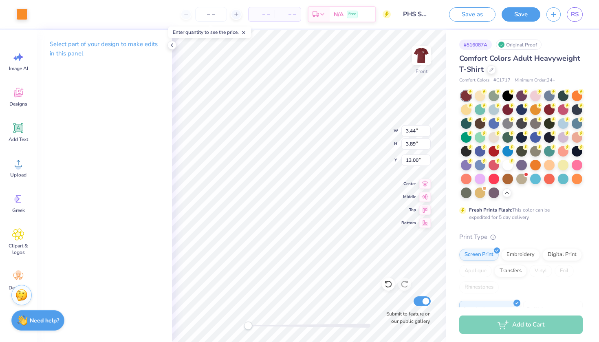
type input "0.52"
type input "0.71"
type input "15.93"
type input "3.44"
type input "3.89"
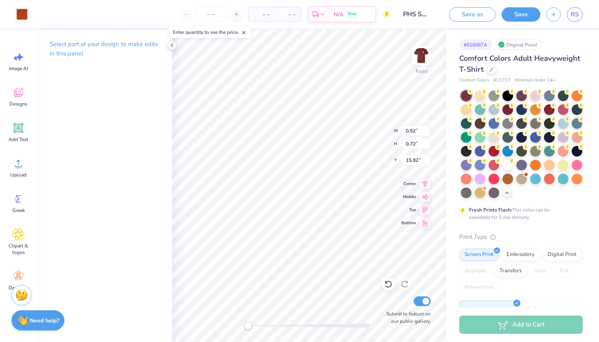
type input "13.00"
type input "0.52"
type input "0.72"
type input "15.92"
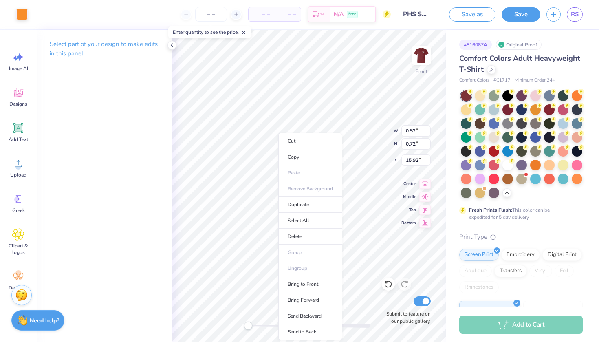
type input "3.44"
type input "3.89"
type input "13.00"
type input "0.52"
type input "0.72"
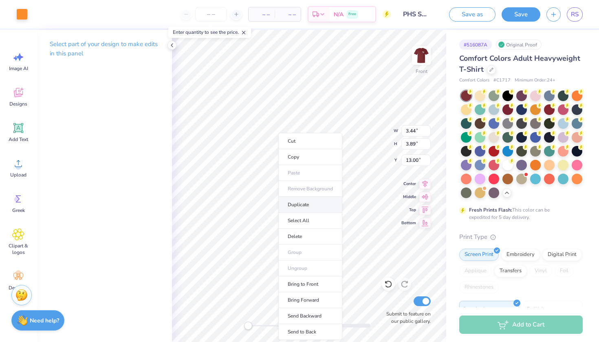
type input "15.92"
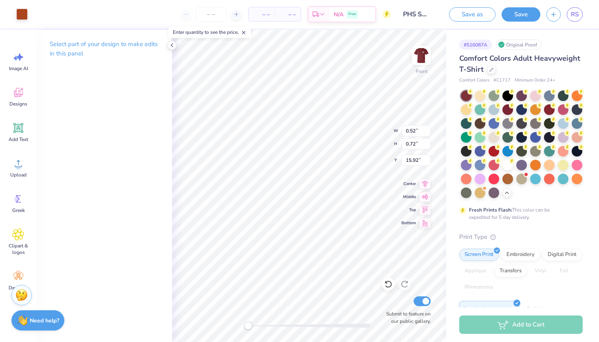
type input "3.44"
type input "3.89"
type input "13.00"
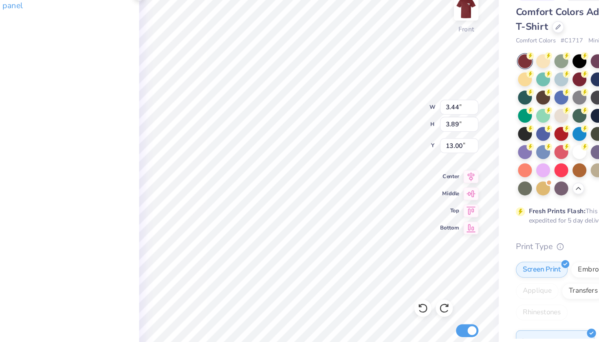
type input "0.52"
type input "0.72"
type input "15.92"
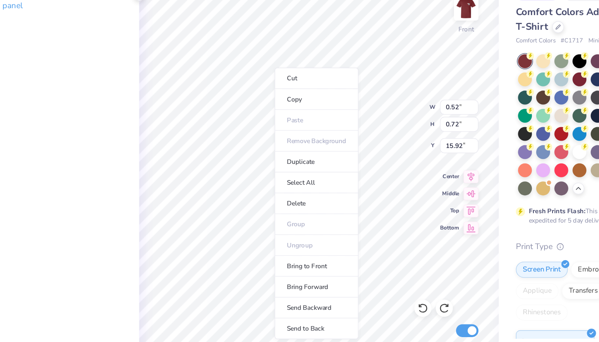
type input "3.44"
type input "3.89"
type input "13.00"
type input "0.51"
type input "0.71"
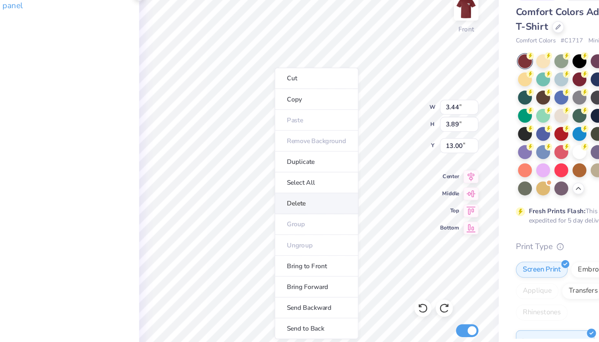
type input "15.93"
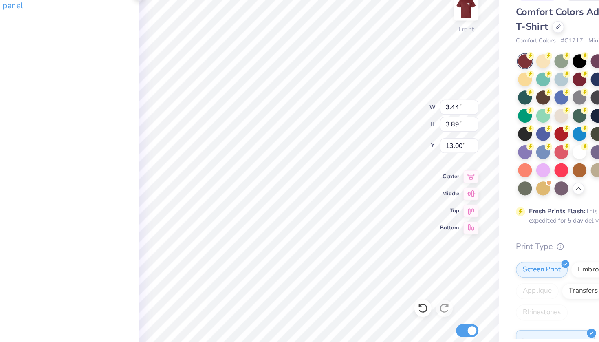
type input "0.52"
type input "0.72"
type input "15.92"
type input "0.31"
type input "0.58"
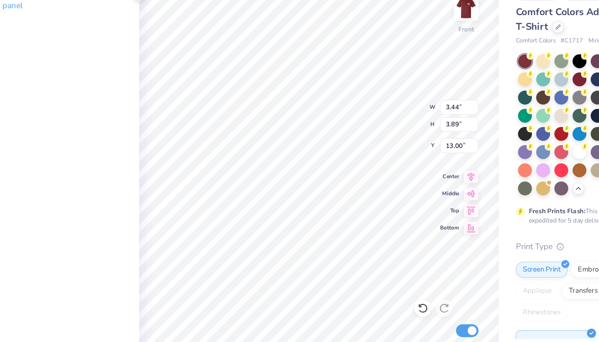
type input "15.80"
type input "3.44"
type input "3.89"
type input "13.00"
type input "0.43"
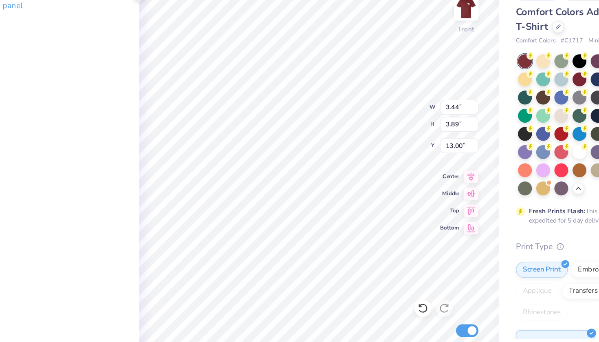
type input "0.72"
type input "17.55"
type input "3.45"
type input "4.20"
type input "17.20"
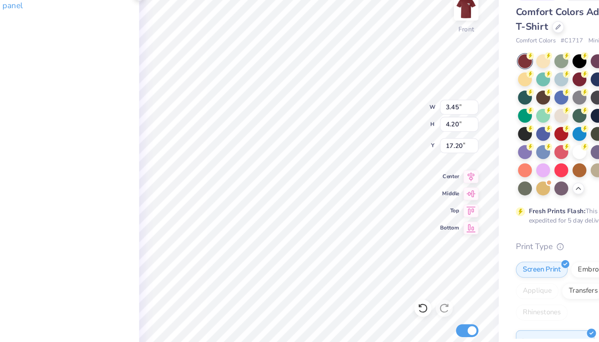
type input "0.43"
type input "0.72"
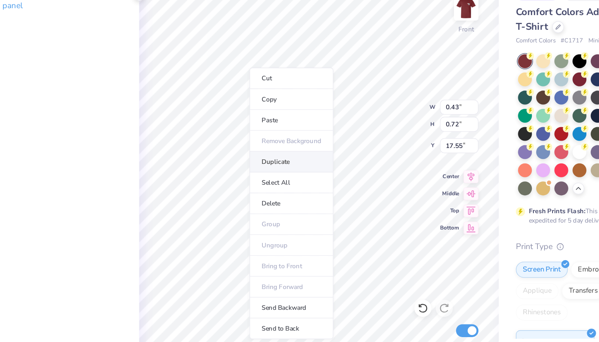
click at [256, 165] on li "Duplicate" at bounding box center [288, 173] width 64 height 16
type input "18.55"
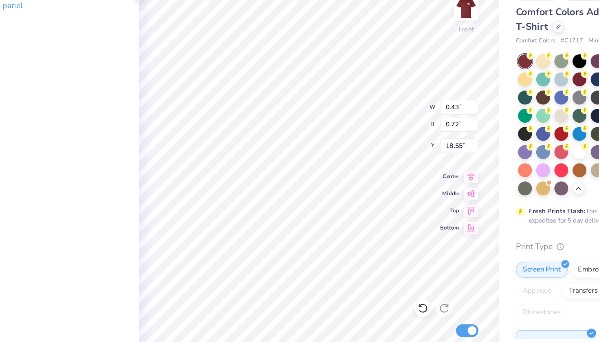
type input "2.66"
type input "2.28"
type input "13.75"
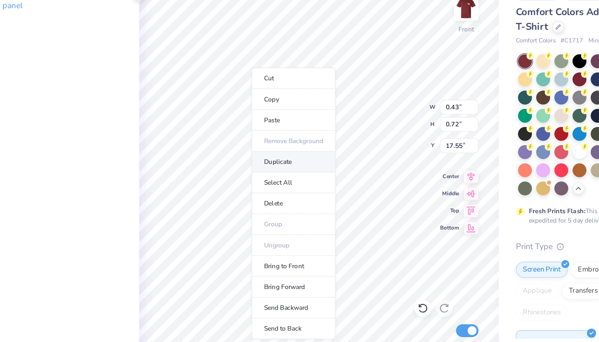
click at [258, 165] on li "Duplicate" at bounding box center [290, 173] width 64 height 16
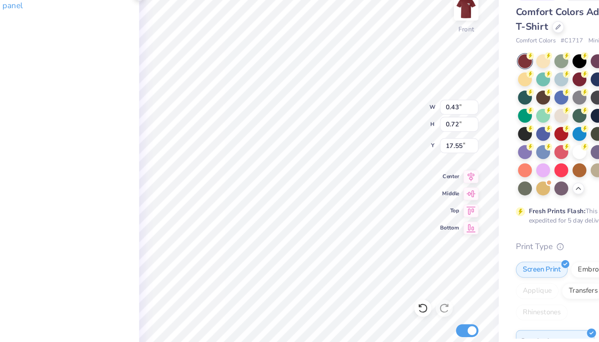
type input "18.55"
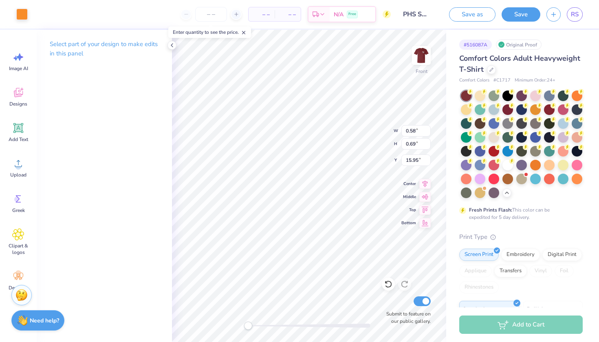
type input "3.44"
type input "3.89"
type input "13.00"
click at [163, 231] on div "Select part of your design to make edits in this panel" at bounding box center [104, 186] width 135 height 312
click at [163, 237] on div "Select part of your design to make edits in this panel" at bounding box center [104, 186] width 135 height 312
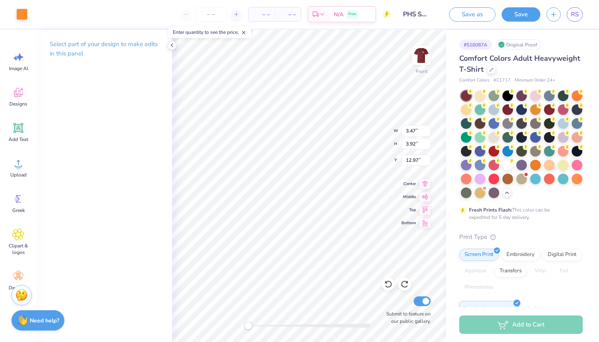
click at [123, 241] on div "Select part of your design to make edits in this panel" at bounding box center [104, 186] width 135 height 312
type input "2.78"
type input "2.38"
type input "13.75"
click at [23, 14] on div at bounding box center [21, 13] width 11 height 11
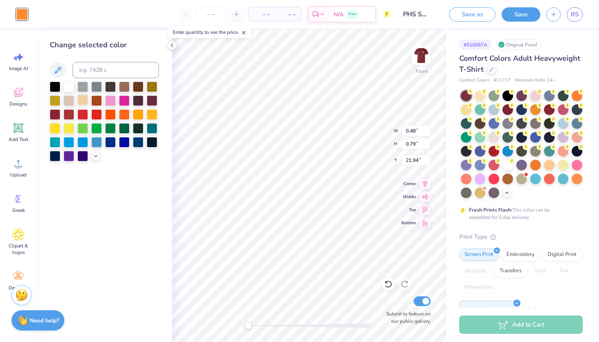
click at [81, 100] on div at bounding box center [82, 100] width 11 height 11
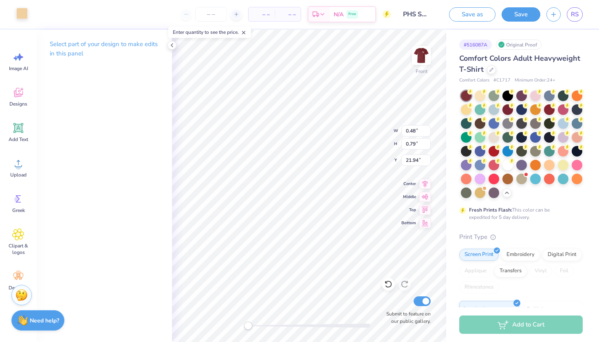
click at [18, 11] on div at bounding box center [21, 13] width 11 height 11
click at [21, 14] on div at bounding box center [21, 13] width 11 height 11
click at [25, 15] on div at bounding box center [21, 13] width 11 height 11
click at [21, 19] on div at bounding box center [21, 13] width 11 height 11
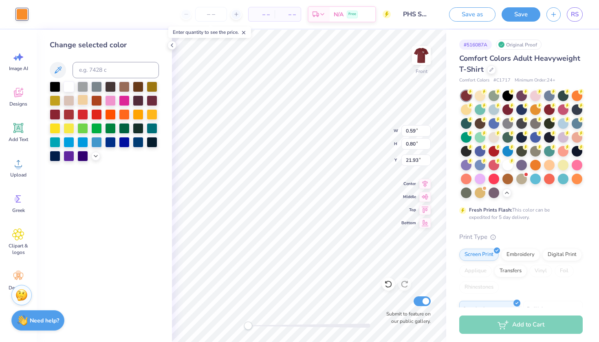
click at [82, 98] on div at bounding box center [82, 100] width 11 height 11
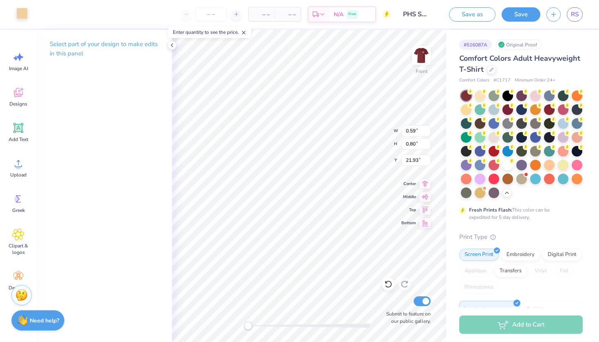
click at [21, 11] on div at bounding box center [21, 13] width 11 height 11
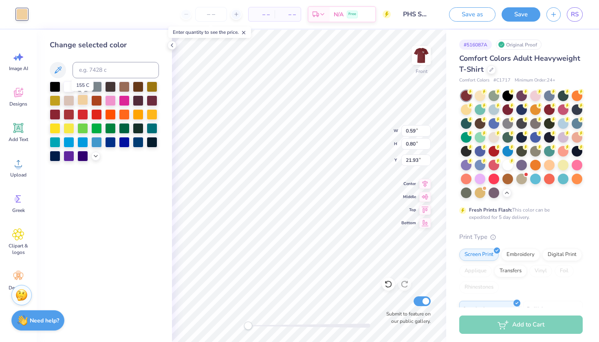
click at [83, 104] on div at bounding box center [82, 100] width 11 height 11
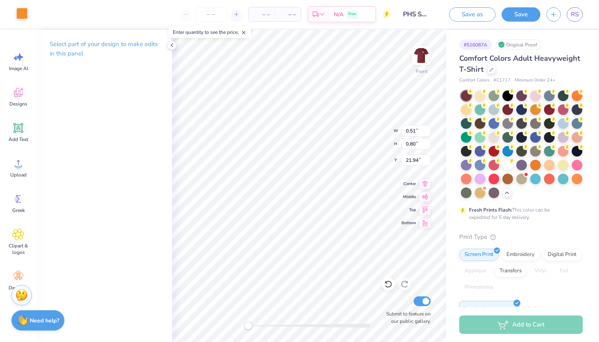
click at [21, 16] on div at bounding box center [21, 13] width 11 height 11
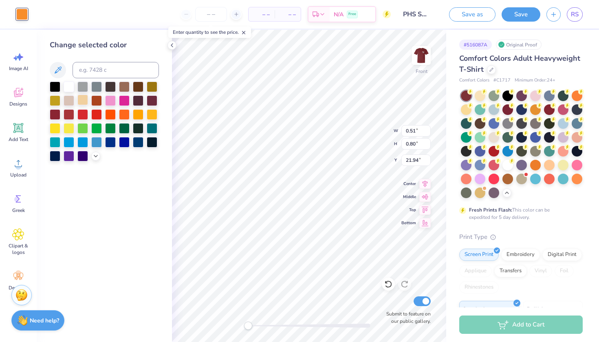
click at [82, 103] on div at bounding box center [82, 100] width 11 height 11
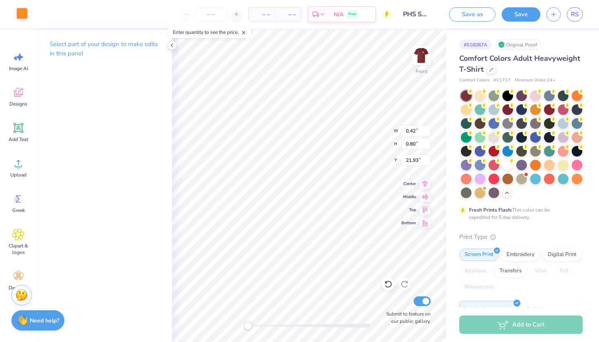
click at [20, 19] on div at bounding box center [21, 13] width 11 height 11
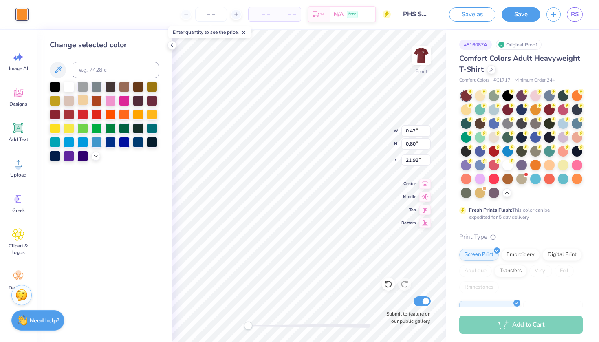
click at [88, 101] on div at bounding box center [82, 100] width 11 height 11
click at [79, 101] on div at bounding box center [82, 100] width 11 height 11
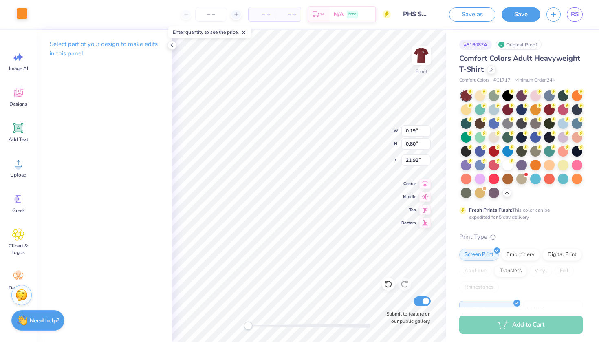
click at [18, 14] on div at bounding box center [21, 13] width 11 height 11
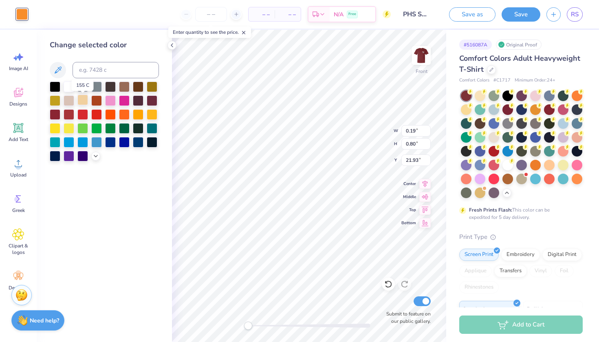
click at [86, 104] on div at bounding box center [82, 100] width 11 height 11
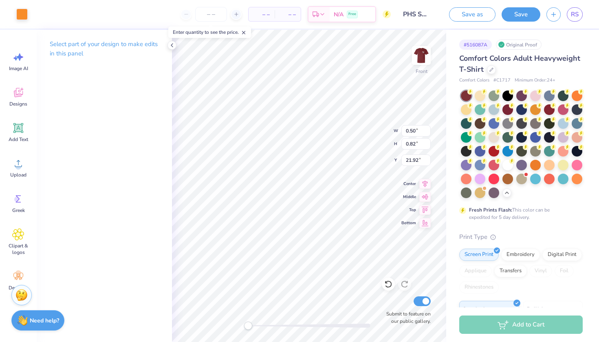
click at [22, 22] on div "Art colors" at bounding box center [14, 14] width 28 height 29
click at [22, 19] on div at bounding box center [21, 13] width 11 height 11
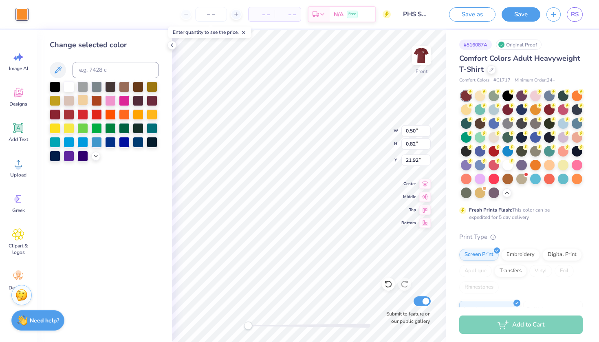
click at [86, 103] on div at bounding box center [82, 100] width 11 height 11
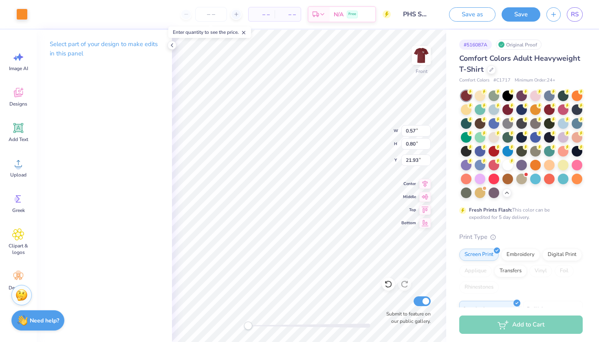
click at [22, 21] on div "Art colors" at bounding box center [14, 14] width 28 height 29
click at [22, 18] on div at bounding box center [21, 13] width 11 height 11
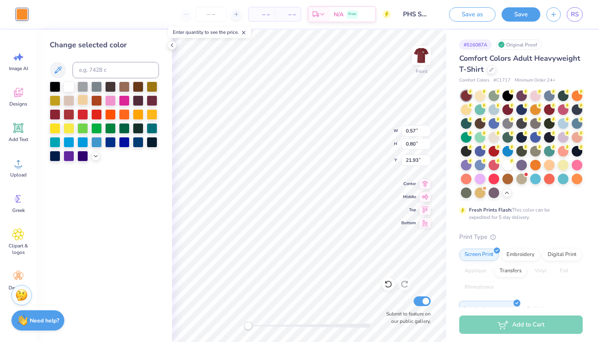
click at [84, 98] on div at bounding box center [82, 100] width 11 height 11
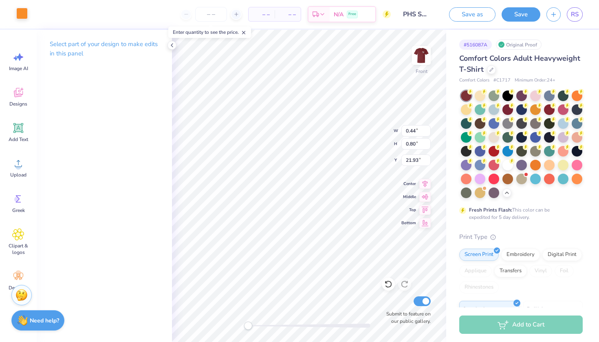
click at [18, 9] on div at bounding box center [21, 13] width 11 height 11
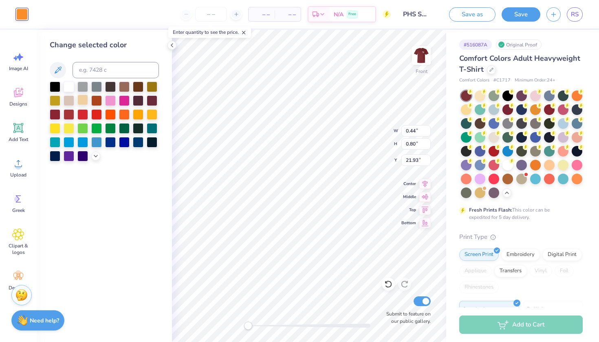
click at [83, 102] on div at bounding box center [82, 100] width 11 height 11
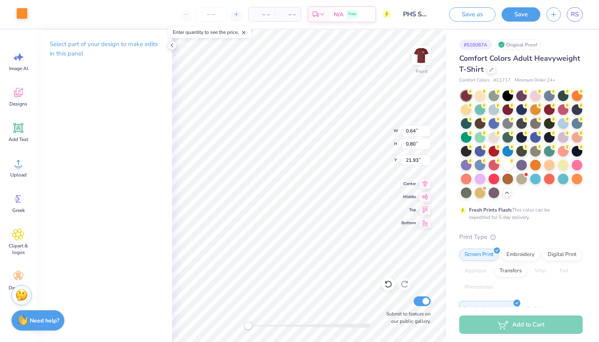
click at [20, 9] on div at bounding box center [21, 13] width 11 height 11
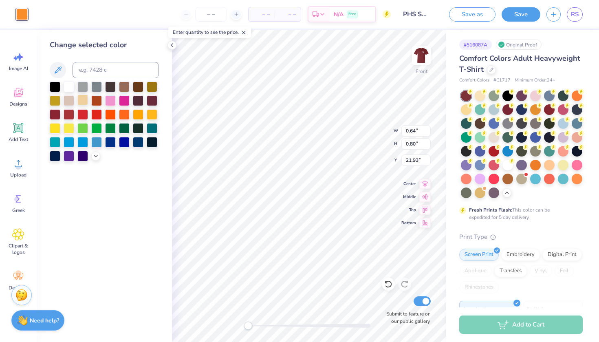
click at [82, 103] on div at bounding box center [82, 100] width 11 height 11
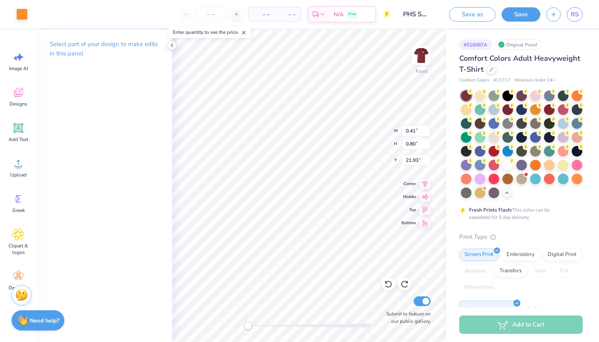
click at [32, 20] on div "Art colors – – Per Item – – Total Est. Delivery N/A Free Design Title PHS SHIRT…" at bounding box center [299, 14] width 599 height 29
click at [26, 19] on div at bounding box center [21, 13] width 11 height 11
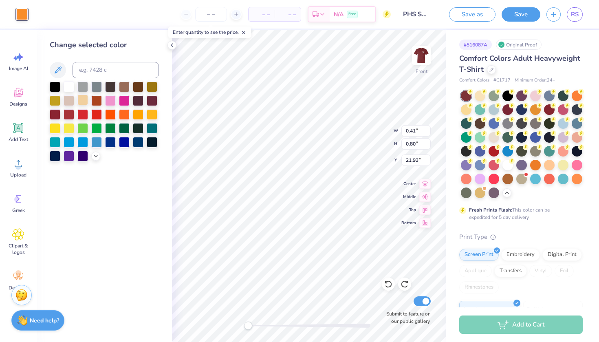
click at [84, 101] on div at bounding box center [82, 100] width 11 height 11
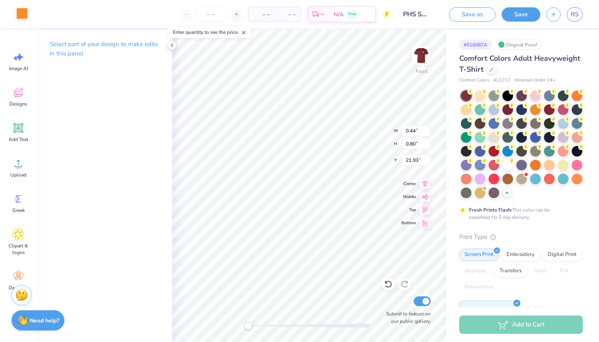
click at [22, 19] on div at bounding box center [21, 13] width 11 height 11
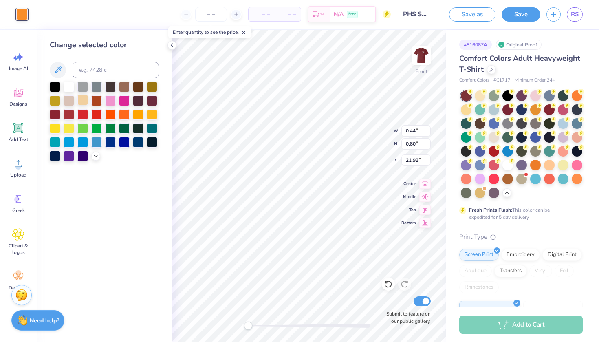
click at [85, 103] on div at bounding box center [82, 100] width 11 height 11
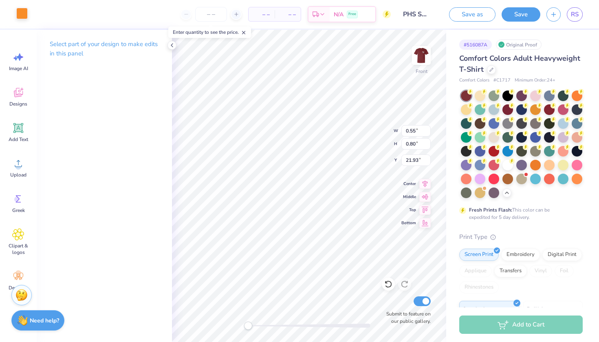
click at [24, 19] on div at bounding box center [21, 13] width 11 height 11
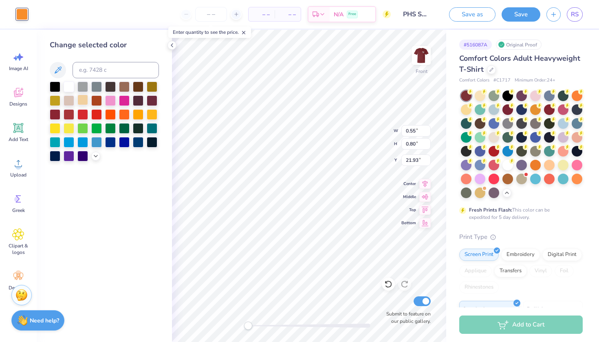
click at [85, 103] on div at bounding box center [82, 100] width 11 height 11
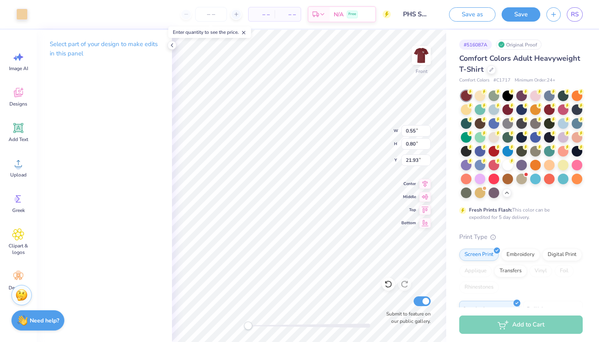
click at [156, 248] on div "Select part of your design to make edits in this panel" at bounding box center [104, 186] width 135 height 312
click at [26, 15] on div at bounding box center [21, 13] width 11 height 11
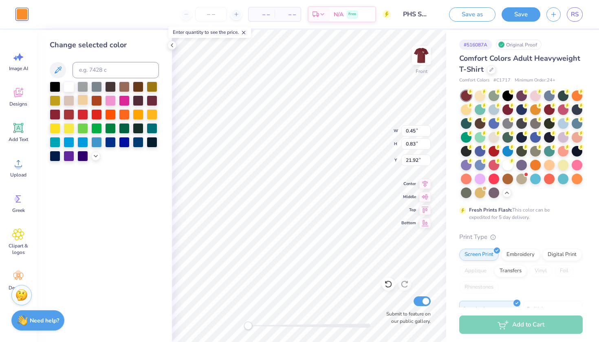
click at [84, 101] on div at bounding box center [82, 100] width 11 height 11
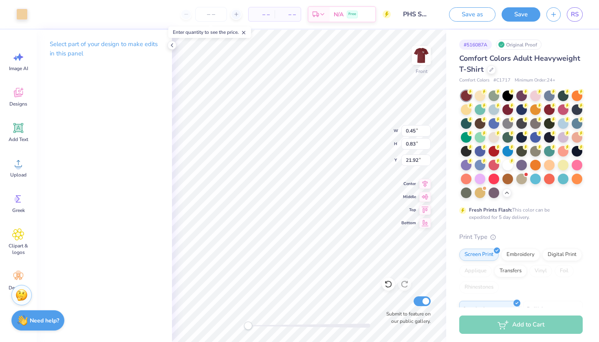
click at [131, 256] on div "Select part of your design to make edits in this panel" at bounding box center [104, 186] width 135 height 312
click at [24, 19] on div at bounding box center [21, 13] width 11 height 11
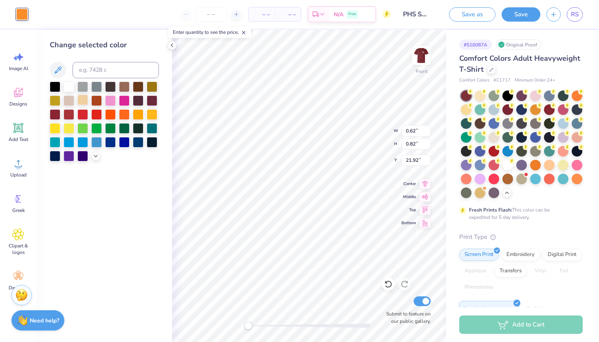
click at [81, 102] on div at bounding box center [82, 100] width 11 height 11
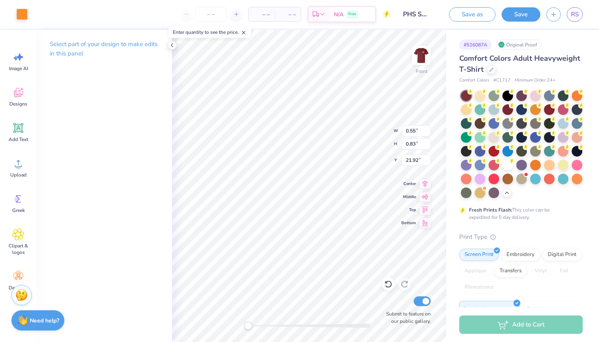
click at [149, 278] on div "Select part of your design to make edits in this panel" at bounding box center [104, 186] width 135 height 312
click at [17, 13] on div at bounding box center [21, 13] width 11 height 11
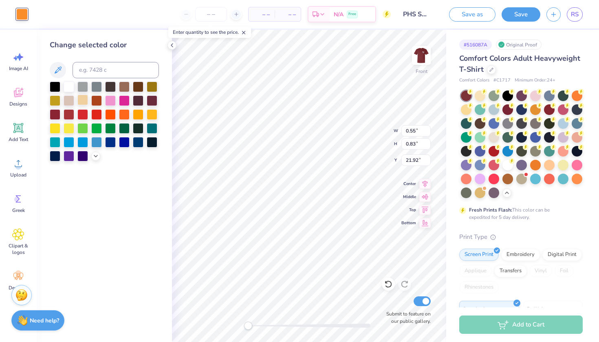
click at [80, 103] on div at bounding box center [82, 100] width 11 height 11
click at [160, 228] on div "Change selected color" at bounding box center [104, 186] width 135 height 312
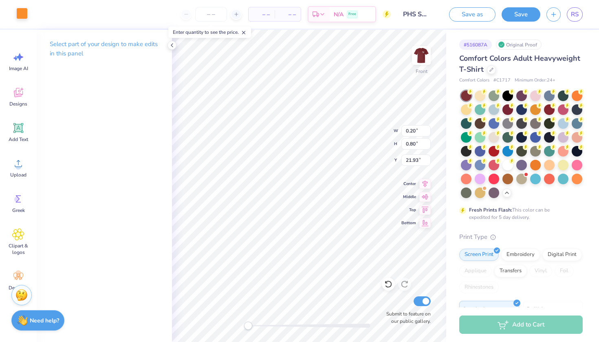
click at [24, 15] on div at bounding box center [21, 13] width 11 height 11
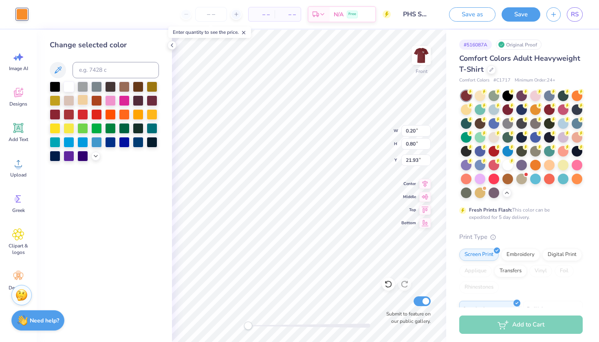
click at [82, 103] on div at bounding box center [82, 100] width 11 height 11
click at [146, 195] on div "Change selected color" at bounding box center [104, 186] width 135 height 312
type input "3.45"
type input "4.20"
type input "17.20"
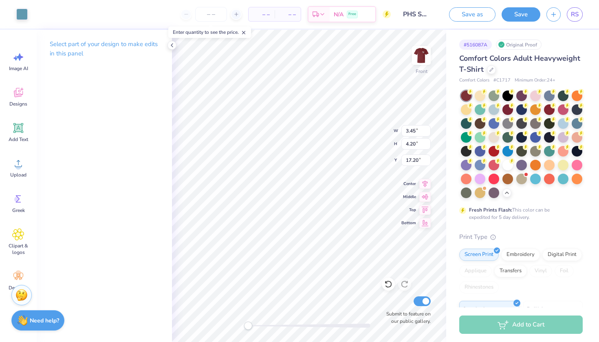
type input "0.20"
type input "0.80"
type input "21.93"
click at [28, 15] on div at bounding box center [21, 13] width 11 height 11
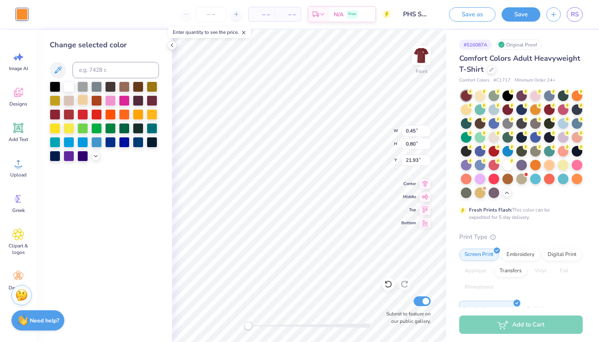
click at [82, 102] on div at bounding box center [82, 100] width 11 height 11
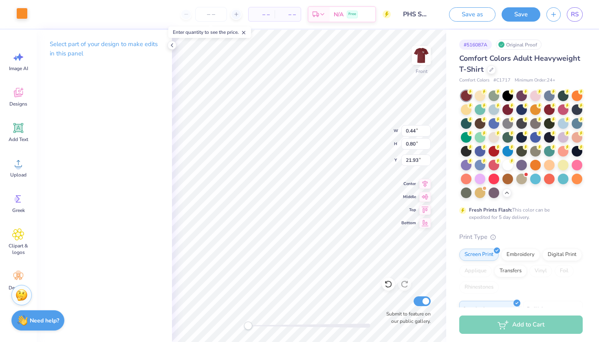
click at [28, 10] on div at bounding box center [21, 13] width 11 height 11
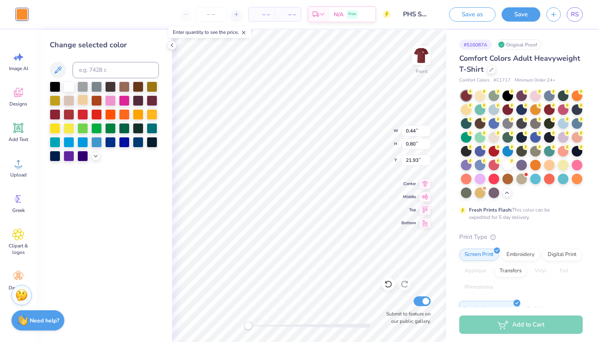
click at [84, 105] on div at bounding box center [82, 100] width 11 height 11
click at [81, 101] on div at bounding box center [82, 100] width 11 height 11
click at [159, 189] on div "Change selected color" at bounding box center [104, 186] width 135 height 312
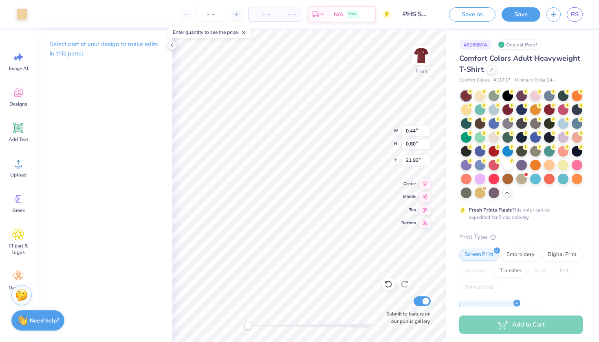
click at [130, 274] on div "Select part of your design to make edits in this panel" at bounding box center [104, 186] width 135 height 312
click at [20, 15] on div at bounding box center [21, 13] width 11 height 11
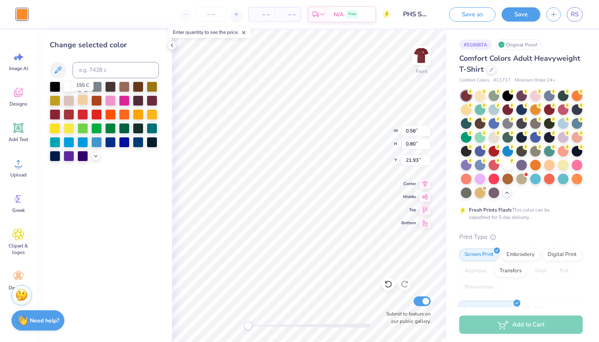
click at [84, 102] on div at bounding box center [82, 100] width 11 height 11
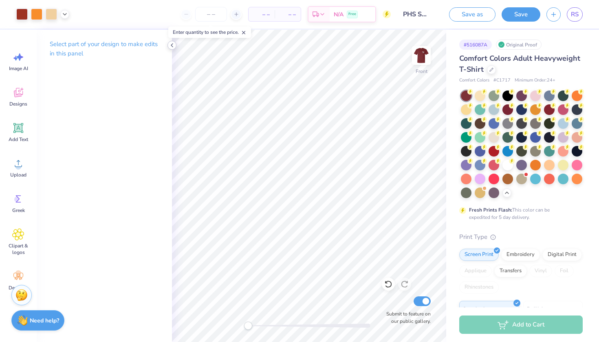
click at [172, 48] on icon at bounding box center [172, 45] width 7 height 7
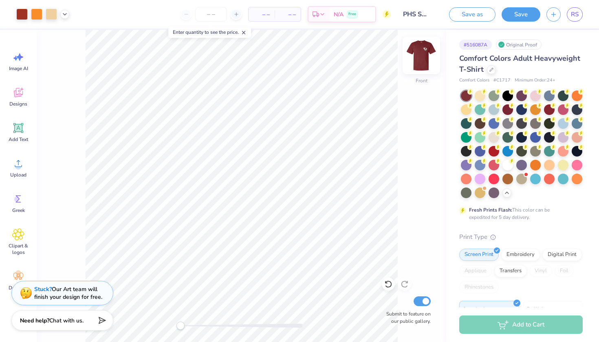
click at [419, 68] on img at bounding box center [421, 55] width 33 height 33
click at [421, 56] on img at bounding box center [421, 55] width 33 height 33
click at [436, 52] on img at bounding box center [421, 55] width 33 height 33
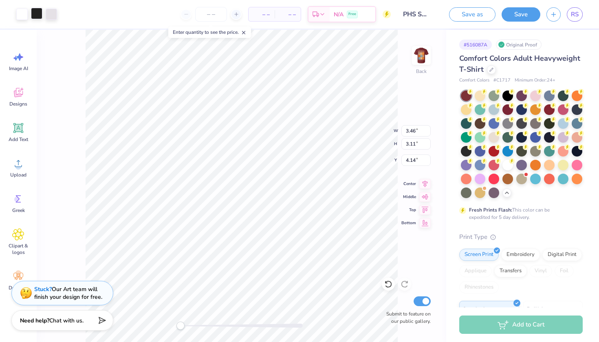
click at [32, 15] on div at bounding box center [36, 13] width 11 height 11
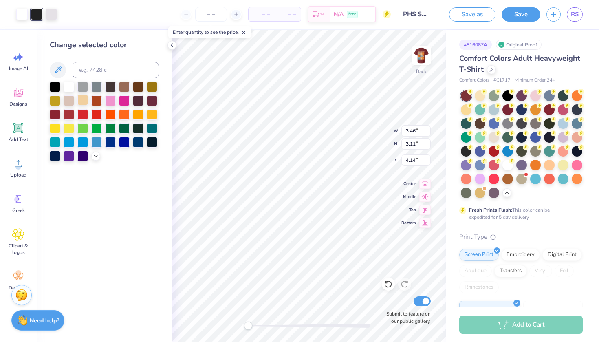
click at [83, 99] on div at bounding box center [82, 100] width 11 height 11
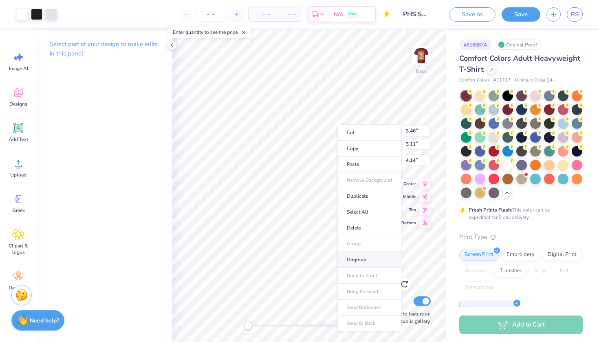
click at [359, 255] on li "Ungroup" at bounding box center [369, 260] width 64 height 16
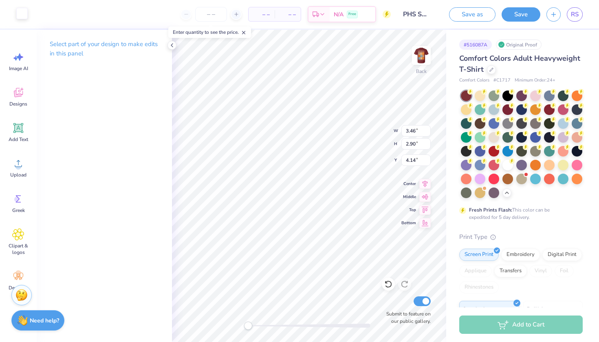
click at [24, 12] on div at bounding box center [21, 13] width 11 height 11
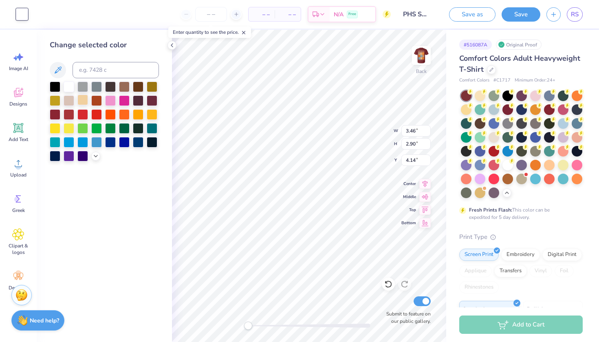
click at [80, 103] on div at bounding box center [82, 100] width 11 height 11
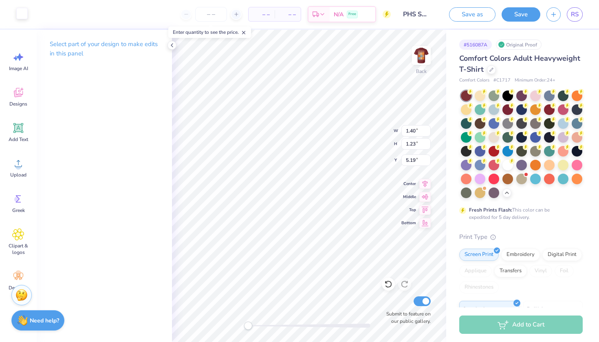
click at [20, 13] on div at bounding box center [21, 13] width 11 height 11
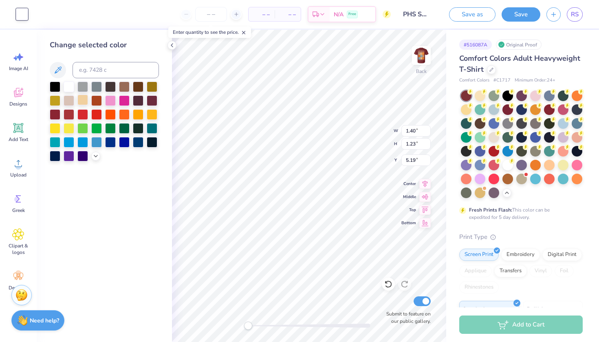
click at [86, 101] on div at bounding box center [82, 100] width 11 height 11
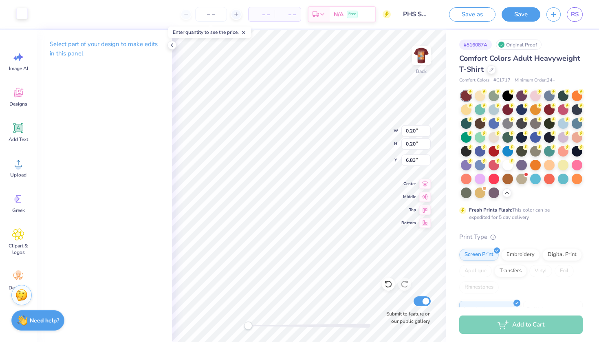
click at [18, 18] on div at bounding box center [21, 13] width 11 height 11
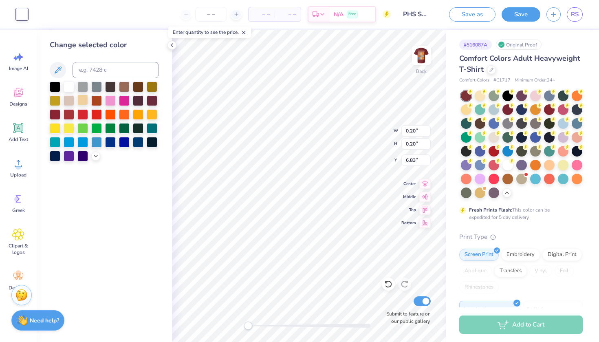
click at [83, 100] on div at bounding box center [82, 100] width 11 height 11
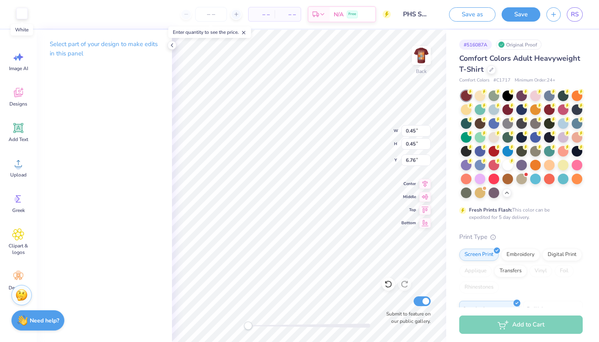
click at [25, 18] on div at bounding box center [21, 13] width 11 height 11
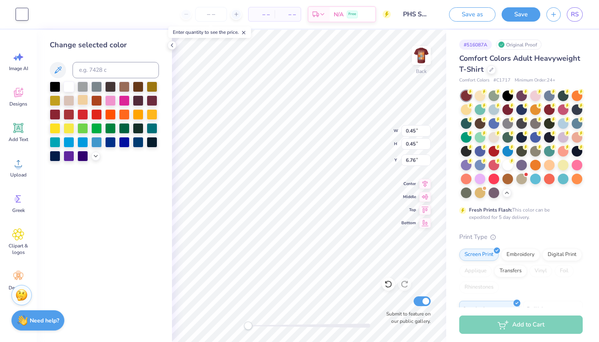
click at [81, 97] on div at bounding box center [82, 100] width 11 height 11
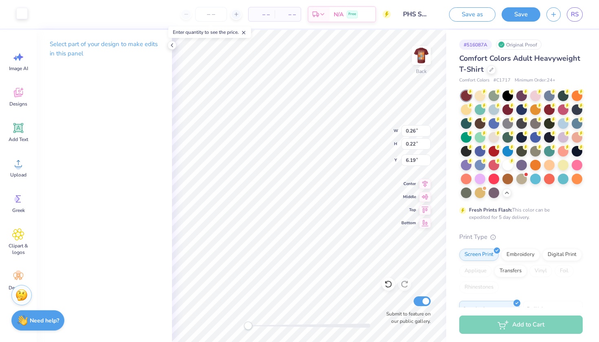
click at [21, 11] on div at bounding box center [21, 13] width 11 height 11
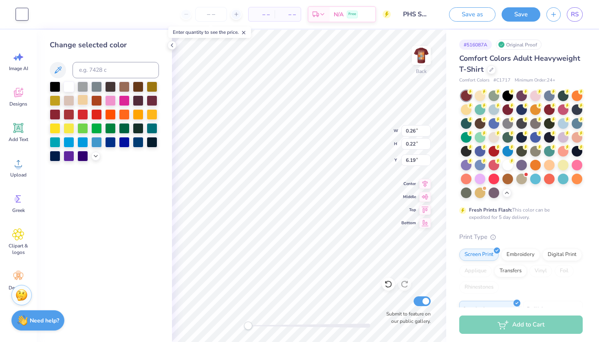
click at [83, 104] on div at bounding box center [82, 100] width 11 height 11
click at [150, 181] on div "Change selected color" at bounding box center [104, 186] width 135 height 312
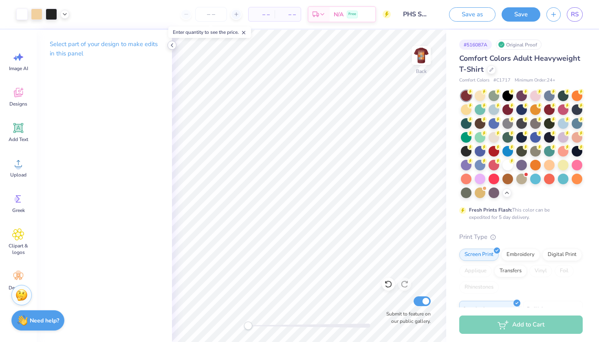
click at [174, 46] on icon at bounding box center [172, 45] width 7 height 7
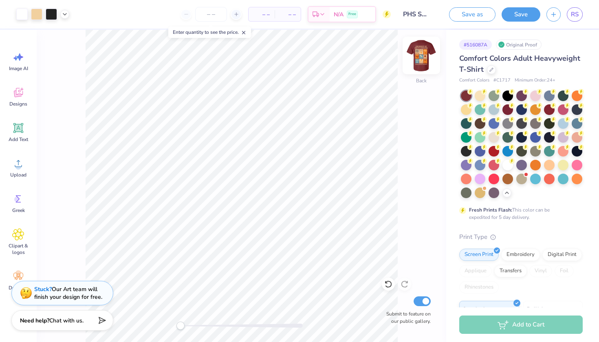
click at [419, 65] on img at bounding box center [421, 55] width 33 height 33
click at [417, 55] on img at bounding box center [421, 55] width 33 height 33
